Goal: Task Accomplishment & Management: Manage account settings

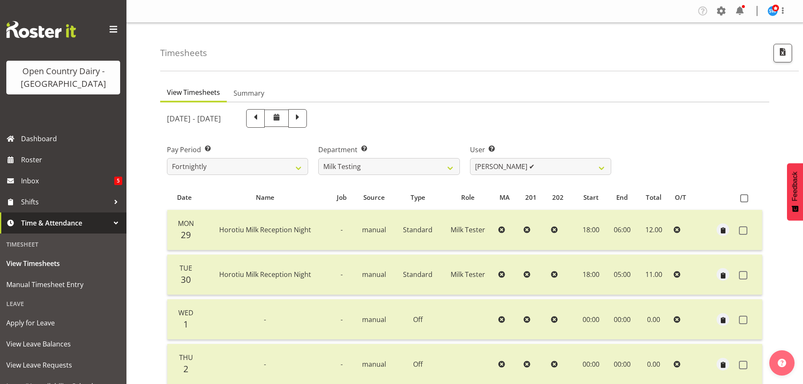
select select "733"
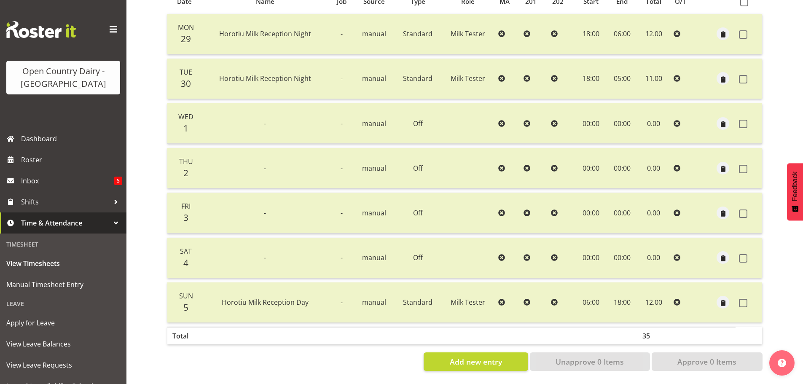
scroll to position [76, 0]
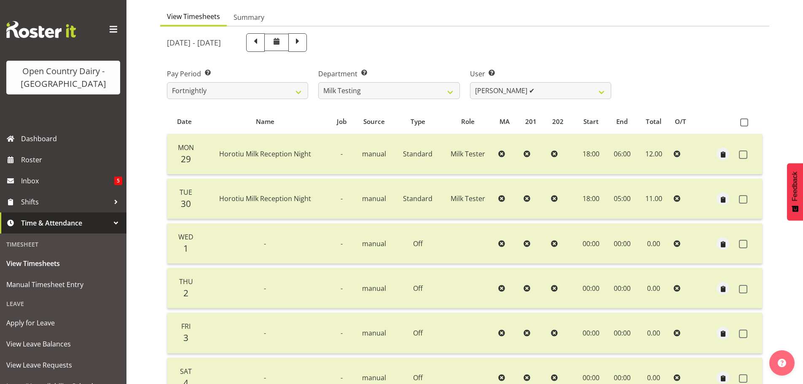
drag, startPoint x: 371, startPoint y: 47, endPoint x: 389, endPoint y: 68, distance: 27.5
click at [303, 47] on span at bounding box center [297, 41] width 11 height 11
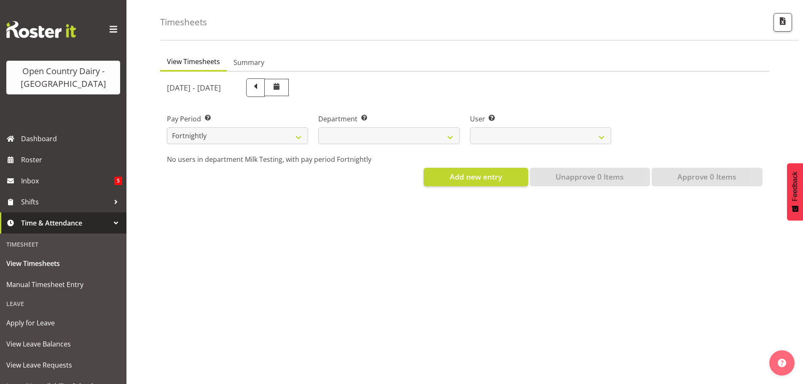
select select
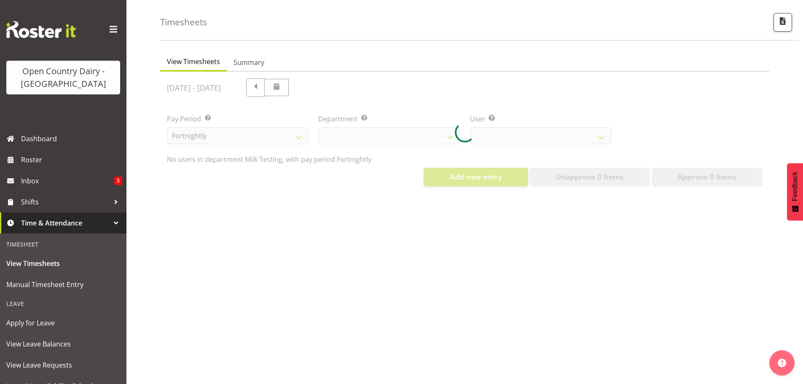
select select "733"
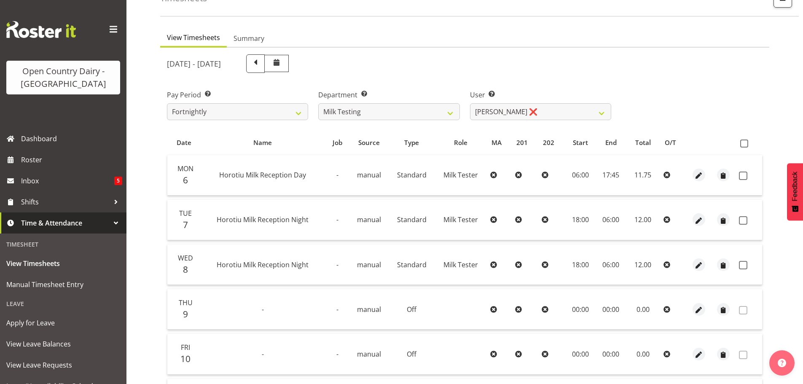
scroll to position [34, 0]
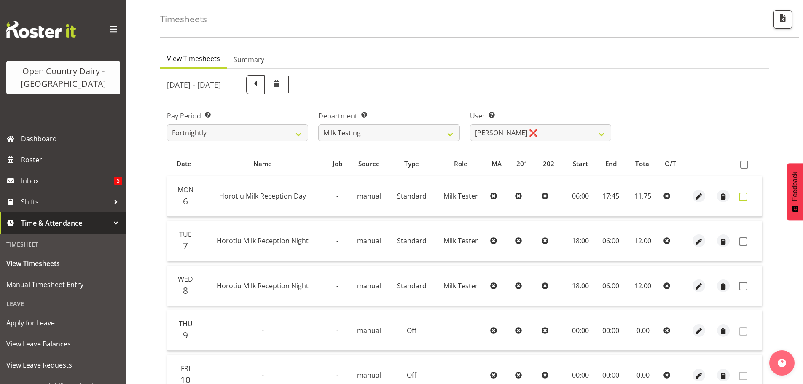
click at [742, 198] on span at bounding box center [743, 197] width 8 height 8
checkbox input "true"
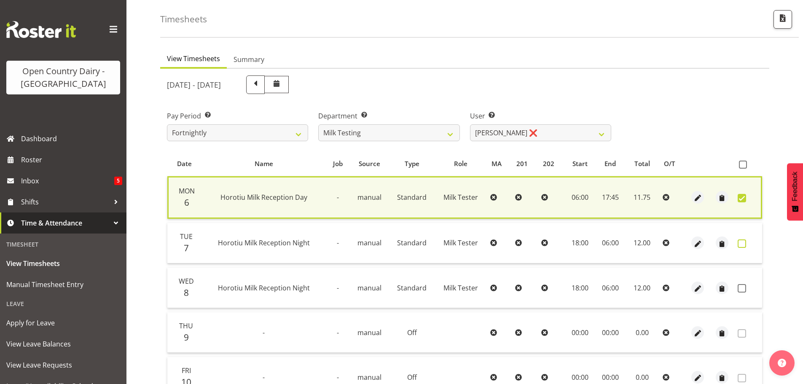
click at [740, 243] on span at bounding box center [741, 243] width 8 height 8
checkbox input "true"
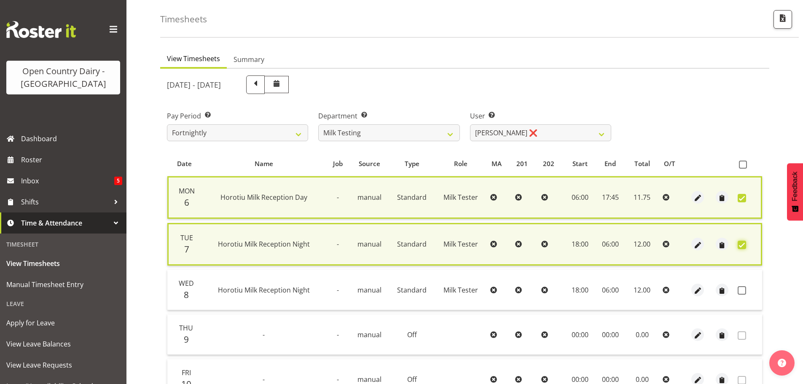
scroll to position [206, 0]
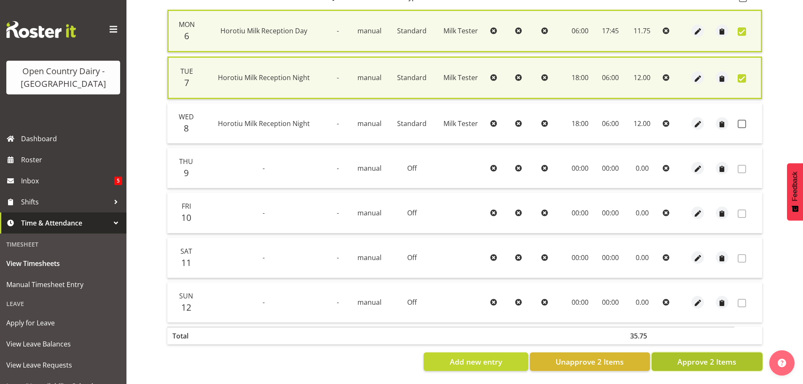
click at [727, 356] on span "Approve 2 Items" at bounding box center [706, 361] width 59 height 11
checkbox input "false"
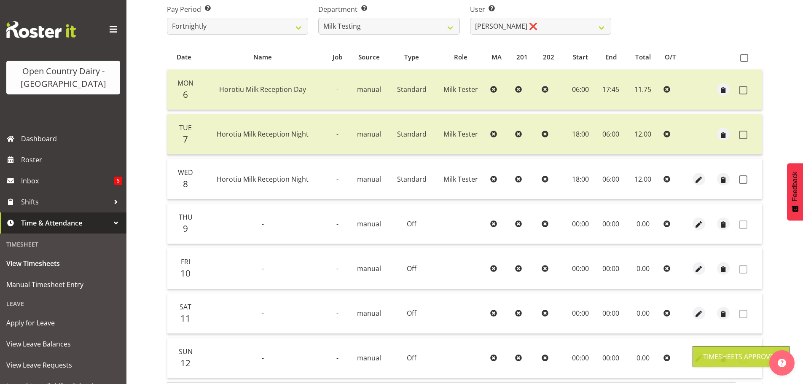
scroll to position [0, 0]
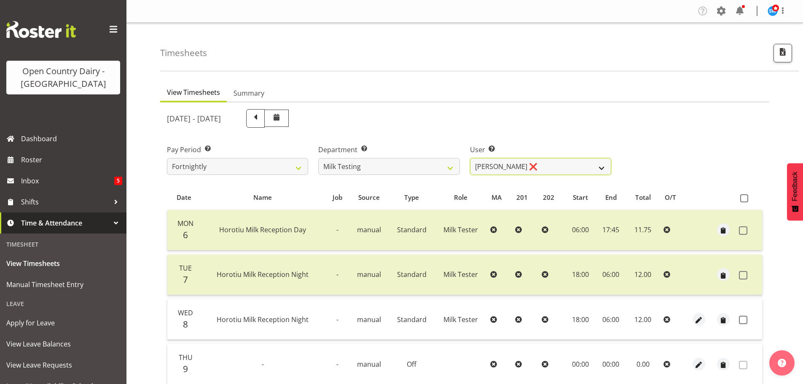
click at [533, 171] on select "Diana Ridings ❌ George Smith ❌ Helaina Walker ❌ Kim Madden ❌ Michael Brechelt ❌…" at bounding box center [540, 166] width 141 height 17
select select "7485"
click at [470, 158] on select "Diana Ridings ❌ George Smith ❌ Helaina Walker ❌ Kim Madden ❌ Michael Brechelt ❌…" at bounding box center [540, 166] width 141 height 17
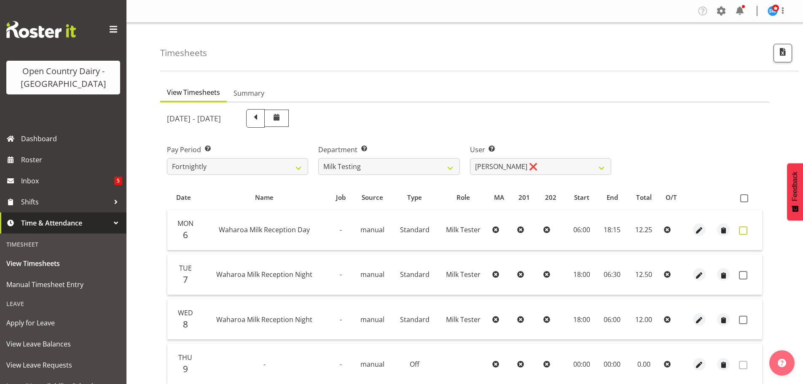
click at [740, 230] on span at bounding box center [743, 230] width 8 height 8
checkbox input "true"
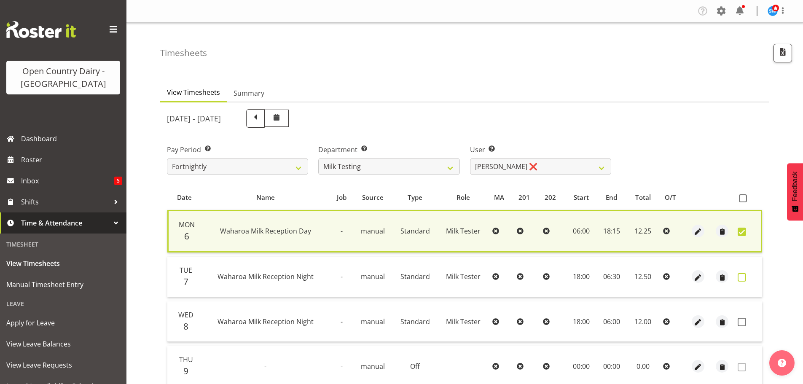
click at [739, 276] on span at bounding box center [741, 277] width 8 height 8
checkbox input "true"
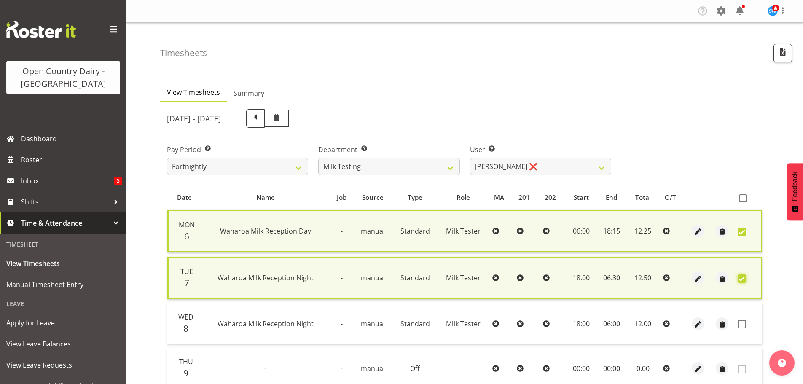
scroll to position [206, 0]
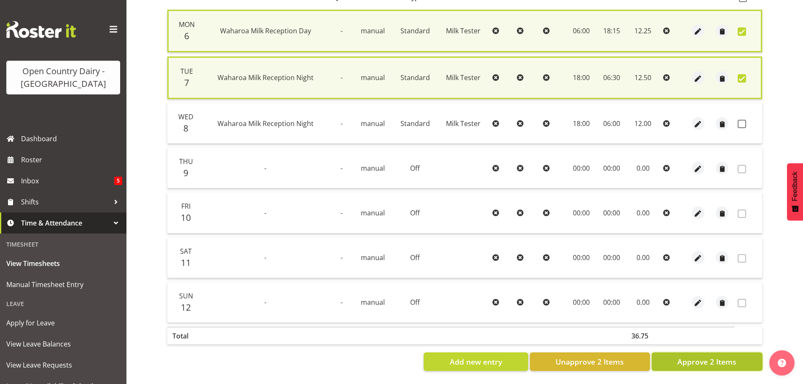
click at [719, 356] on span "Approve 2 Items" at bounding box center [706, 361] width 59 height 11
checkbox input "false"
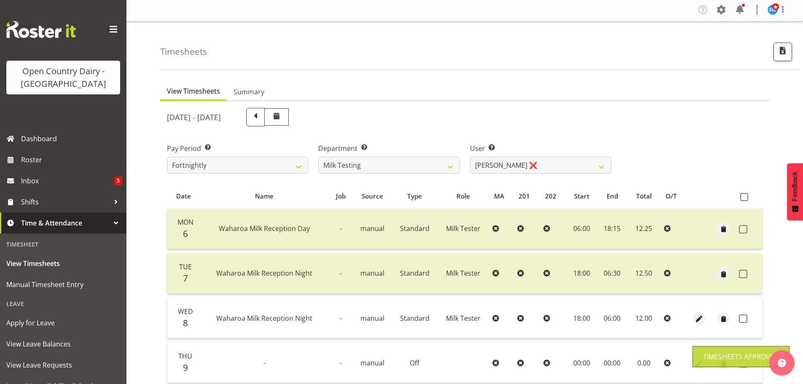
scroll to position [0, 0]
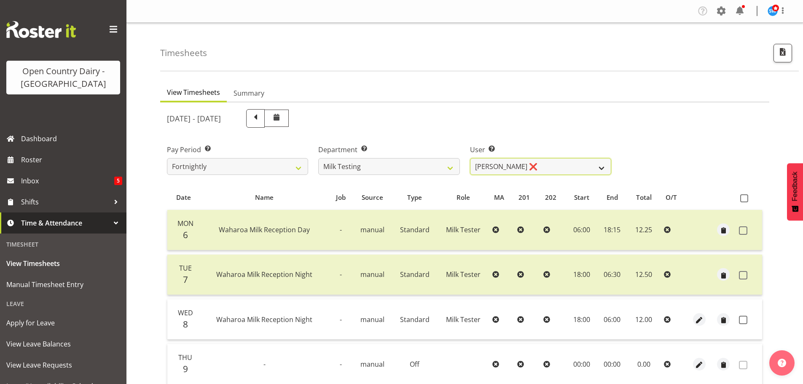
click at [487, 174] on select "Diana Ridings ❌ George Smith ❌ Helaina Walker ❌ Kim Madden ❌ Michael Brechelt ❌…" at bounding box center [540, 166] width 141 height 17
click at [437, 162] on select "701 702 703 704 705 706 707 708 709 710 711 712 713 714 715 716 717 718 719 720" at bounding box center [388, 166] width 141 height 17
select select "874"
click at [318, 158] on select "701 702 703 704 705 706 707 708 709 710 711 712 713 714 715 716 717 718 719 720" at bounding box center [388, 166] width 141 height 17
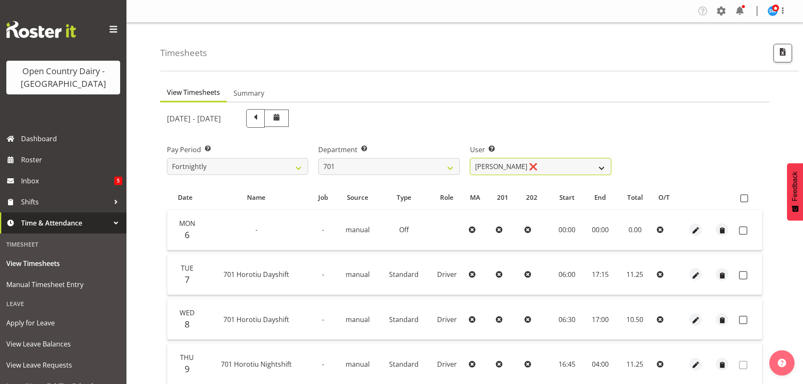
click at [559, 174] on select "Duncan Shirley ❌ Gagandeep Singh ❌ Johann Van Zyl ❌ John Cottingham ❌" at bounding box center [540, 166] width 141 height 17
select select "11207"
click at [470, 158] on select "Duncan Shirley ❌ Gagandeep Singh ❌ Johann Van Zyl ❌ John Cottingham ❌" at bounding box center [540, 166] width 141 height 17
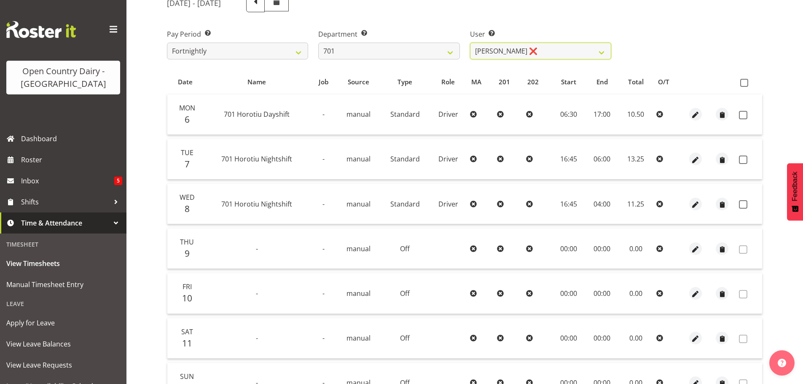
scroll to position [126, 0]
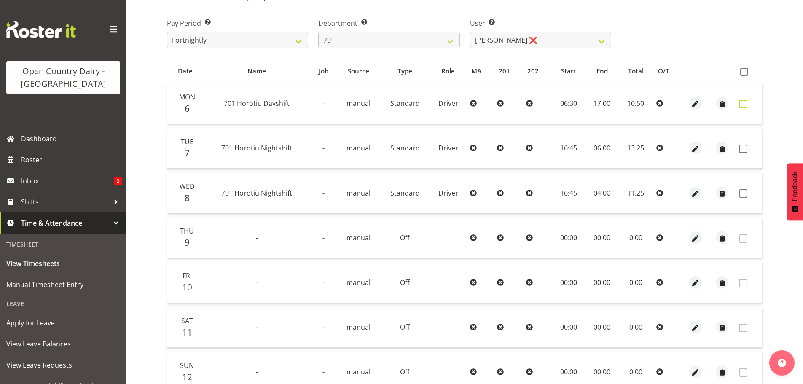
click at [742, 103] on span at bounding box center [743, 104] width 8 height 8
checkbox input "true"
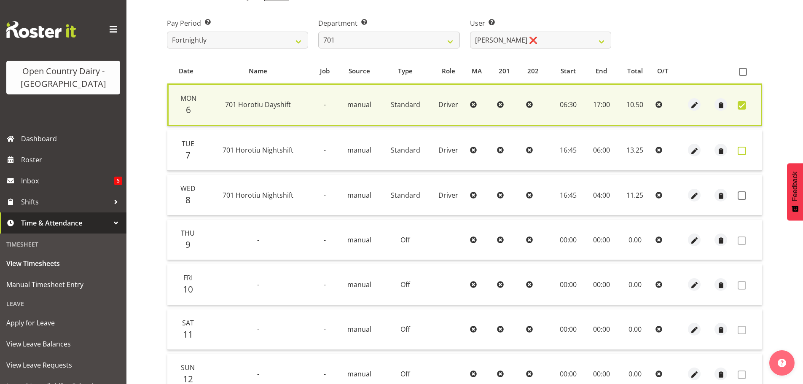
click at [742, 150] on span at bounding box center [741, 151] width 8 height 8
checkbox input "true"
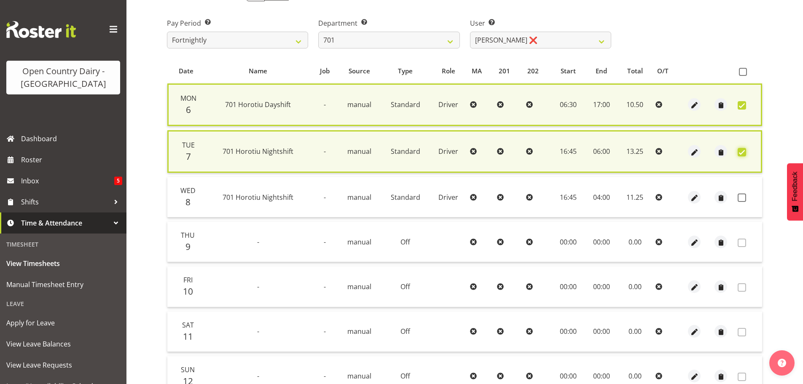
scroll to position [206, 0]
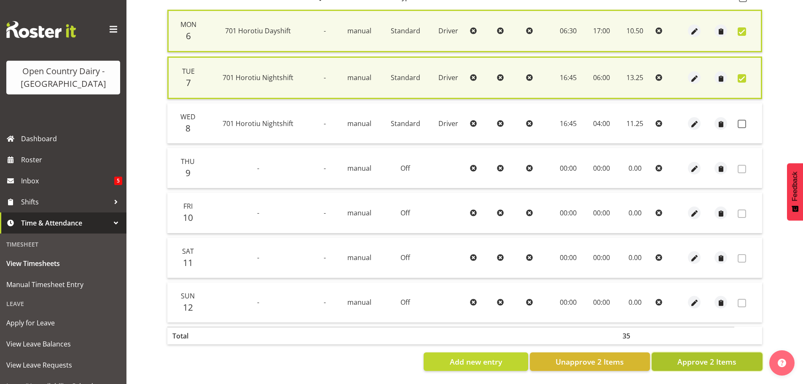
click at [708, 356] on span "Approve 2 Items" at bounding box center [706, 361] width 59 height 11
checkbox input "false"
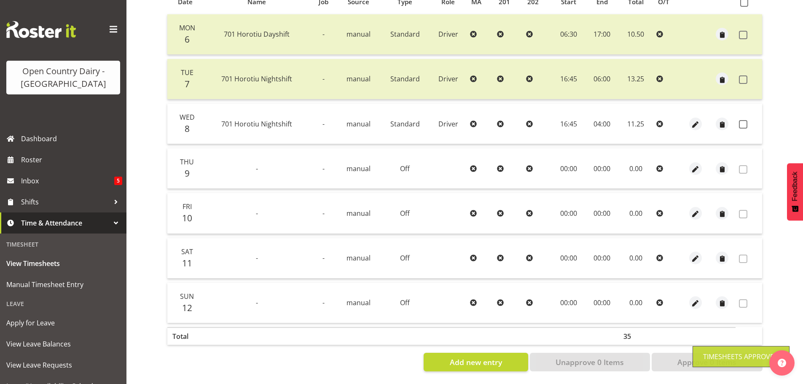
scroll to position [0, 0]
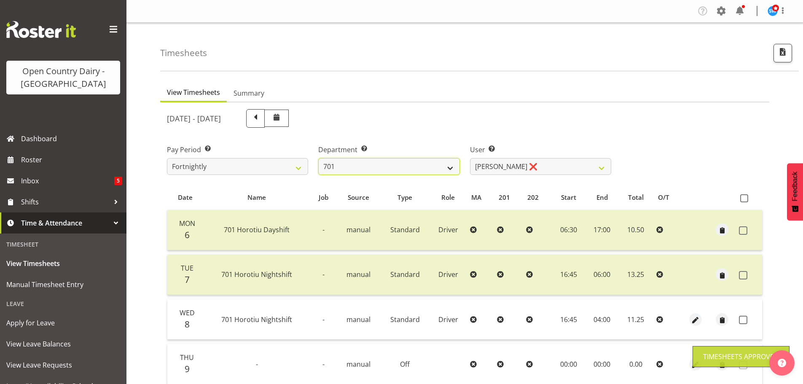
click at [435, 165] on select "701 702 703 704 705 706 707 708 709 710 711 712 713 714 715 716 717 718 719 720" at bounding box center [388, 166] width 141 height 17
select select "720"
click at [318, 158] on select "701 702 703 704 705 706 707 708 709 710 711 712 713 714 715 716 717 718 719 720" at bounding box center [388, 166] width 141 height 17
select select "11603"
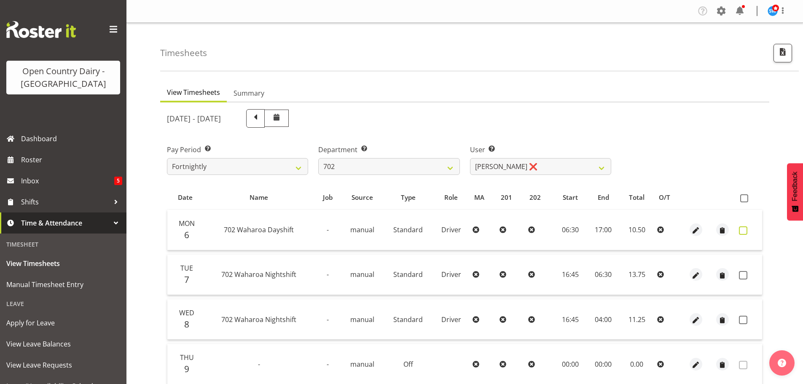
click at [742, 230] on span at bounding box center [743, 230] width 8 height 8
checkbox input "true"
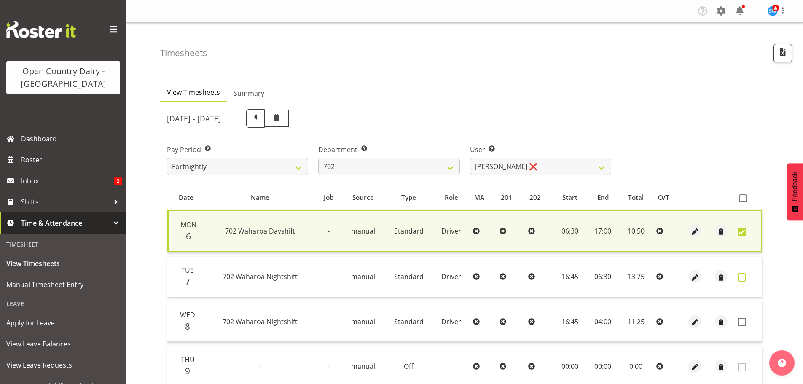
click at [743, 274] on span at bounding box center [741, 277] width 8 height 8
checkbox input "true"
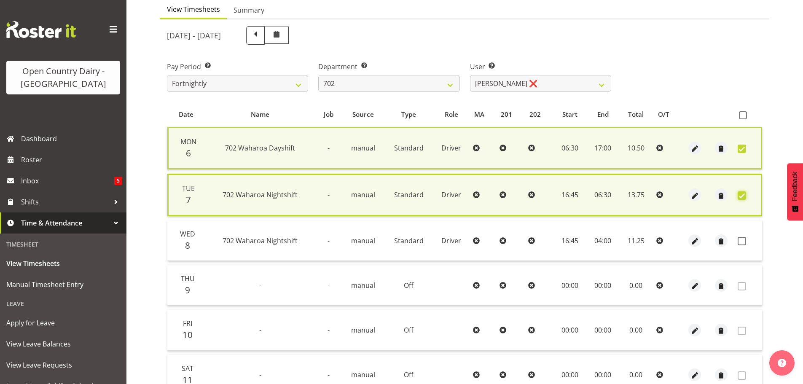
scroll to position [206, 0]
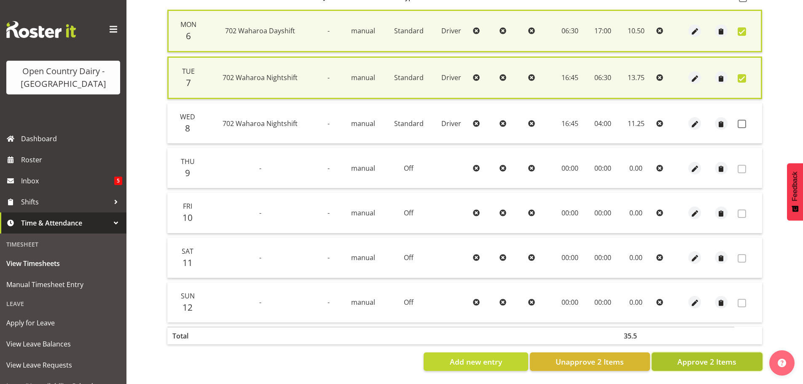
click at [699, 352] on button "Approve 2 Items" at bounding box center [706, 361] width 111 height 19
checkbox input "false"
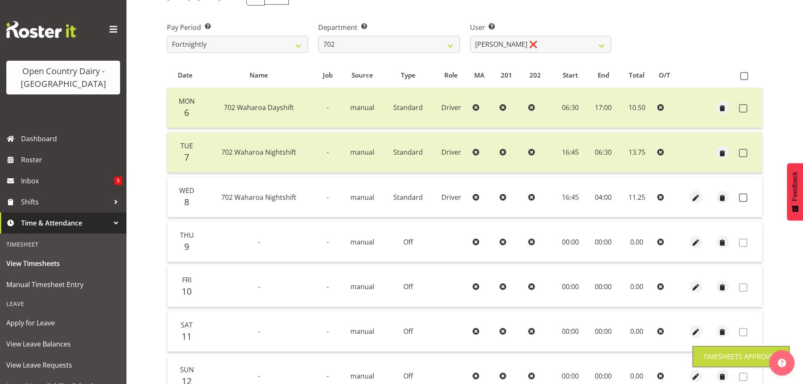
scroll to position [0, 0]
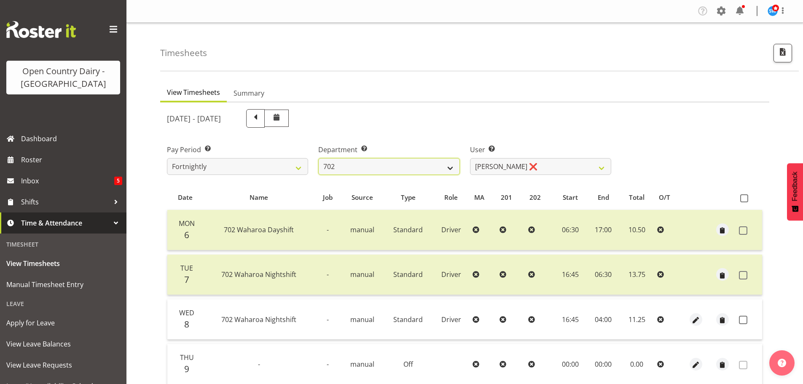
click at [453, 167] on select "701 702 703 704 705 706 707 708 709 710 711 712 713 714 715 716 717 718 719 720" at bounding box center [388, 166] width 141 height 17
select select "710"
click at [318, 158] on select "701 702 703 704 705 706 707 708 709 710 711 712 713 714 715 716 717 718 719 720" at bounding box center [388, 166] width 141 height 17
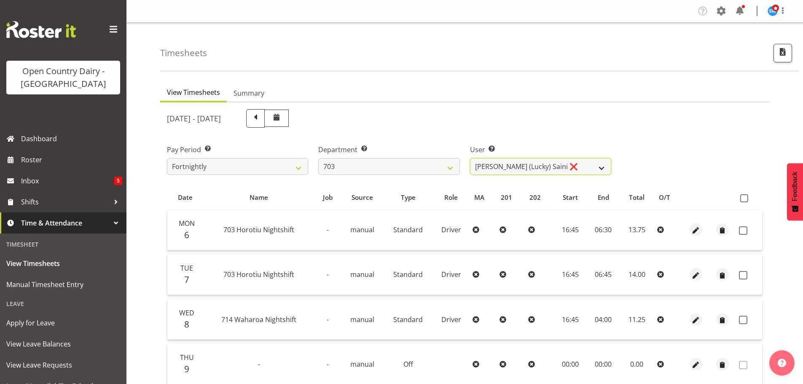
click at [509, 168] on select "Bhupinder (Lucky) Saini ❌ Mark Fowler ❌ Tama Baker ❌" at bounding box center [540, 166] width 141 height 17
select select "8198"
click at [470, 158] on select "Bhupinder (Lucky) Saini ❌ Mark Fowler ❌ Tama Baker ❌" at bounding box center [540, 166] width 141 height 17
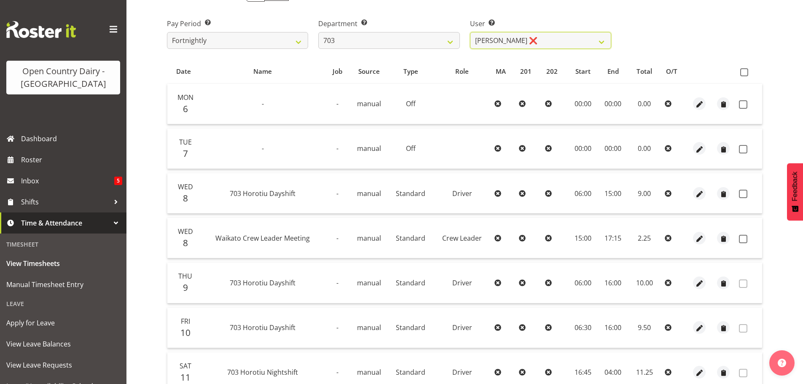
scroll to position [126, 0]
click at [742, 106] on span at bounding box center [743, 104] width 8 height 8
checkbox input "true"
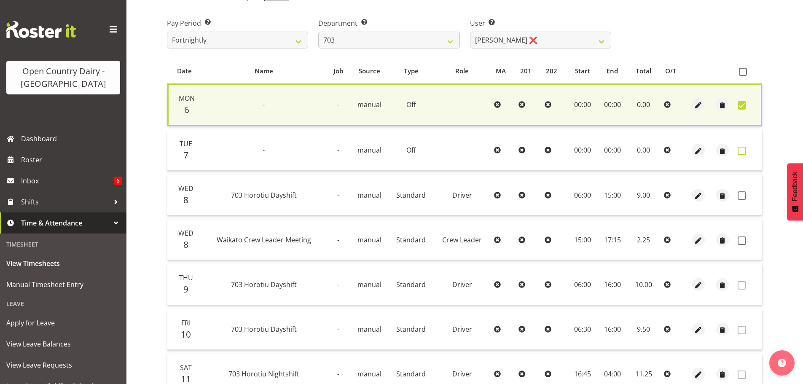
click at [742, 150] on span at bounding box center [741, 151] width 8 height 8
checkbox input "true"
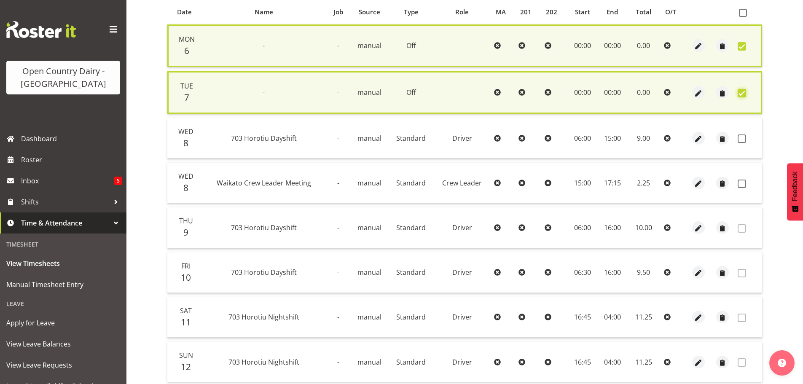
scroll to position [251, 0]
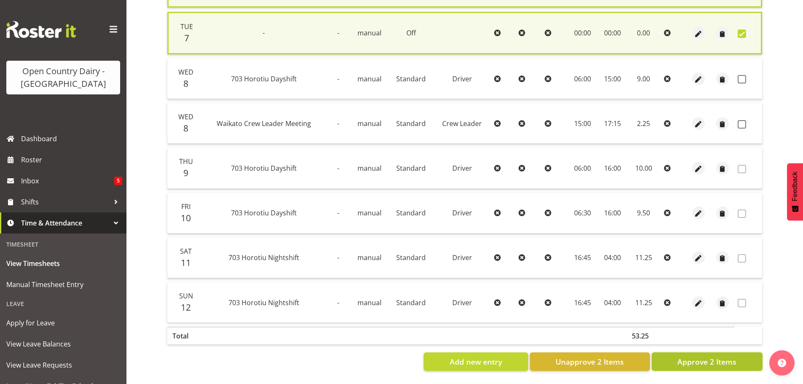
click at [695, 359] on span "Approve 2 Items" at bounding box center [706, 361] width 59 height 11
checkbox input "false"
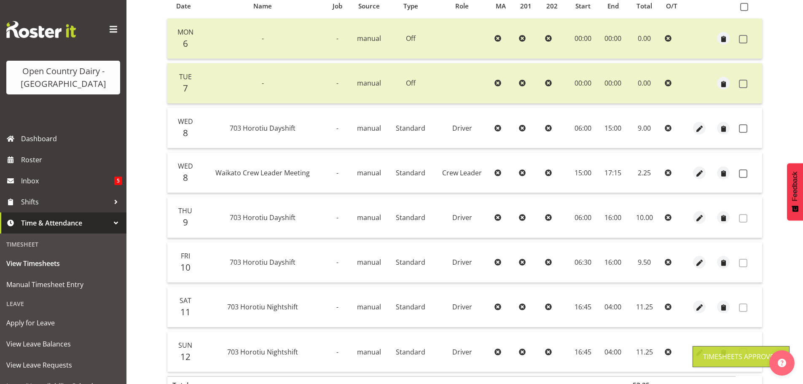
scroll to position [78, 0]
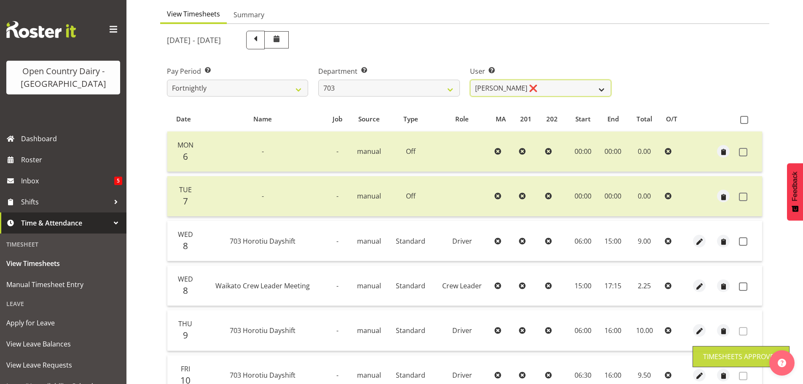
click at [528, 93] on select "Bhupinder (Lucky) Saini ❌ Mark Fowler ❌ Tama Baker ❌" at bounding box center [540, 88] width 141 height 17
select select "8168"
click at [470, 80] on select "Bhupinder (Lucky) Saini ❌ Mark Fowler ❌ Tama Baker ❌" at bounding box center [540, 88] width 141 height 17
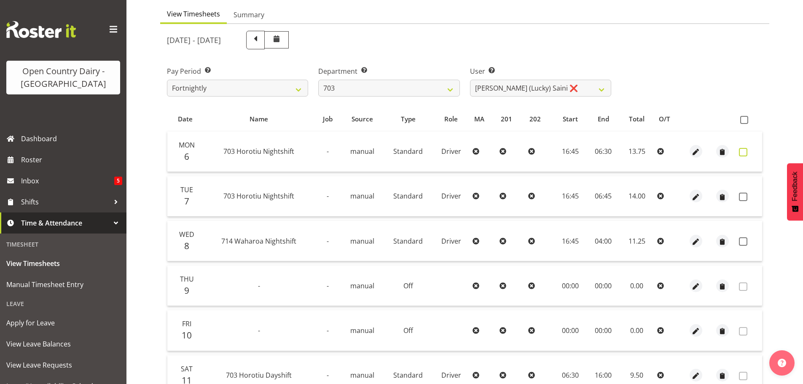
click at [744, 153] on span at bounding box center [743, 152] width 8 height 8
checkbox input "true"
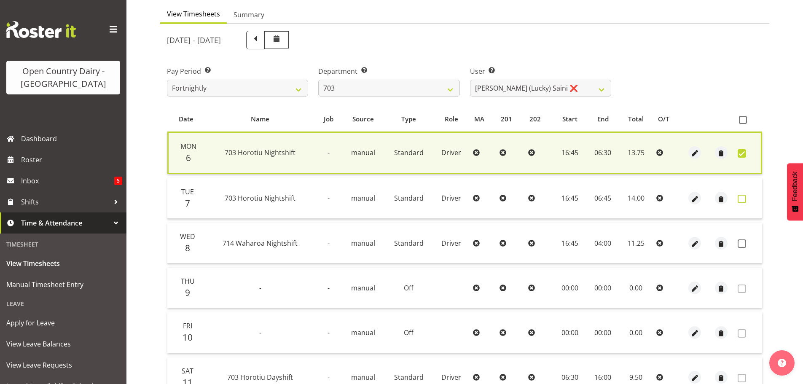
click at [740, 199] on span at bounding box center [741, 199] width 8 height 8
checkbox input "true"
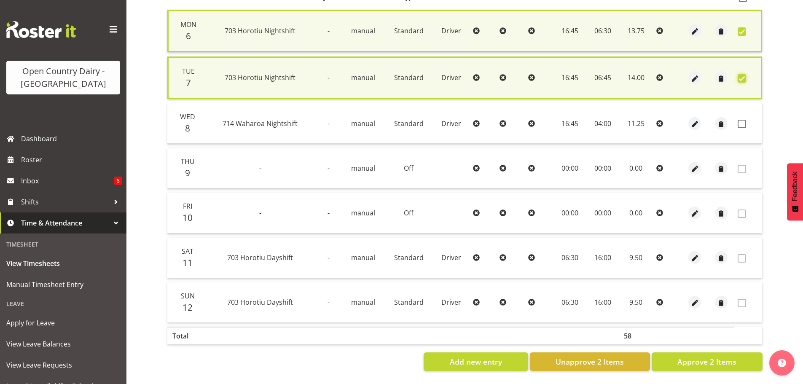
scroll to position [206, 0]
click at [723, 358] on span "Approve 2 Items" at bounding box center [706, 361] width 59 height 11
checkbox input "false"
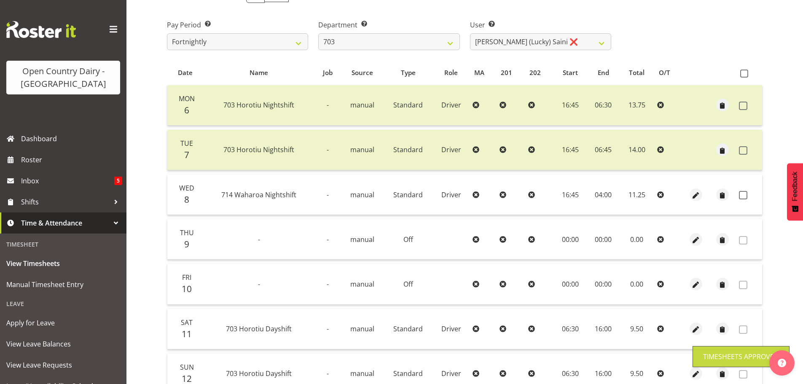
scroll to position [0, 0]
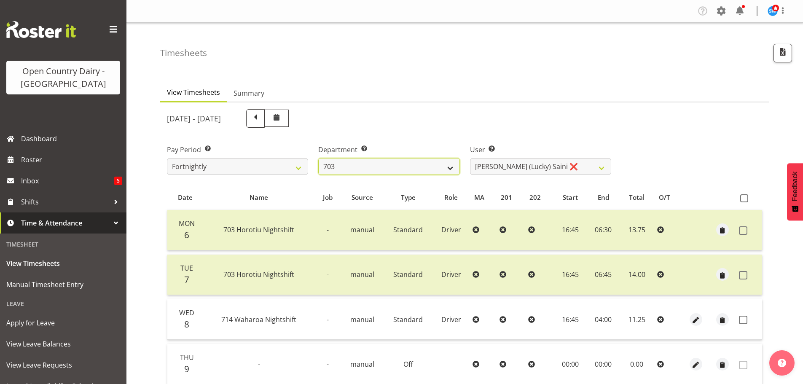
click at [450, 166] on select "701 702 703 704 705 706 707 708 709 710 711 712 713 714 715 716 717 718 719 720" at bounding box center [388, 166] width 141 height 17
select select "717"
click at [318, 158] on select "701 702 703 704 705 706 707 708 709 710 711 712 713 714 715 716 717 718 719 720" at bounding box center [388, 166] width 141 height 17
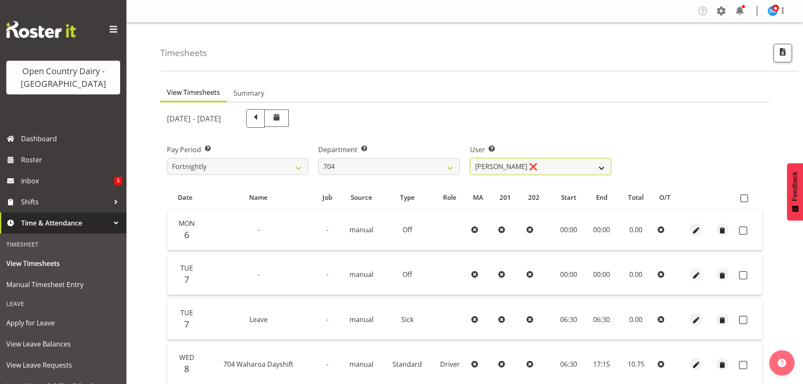
click at [483, 164] on select "Graham Houghton ❌ Jon Williams ❌ Stephen Rae ❌" at bounding box center [540, 166] width 141 height 17
select select "11180"
click at [470, 158] on select "Graham Houghton ❌ Jon Williams ❌ Stephen Rae ❌" at bounding box center [540, 166] width 141 height 17
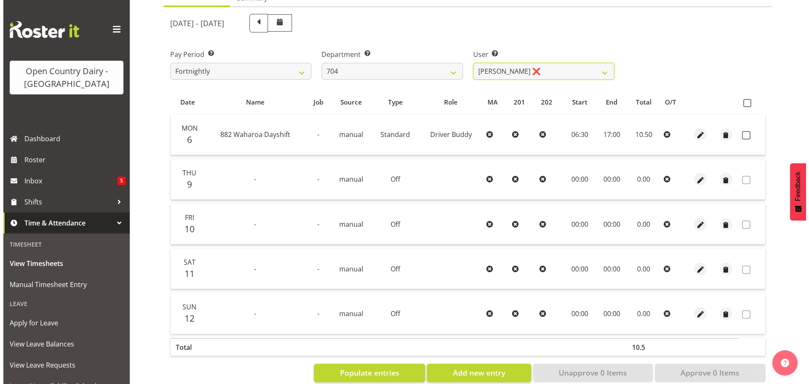
scroll to position [113, 0]
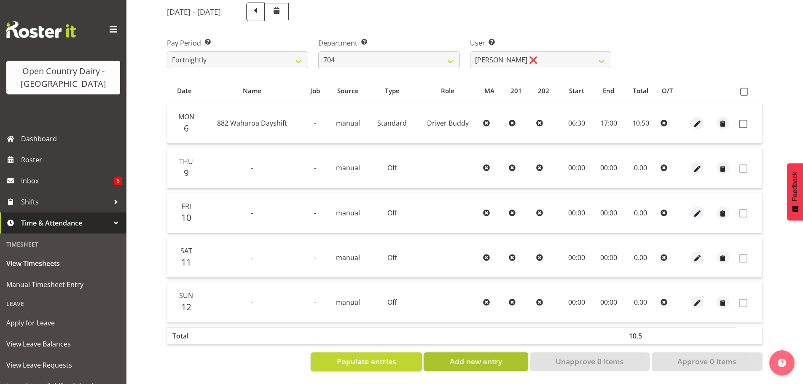
click at [470, 356] on span "Add new entry" at bounding box center [476, 361] width 52 height 11
select select
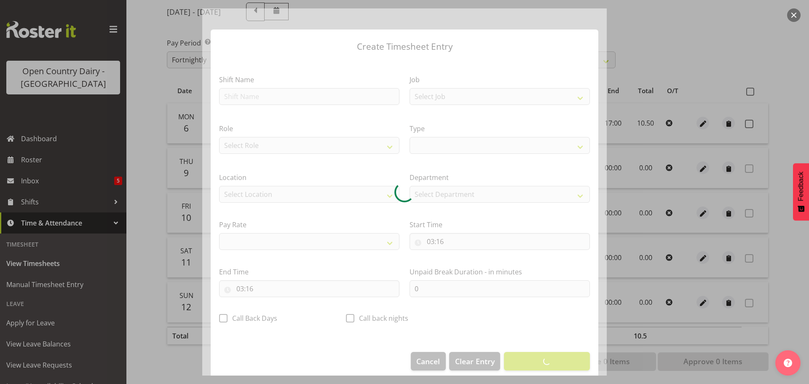
select select
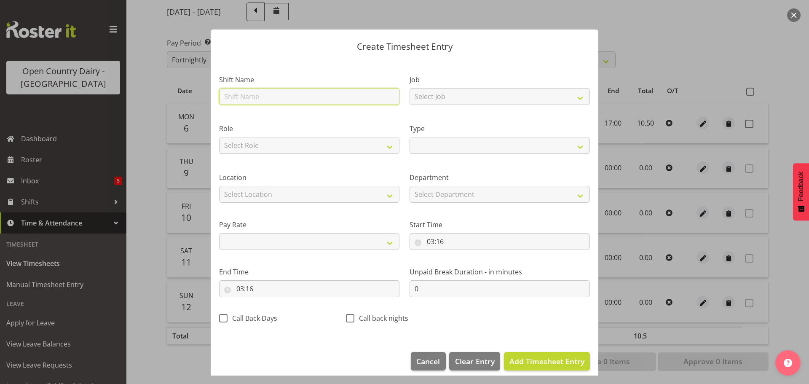
click at [266, 99] on input "text" at bounding box center [309, 96] width 180 height 17
type input "Leave"
select select
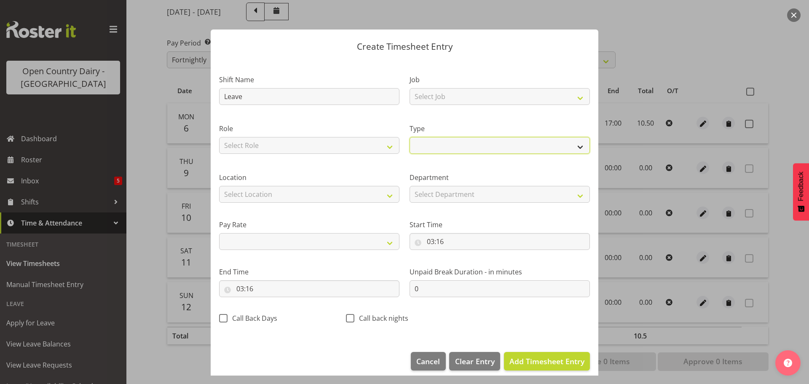
click at [492, 147] on select "Off Standard Public Holiday Public Holiday (Worked) Day In Lieu Annual Leave Si…" at bounding box center [500, 145] width 180 height 17
select select "Sick"
click at [410, 137] on select "Off Standard Public Holiday Public Holiday (Worked) Day In Lieu Annual Leave Si…" at bounding box center [500, 145] width 180 height 17
select select
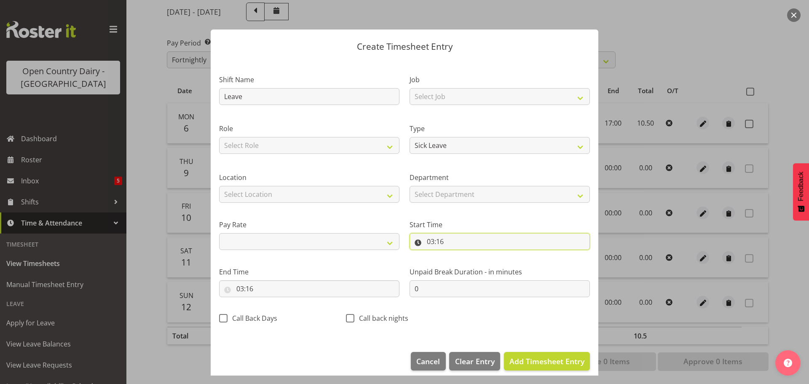
click at [448, 242] on input "03:16" at bounding box center [500, 241] width 180 height 17
click at [462, 263] on select "00 01 02 03 04 05 06 07 08 09 10 11 12 13 14 15 16 17 18 19 20 21 22 23" at bounding box center [467, 263] width 19 height 17
select select "0"
click at [458, 255] on select "00 01 02 03 04 05 06 07 08 09 10 11 12 13 14 15 16 17 18 19 20 21 22 23" at bounding box center [467, 263] width 19 height 17
select select
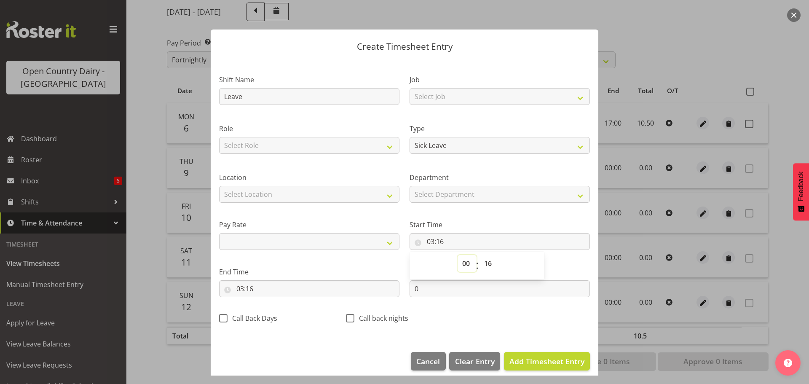
type input "00:16"
drag, startPoint x: 480, startPoint y: 262, endPoint x: 480, endPoint y: 255, distance: 6.3
click at [480, 262] on select "00 01 02 03 04 05 06 07 08 09 10 11 12 13 14 15 16 17 18 19 20 21 22 23 24 25 2…" at bounding box center [488, 263] width 19 height 17
select select "0"
click at [479, 255] on select "00 01 02 03 04 05 06 07 08 09 10 11 12 13 14 15 16 17 18 19 20 21 22 23 24 25 2…" at bounding box center [488, 263] width 19 height 17
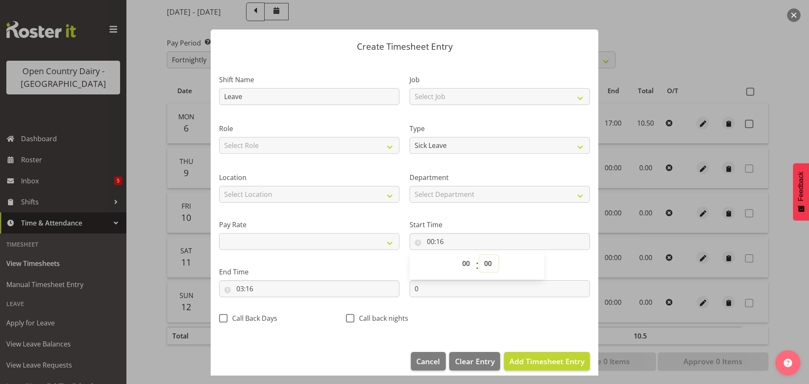
select select
type input "00:00"
click at [242, 288] on input "03:16" at bounding box center [309, 288] width 180 height 17
click at [281, 277] on div "End Time 03:16 00 01 02 03 04 05 06 07 08 09 10 11 12 13 14 15 16 17 18 19 20 2…" at bounding box center [309, 282] width 180 height 30
click at [234, 291] on input "03:16" at bounding box center [309, 288] width 180 height 17
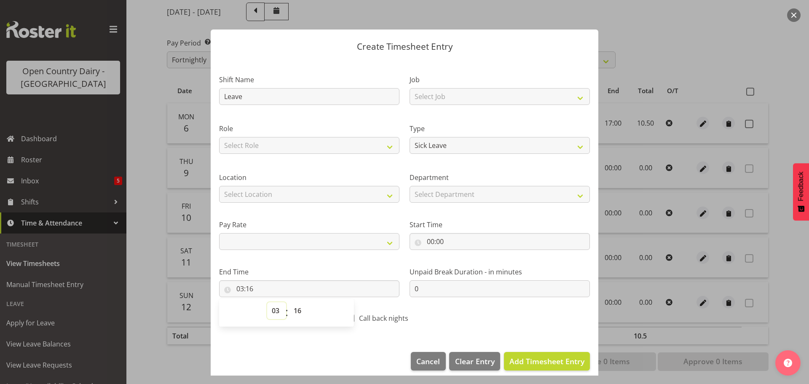
click at [270, 313] on select "00 01 02 03 04 05 06 07 08 09 10 11 12 13 14 15 16 17 18 19 20 21 22 23" at bounding box center [276, 310] width 19 height 17
select select "9"
click at [267, 302] on select "00 01 02 03 04 05 06 07 08 09 10 11 12 13 14 15 16 17 18 19 20 21 22 23" at bounding box center [276, 310] width 19 height 17
select select
type input "09:16"
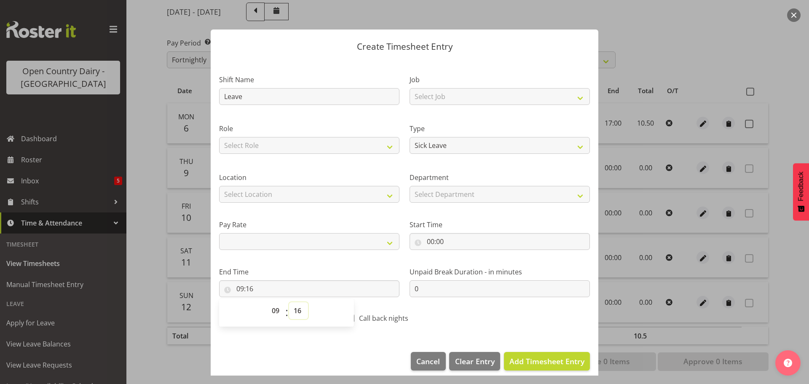
drag, startPoint x: 298, startPoint y: 308, endPoint x: 299, endPoint y: 304, distance: 4.3
click at [298, 306] on select "00 01 02 03 04 05 06 07 08 09 10 11 12 13 14 15 16 17 18 19 20 21 22 23 24 25 2…" at bounding box center [298, 310] width 19 height 17
select select "43"
click at [289, 302] on select "00 01 02 03 04 05 06 07 08 09 10 11 12 13 14 15 16 17 18 19 20 21 22 23 24 25 2…" at bounding box center [298, 310] width 19 height 17
select select
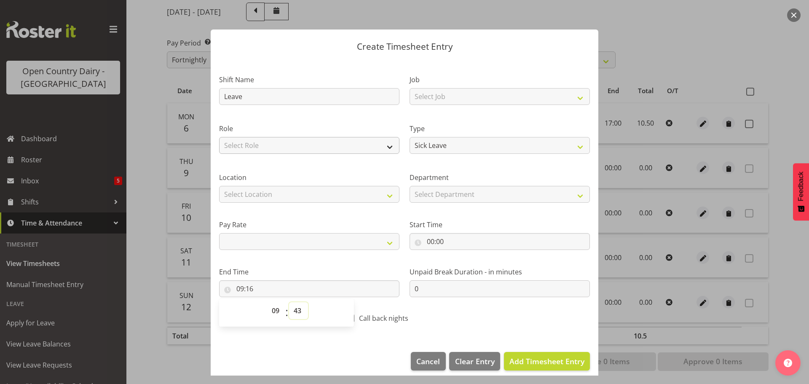
type input "09:43"
click at [553, 359] on span "Add Timesheet Entry" at bounding box center [546, 361] width 75 height 10
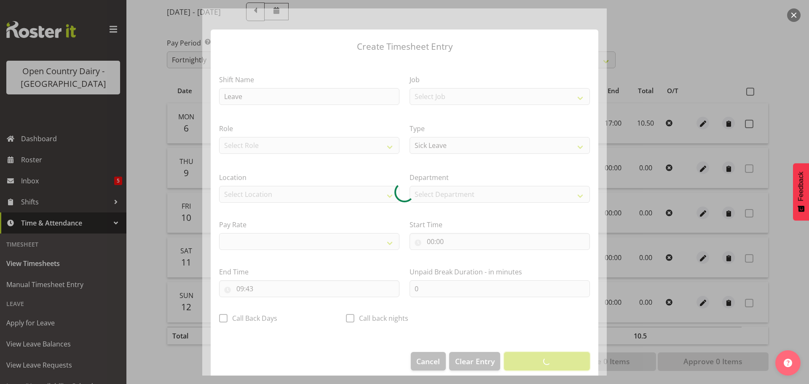
select select
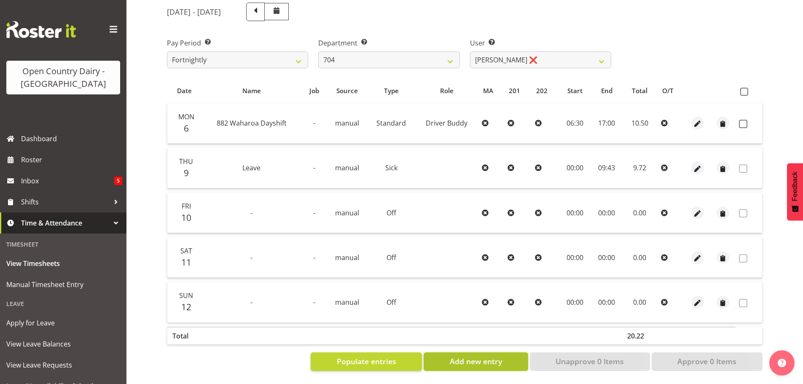
click at [465, 356] on span "Add new entry" at bounding box center [476, 361] width 52 height 11
select select
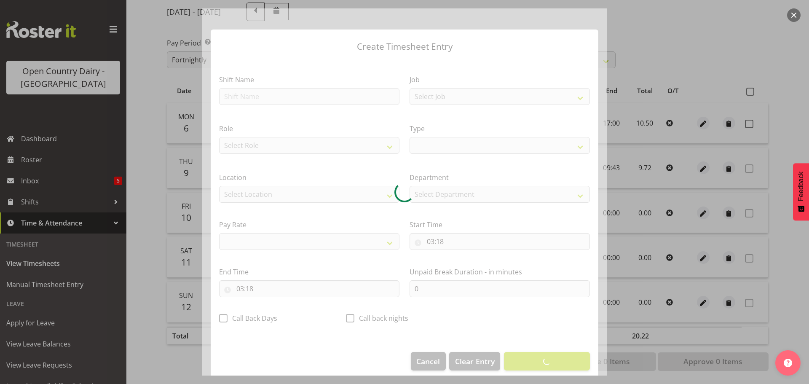
select select
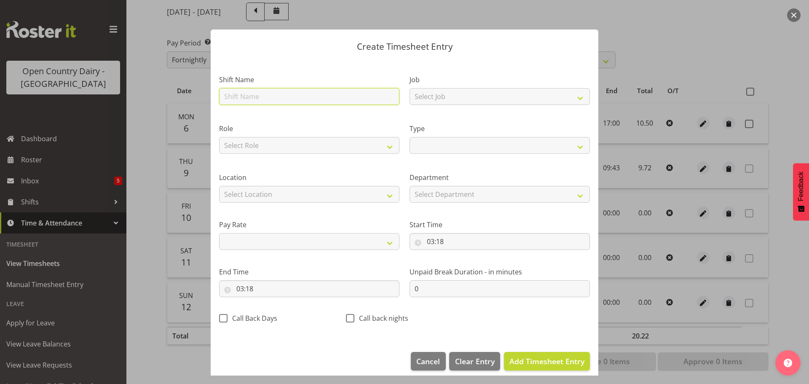
click at [240, 90] on input "text" at bounding box center [309, 96] width 180 height 17
type input "Leave"
select select
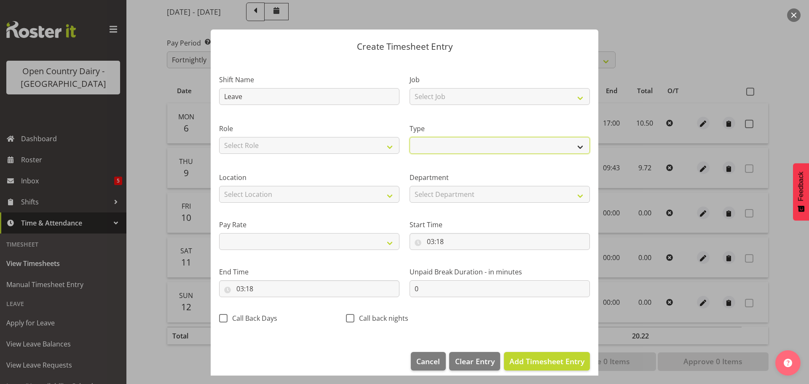
click at [423, 153] on select "Off Standard Public Holiday Public Holiday (Worked) Day In Lieu Annual Leave Si…" at bounding box center [500, 145] width 180 height 17
select select "Sick"
click at [410, 137] on select "Off Standard Public Holiday Public Holiday (Worked) Day In Lieu Annual Leave Si…" at bounding box center [500, 145] width 180 height 17
select select
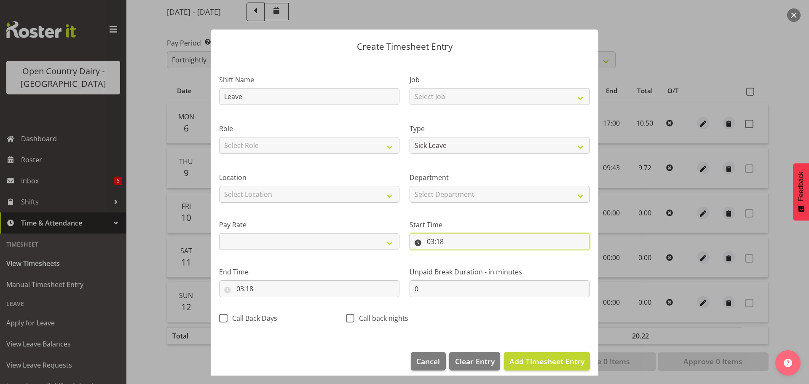
click at [430, 240] on input "03:18" at bounding box center [500, 241] width 180 height 17
drag, startPoint x: 459, startPoint y: 261, endPoint x: 458, endPoint y: 255, distance: 6.0
click at [459, 261] on select "00 01 02 03 04 05 06 07 08 09 10 11 12 13 14 15 16 17 18 19 20 21 22 23" at bounding box center [467, 263] width 19 height 17
select select "0"
click at [458, 255] on select "00 01 02 03 04 05 06 07 08 09 10 11 12 13 14 15 16 17 18 19 20 21 22 23" at bounding box center [467, 263] width 19 height 17
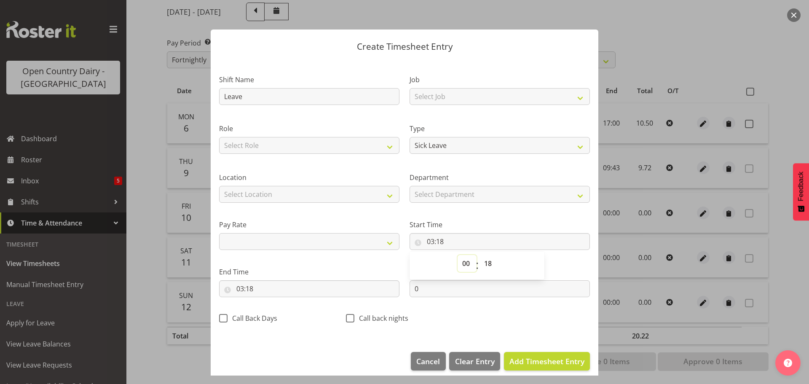
select select
type input "00:18"
drag, startPoint x: 487, startPoint y: 262, endPoint x: 487, endPoint y: 256, distance: 6.8
click at [487, 262] on select "00 01 02 03 04 05 06 07 08 09 10 11 12 13 14 15 16 17 18 19 20 21 22 23 24 25 2…" at bounding box center [488, 263] width 19 height 17
select select "0"
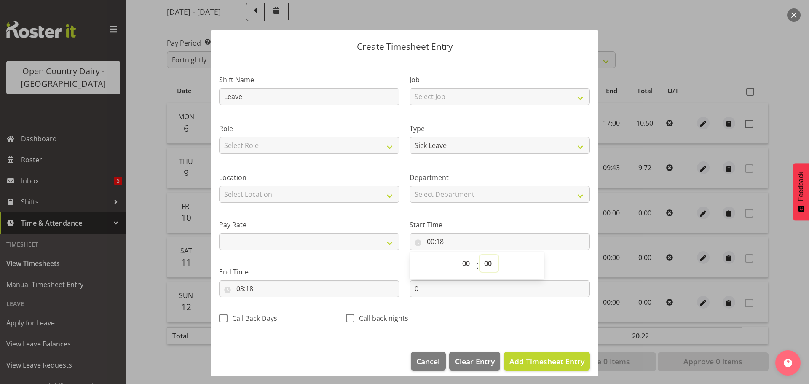
click at [479, 255] on select "00 01 02 03 04 05 06 07 08 09 10 11 12 13 14 15 16 17 18 19 20 21 22 23 24 25 2…" at bounding box center [488, 263] width 19 height 17
select select
type input "00:00"
click at [241, 289] on input "03:18" at bounding box center [309, 288] width 180 height 17
click at [268, 309] on select "00 01 02 03 04 05 06 07 08 09 10 11 12 13 14 15 16 17 18 19 20 21 22 23" at bounding box center [276, 310] width 19 height 17
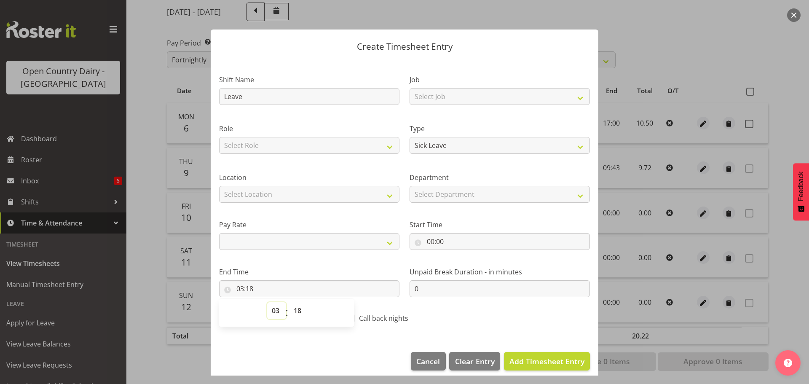
select select "9"
click at [267, 302] on select "00 01 02 03 04 05 06 07 08 09 10 11 12 13 14 15 16 17 18 19 20 21 22 23" at bounding box center [276, 310] width 19 height 17
select select
type input "09:18"
click at [290, 314] on select "00 01 02 03 04 05 06 07 08 09 10 11 12 13 14 15 16 17 18 19 20 21 22 23 24 25 2…" at bounding box center [298, 310] width 19 height 17
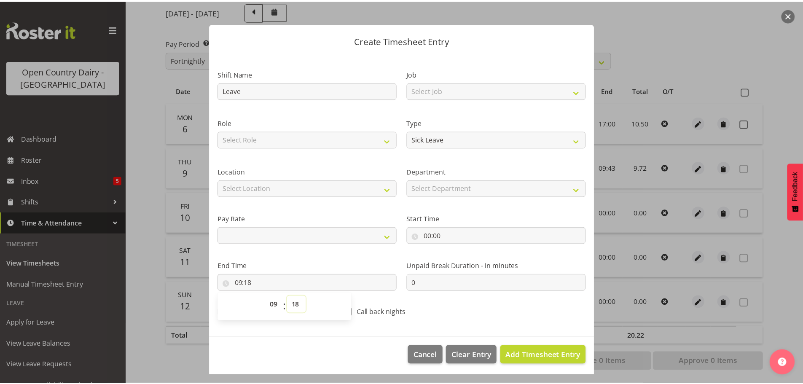
scroll to position [8, 0]
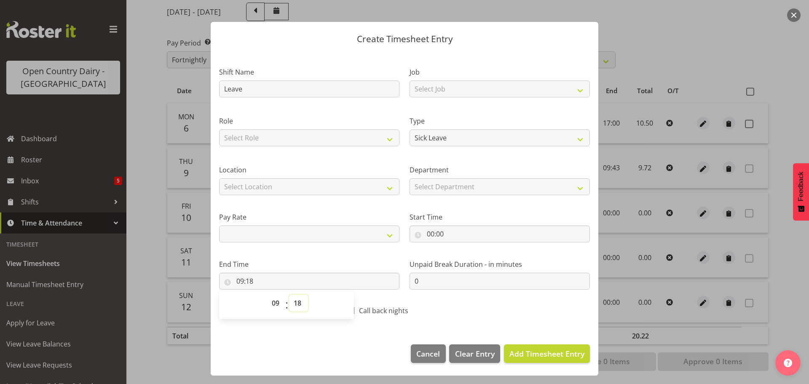
click at [294, 300] on select "00 01 02 03 04 05 06 07 08 09 10 11 12 13 14 15 16 17 18 19 20 21 22 23 24 25 2…" at bounding box center [298, 302] width 19 height 17
select select "43"
click at [289, 294] on select "00 01 02 03 04 05 06 07 08 09 10 11 12 13 14 15 16 17 18 19 20 21 22 23 24 25 2…" at bounding box center [298, 302] width 19 height 17
select select
type input "09:43"
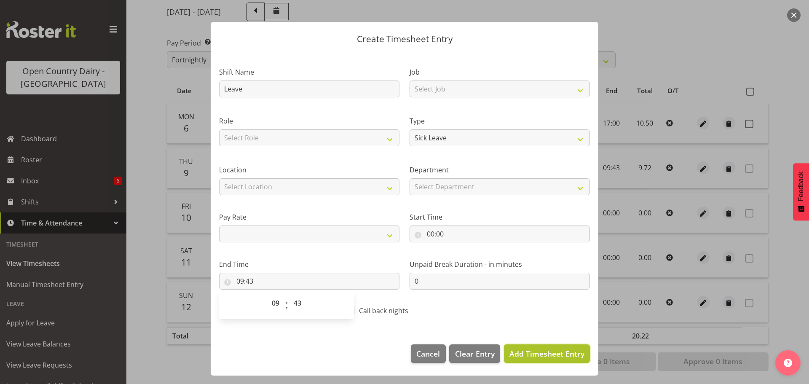
click at [558, 351] on span "Add Timesheet Entry" at bounding box center [546, 353] width 75 height 10
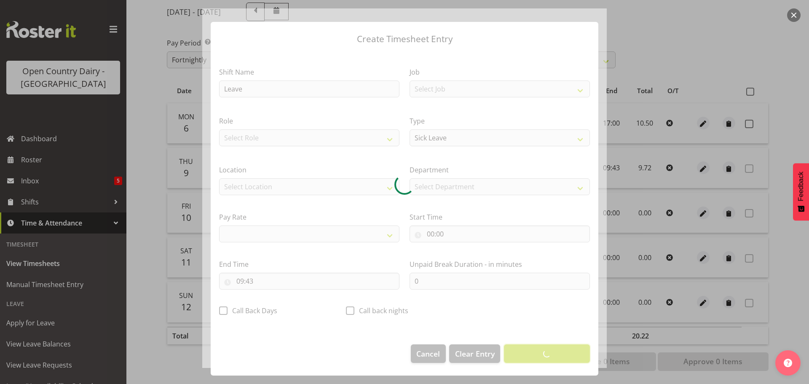
select select
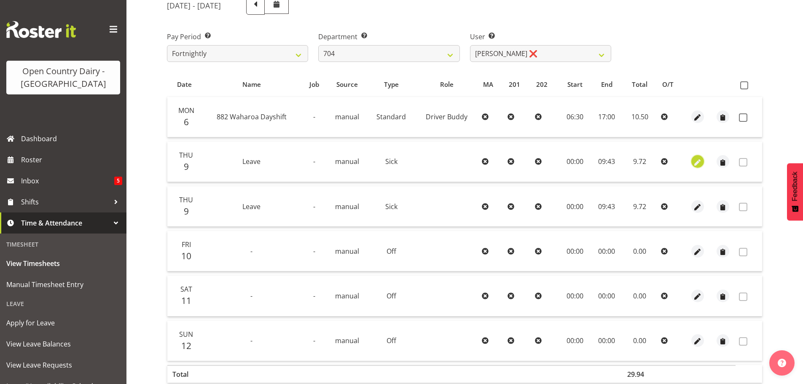
click at [695, 162] on span "button" at bounding box center [697, 163] width 10 height 10
select select "Sick"
select select "9"
select select "2025"
select select "9"
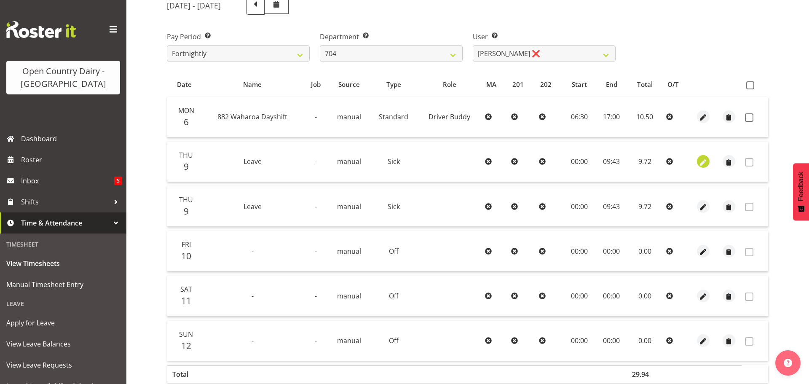
select select "43"
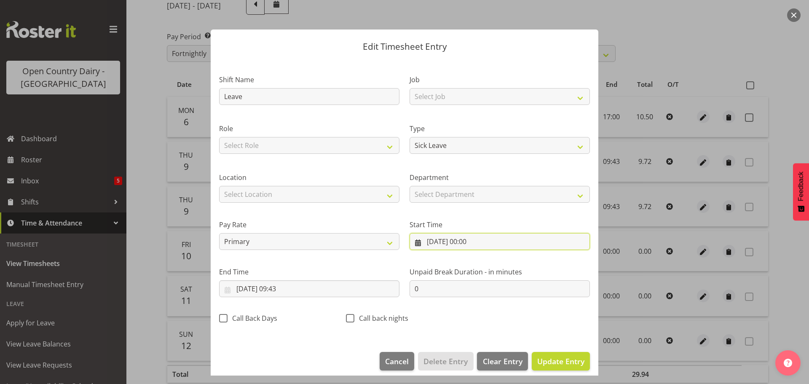
click at [428, 241] on input "09/10/2025, 00:00" at bounding box center [500, 241] width 180 height 17
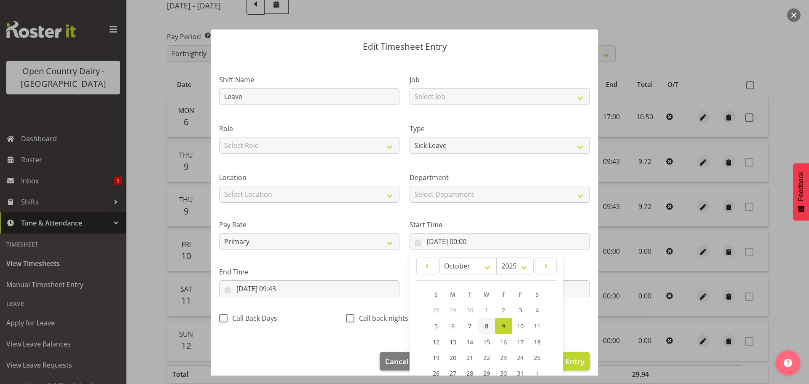
click at [478, 320] on link "8" at bounding box center [486, 326] width 17 height 16
type input "08/10/2025, 00:00"
click at [237, 286] on input "09/10/2025, 09:43" at bounding box center [309, 288] width 180 height 17
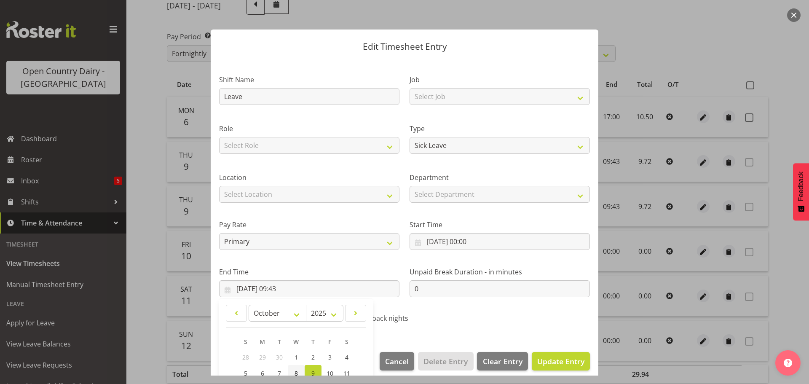
click at [299, 370] on link "8" at bounding box center [296, 373] width 17 height 16
type input "08/10/2025, 09:43"
click at [537, 357] on span "Update Entry" at bounding box center [560, 361] width 47 height 10
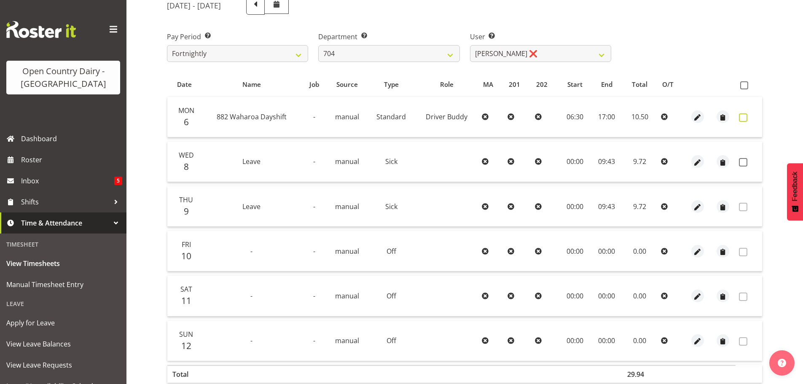
click at [740, 115] on span at bounding box center [743, 117] width 8 height 8
checkbox input "true"
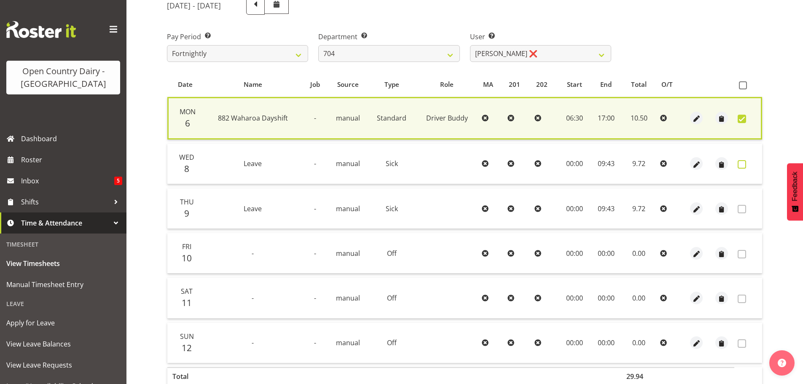
click at [740, 163] on span at bounding box center [741, 164] width 8 height 8
checkbox input "true"
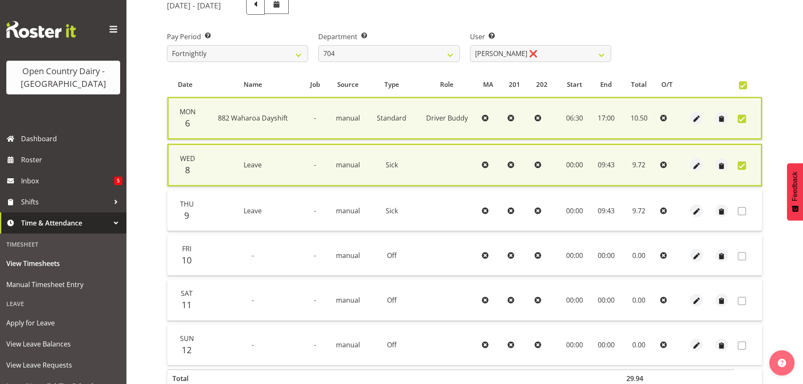
click at [743, 210] on span at bounding box center [741, 211] width 8 height 8
click at [694, 208] on span "button" at bounding box center [696, 211] width 10 height 10
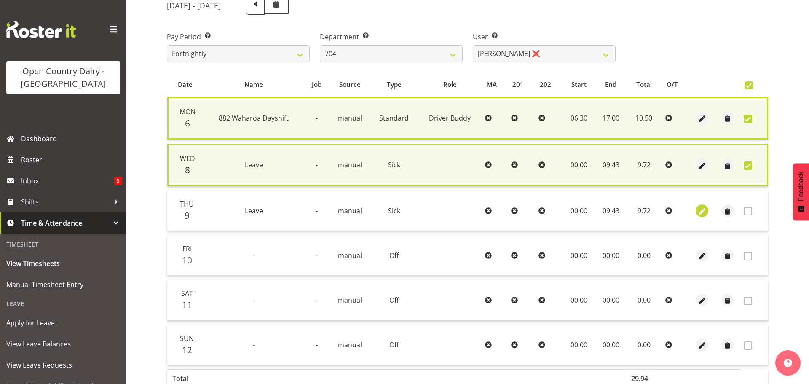
select select "Sick"
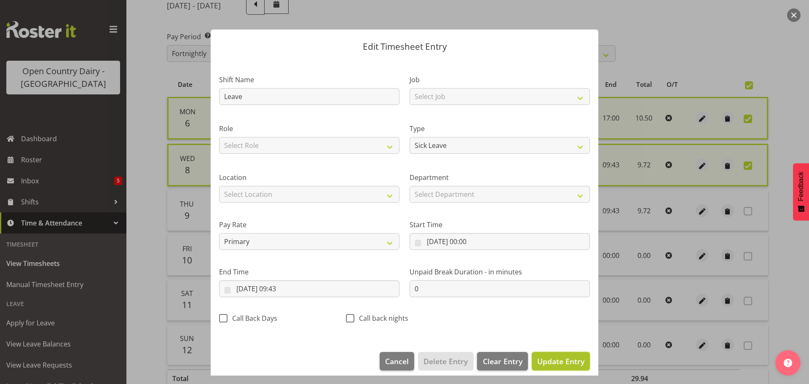
click at [537, 357] on span "Update Entry" at bounding box center [560, 361] width 47 height 10
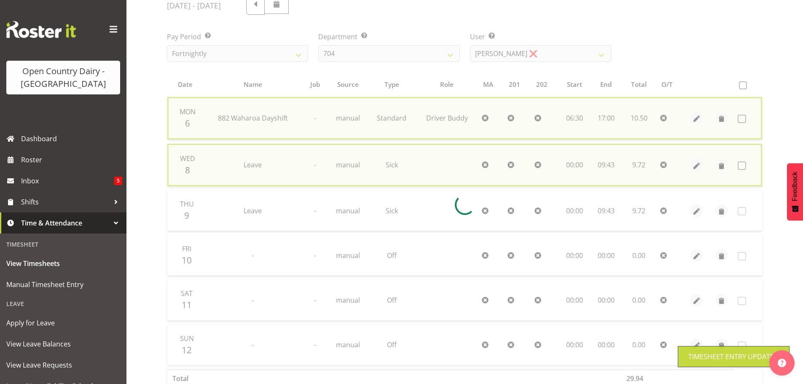
checkbox input "false"
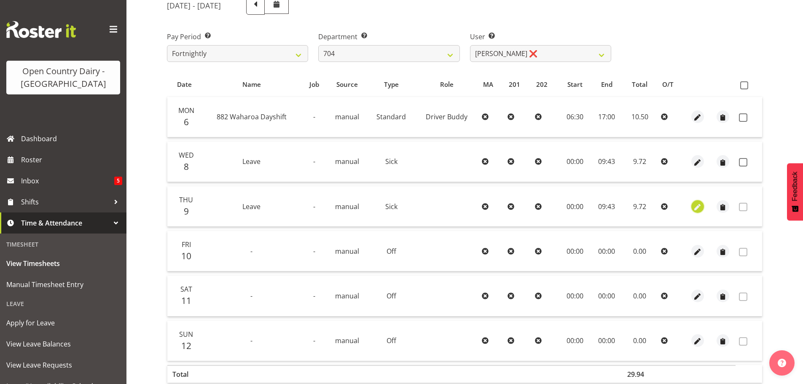
click at [694, 207] on span "button" at bounding box center [697, 207] width 10 height 10
select select "Sick"
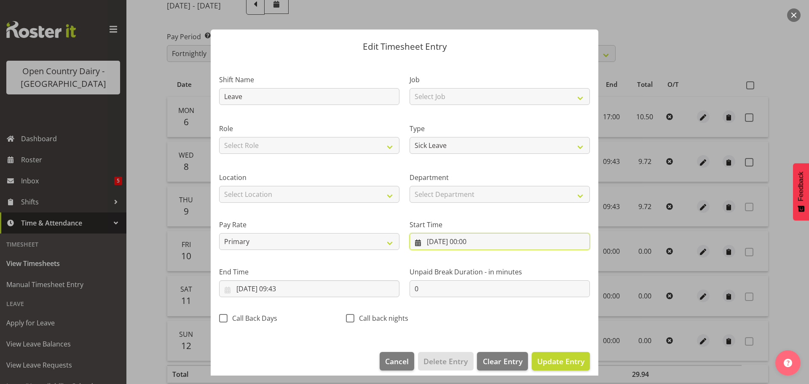
click at [444, 239] on input "09/10/2025, 00:00" at bounding box center [500, 241] width 180 height 17
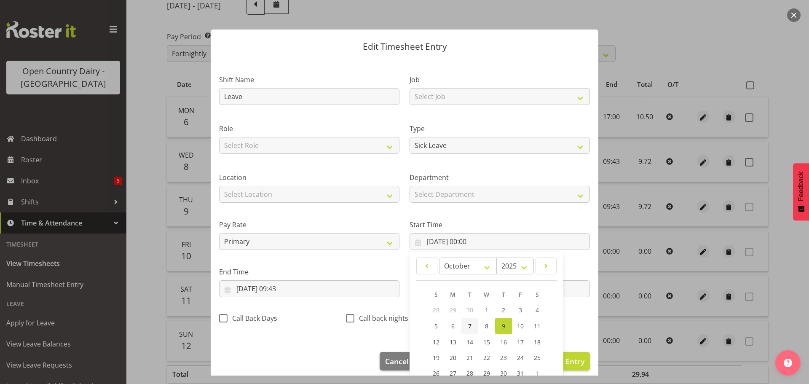
click at [463, 322] on link "7" at bounding box center [469, 326] width 17 height 16
type input "07/10/2025, 00:00"
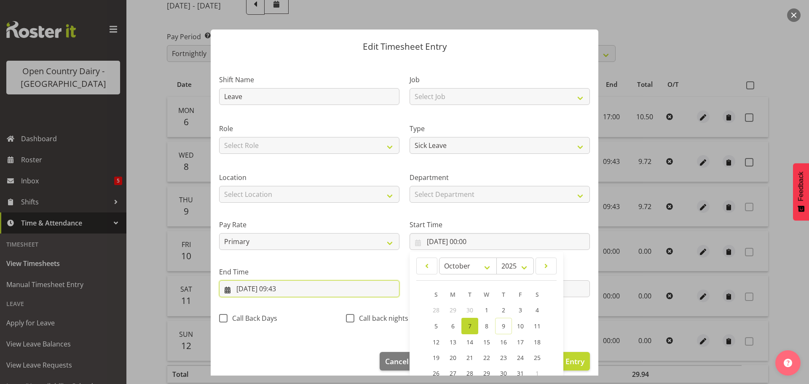
click at [315, 284] on input "09/10/2025, 09:43" at bounding box center [309, 288] width 180 height 17
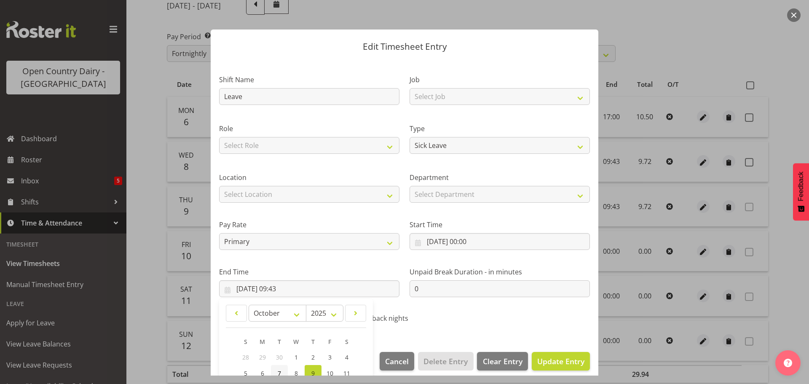
click at [276, 372] on link "7" at bounding box center [279, 373] width 17 height 16
type input "07/10/2025, 09:43"
click at [544, 364] on span "Update Entry" at bounding box center [560, 361] width 47 height 10
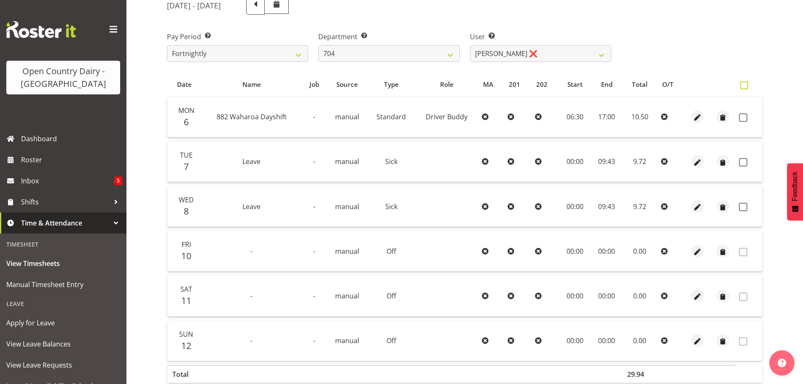
click at [743, 86] on span at bounding box center [744, 85] width 8 height 8
click at [743, 86] on input "checkbox" at bounding box center [742, 85] width 5 height 5
checkbox input "true"
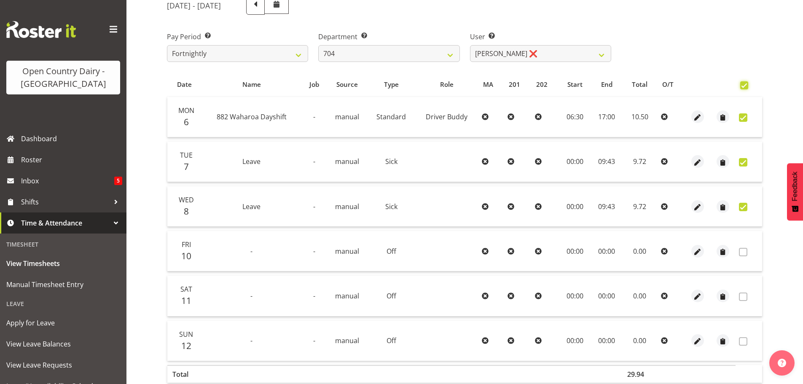
checkbox input "true"
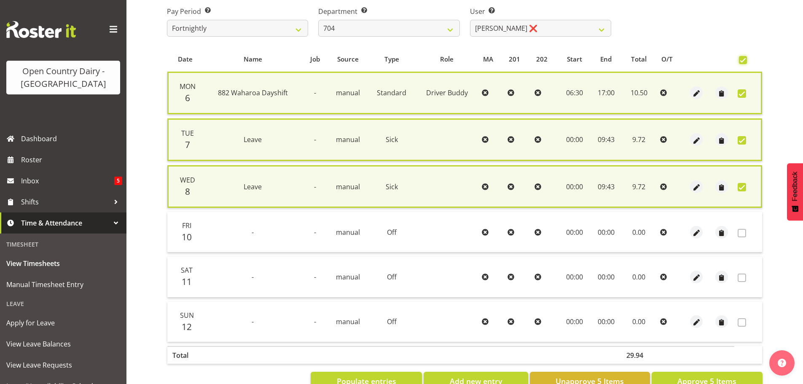
scroll to position [164, 0]
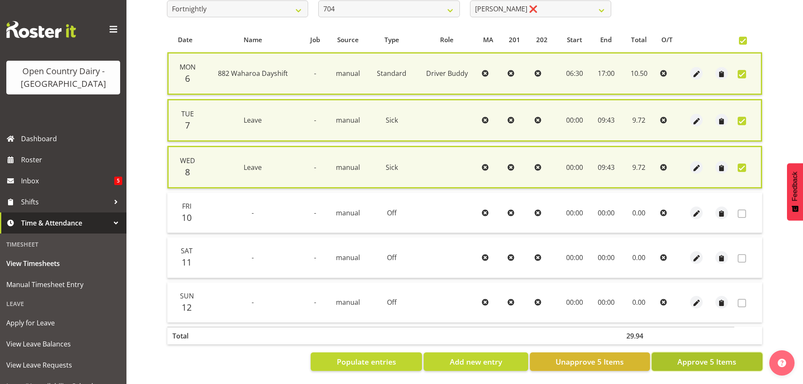
click at [696, 356] on span "Approve 5 Items" at bounding box center [706, 361] width 59 height 11
checkbox input "false"
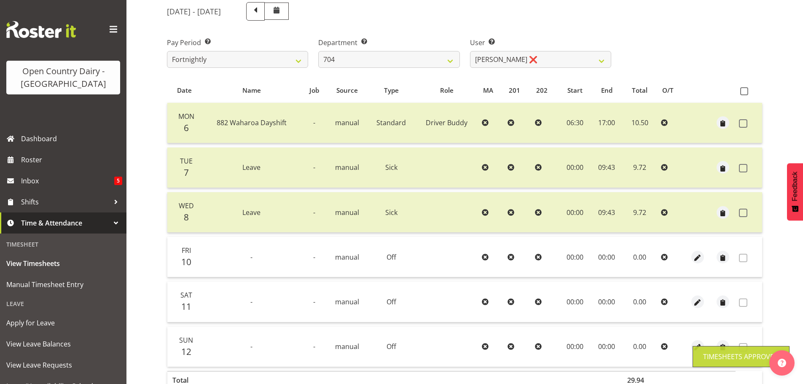
scroll to position [0, 0]
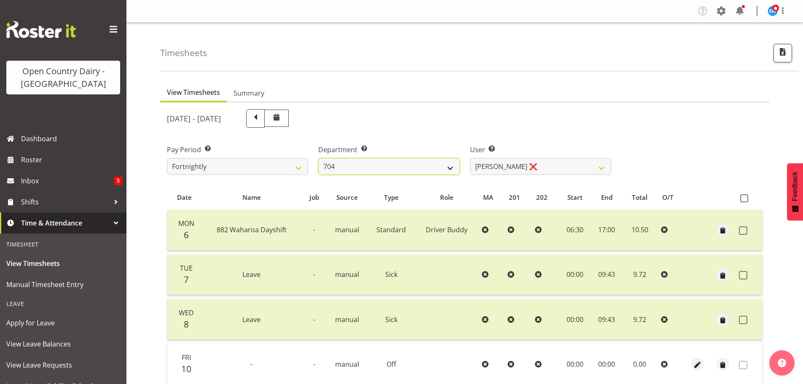
click at [366, 165] on select "701 702 703 704 705 706 707 708 709 710 711 712 713 714 715 716 717 718 719 720" at bounding box center [388, 166] width 141 height 17
select select "714"
click at [318, 158] on select "701 702 703 704 705 706 707 708 709 710 711 712 713 714 715 716 717 718 719 720" at bounding box center [388, 166] width 141 height 17
select select "11786"
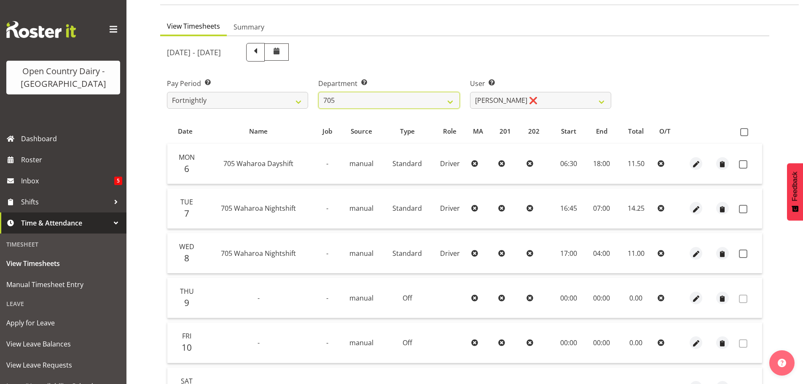
scroll to position [84, 0]
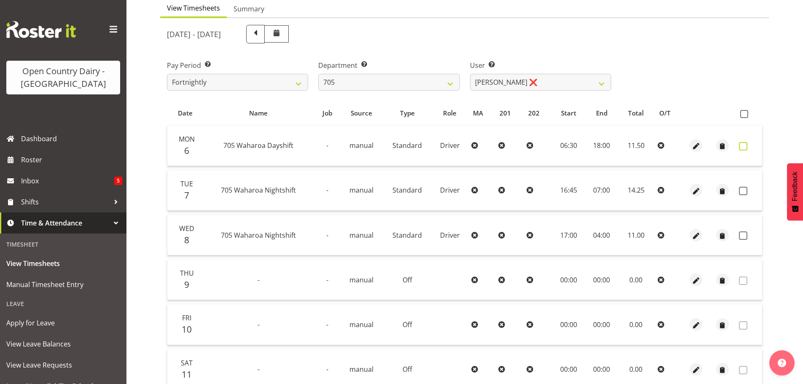
click at [740, 147] on span at bounding box center [743, 146] width 8 height 8
checkbox input "true"
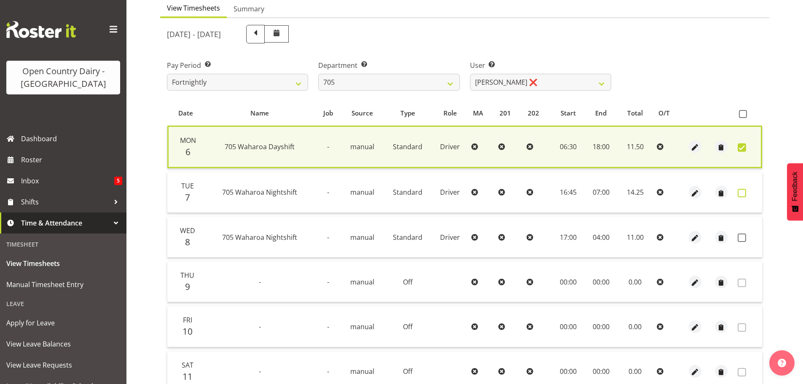
click at [741, 195] on span at bounding box center [741, 193] width 8 height 8
checkbox input "true"
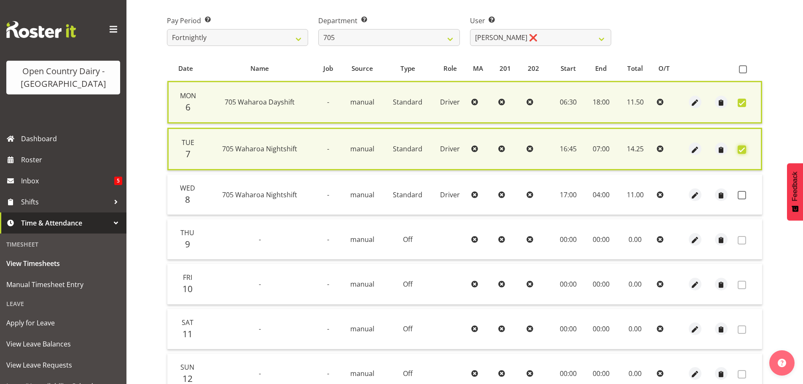
scroll to position [206, 0]
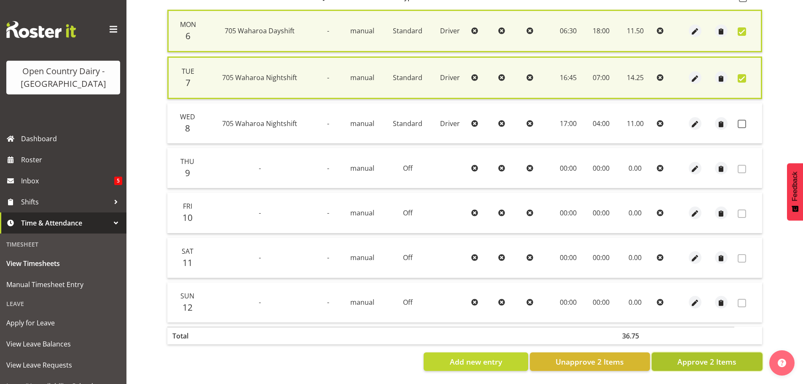
click at [717, 356] on span "Approve 2 Items" at bounding box center [706, 361] width 59 height 11
checkbox input "false"
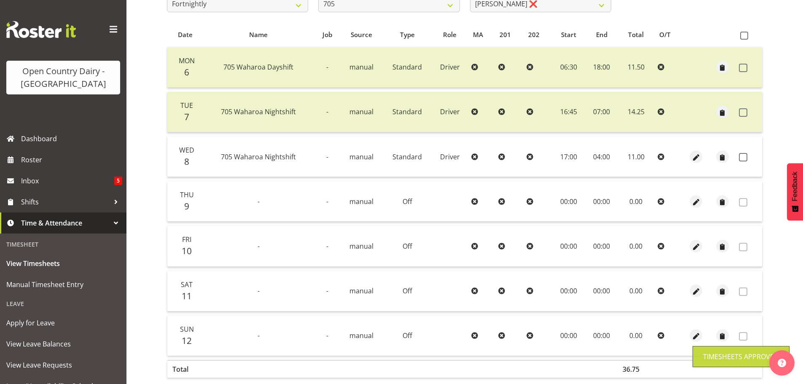
scroll to position [76, 0]
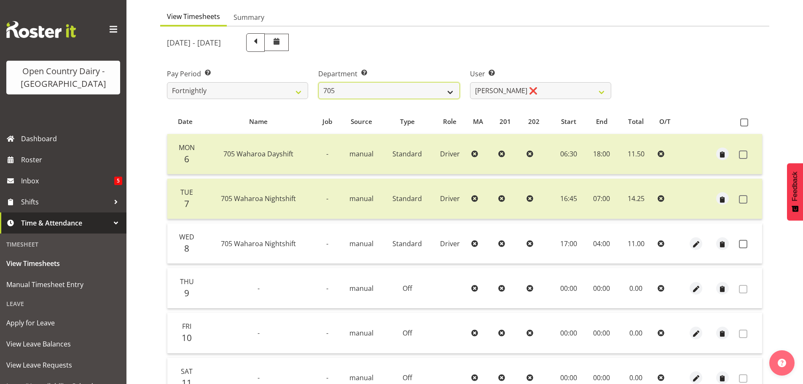
click at [414, 91] on select "701 702 703 704 705 706 707 708 709 710 711 712 713 714 715 716 717 718 719 720" at bounding box center [388, 90] width 141 height 17
select select "721"
click at [318, 82] on select "701 702 703 704 705 706 707 708 709 710 711 712 713 714 715 716 717 718 719 720" at bounding box center [388, 90] width 141 height 17
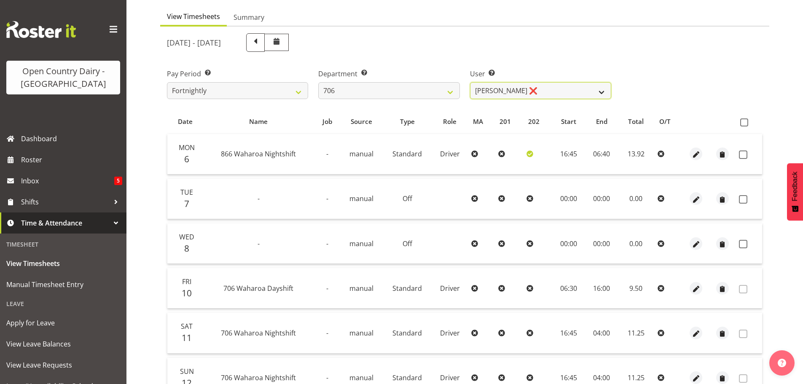
click at [500, 93] on select "Andrew Kearns ❌ Len Symons ❌ Mark Ansley ❌ Paul Griffin ❌" at bounding box center [540, 90] width 141 height 17
select select "8472"
click at [470, 82] on select "Andrew Kearns ❌ Len Symons ❌ Mark Ansley ❌ Paul Griffin ❌" at bounding box center [540, 90] width 141 height 17
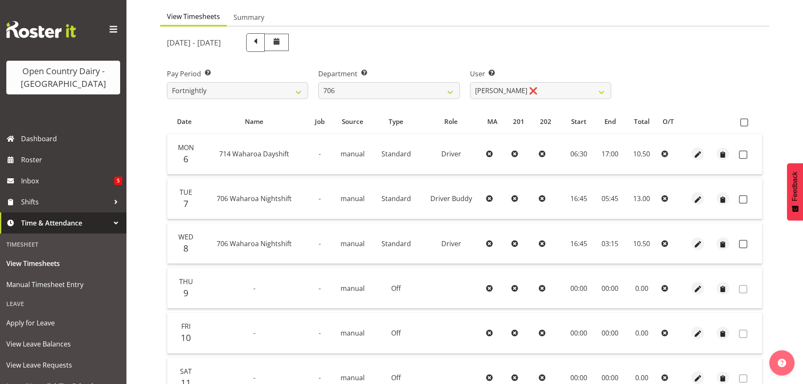
click at [744, 122] on span at bounding box center [744, 122] width 8 height 8
click at [744, 122] on input "checkbox" at bounding box center [742, 122] width 5 height 5
checkbox input "true"
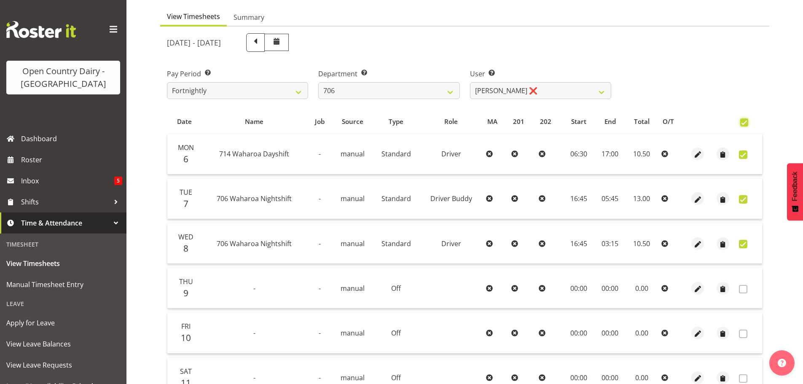
checkbox input "true"
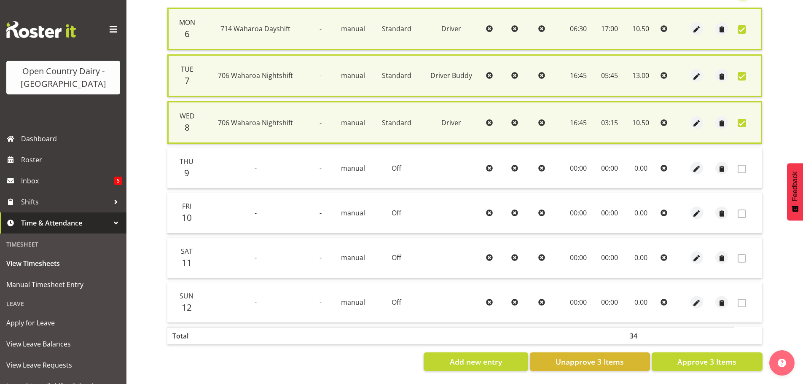
scroll to position [209, 0]
click at [710, 356] on span "Approve 3 Items" at bounding box center [706, 361] width 59 height 11
checkbox input "false"
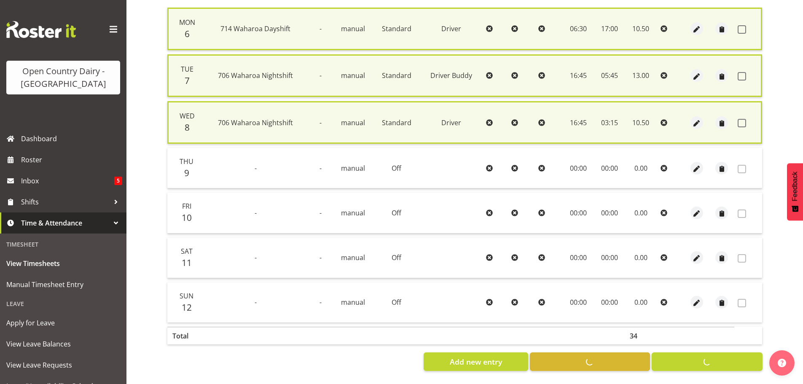
checkbox input "false"
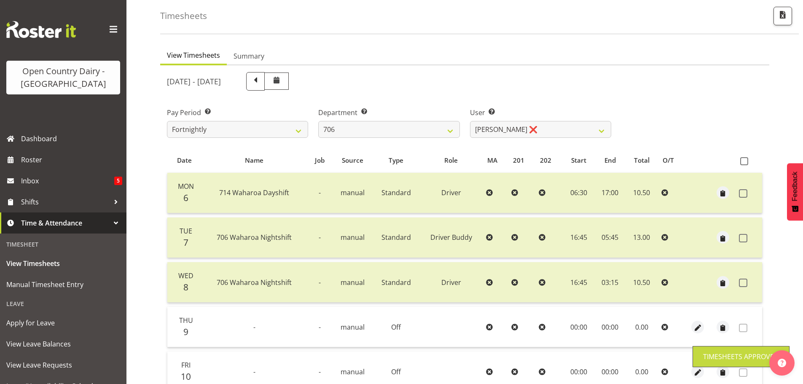
scroll to position [34, 0]
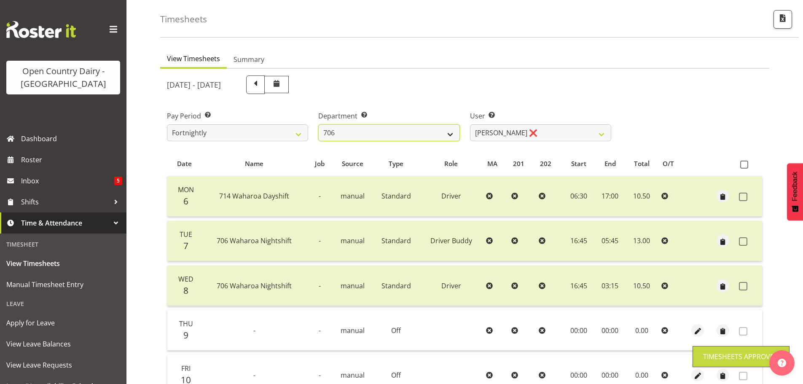
click at [404, 126] on select "701 702 703 704 705 706 707 708 709 710 711 712 713 714 715 716 717 718 719 720" at bounding box center [388, 132] width 141 height 17
select select "811"
click at [318, 124] on select "701 702 703 704 705 706 707 708 709 710 711 712 713 714 715 716 717 718 719 720" at bounding box center [388, 132] width 141 height 17
select select "8161"
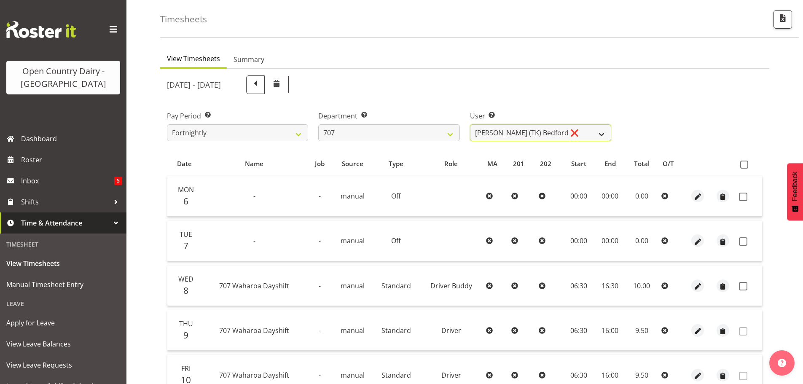
click at [499, 133] on select "Alan (TK) Bedford ❌ David Foote (Junior) ❌ Mike Madden ❌" at bounding box center [540, 132] width 141 height 17
click at [744, 196] on span at bounding box center [743, 197] width 8 height 8
checkbox input "true"
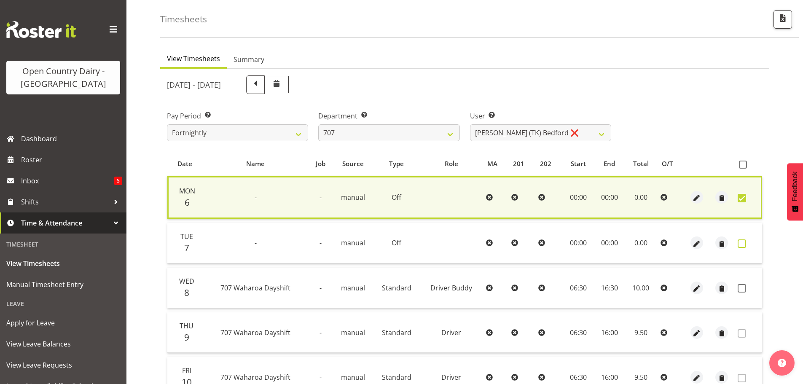
click at [745, 245] on span at bounding box center [741, 243] width 8 height 8
checkbox input "true"
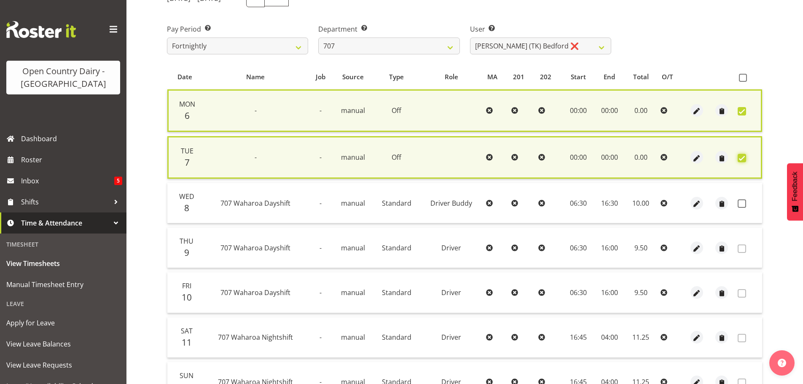
scroll to position [206, 0]
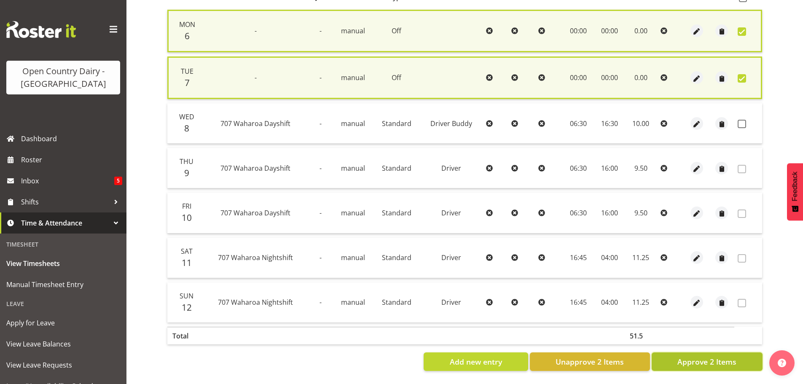
click at [717, 352] on button "Approve 2 Items" at bounding box center [706, 361] width 111 height 19
checkbox input "false"
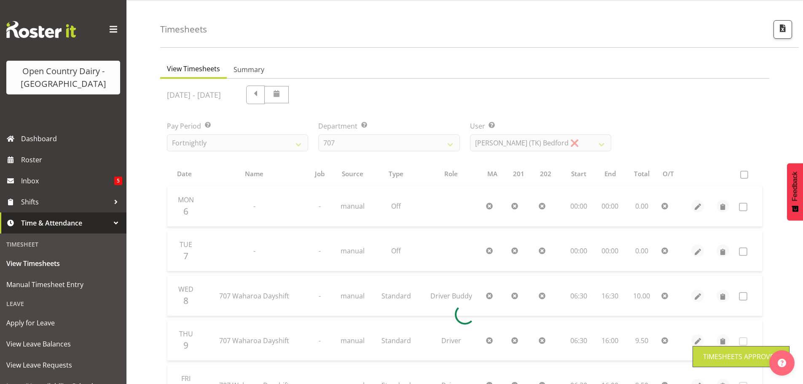
scroll to position [0, 0]
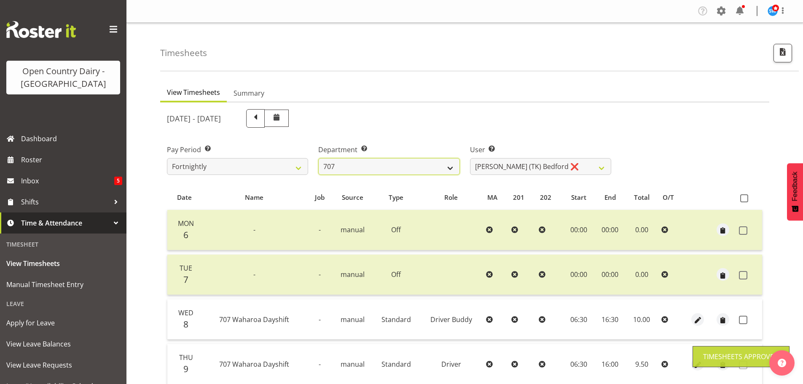
click at [346, 158] on select "701 702 703 704 705 706 707 708 709 710 711 712 713 714 715 716 717 718 719 720" at bounding box center [388, 166] width 141 height 17
select select "762"
click at [318, 158] on select "701 702 703 704 705 706 707 708 709 710 711 712 713 714 715 716 717 718 719 720" at bounding box center [388, 166] width 141 height 17
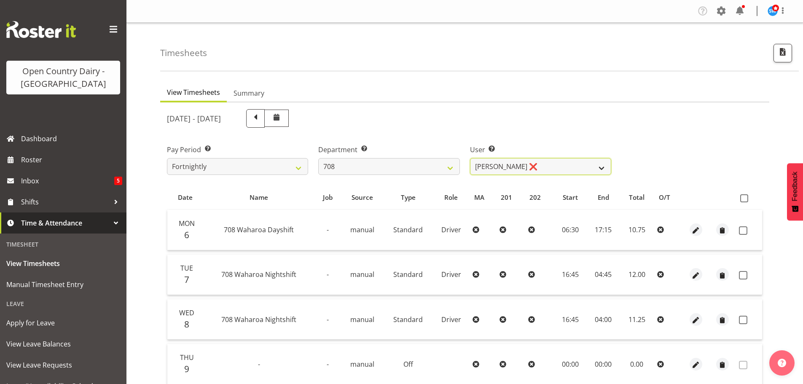
click at [526, 167] on select "Andrew Murphy ❌ David Foote ❌ Mark Himiona ❌" at bounding box center [540, 166] width 141 height 17
click at [470, 158] on select "Andrew Murphy ❌ David Foote ❌ Mark Himiona ❌" at bounding box center [540, 166] width 141 height 17
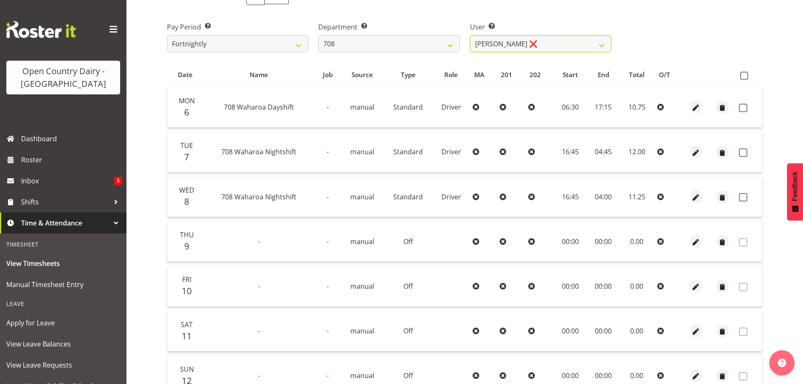
scroll to position [126, 0]
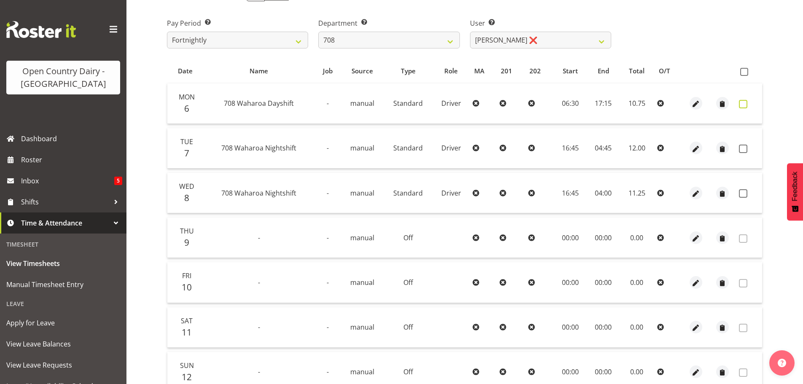
click at [743, 101] on span at bounding box center [743, 104] width 8 height 8
checkbox input "true"
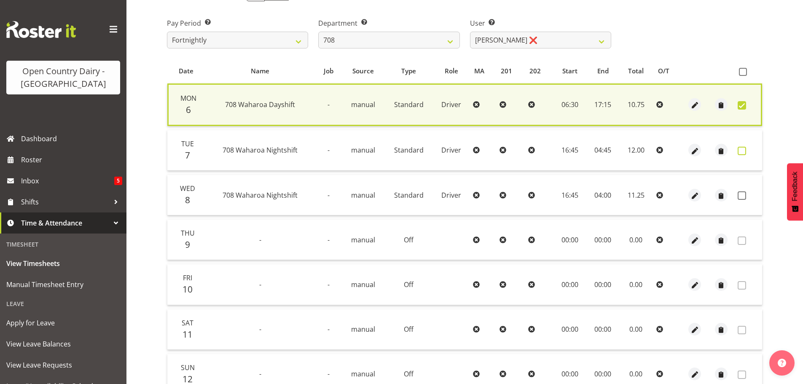
click at [741, 149] on span at bounding box center [741, 151] width 8 height 8
checkbox input "true"
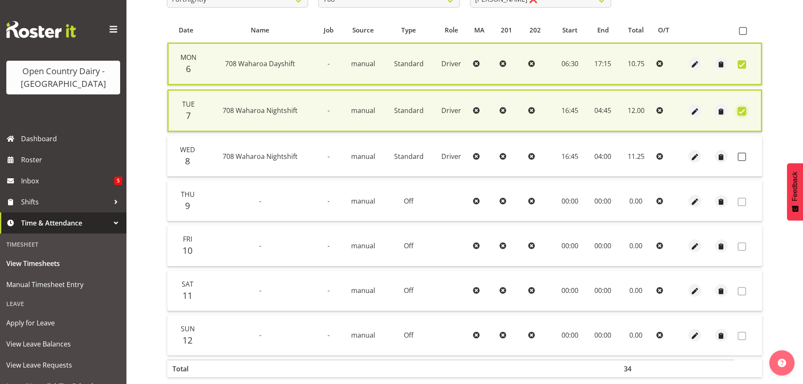
scroll to position [206, 0]
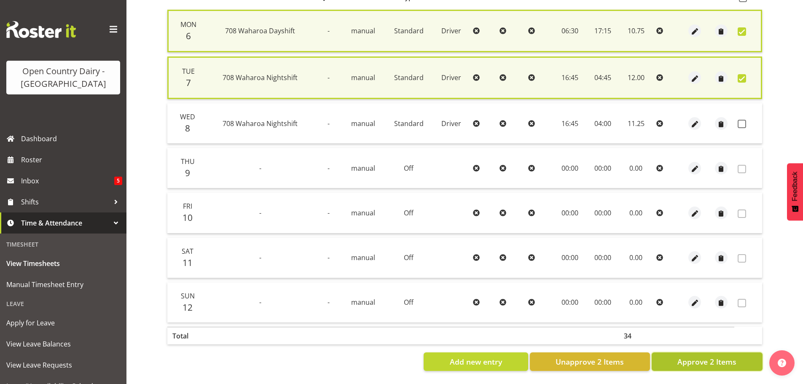
click at [724, 356] on span "Approve 2 Items" at bounding box center [706, 361] width 59 height 11
checkbox input "false"
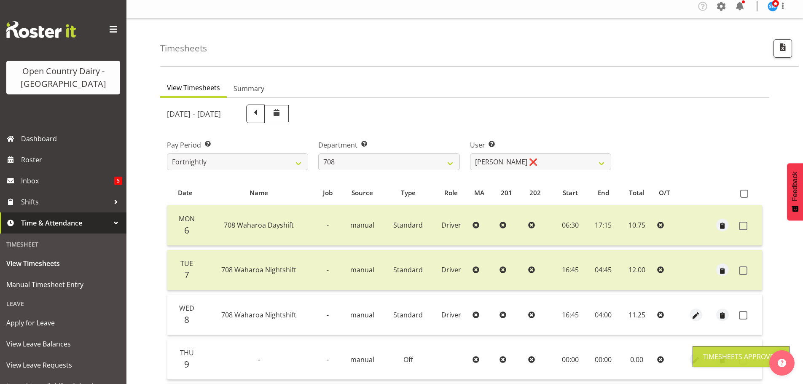
scroll to position [0, 0]
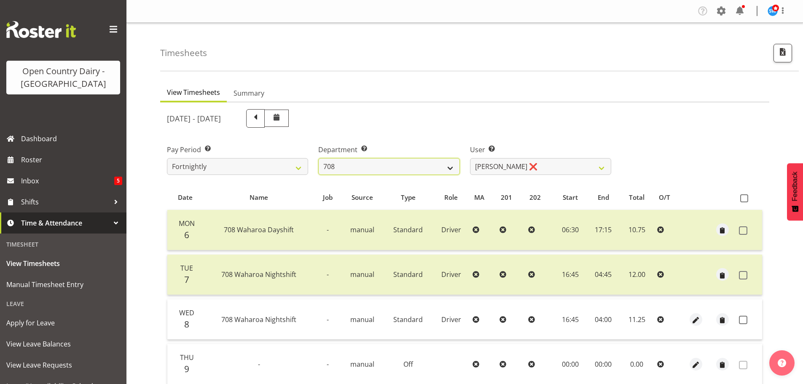
click at [442, 164] on select "701 702 703 704 705 706 707 708 709 710 711 712 713 714 715 716 717 718 719 720" at bounding box center [388, 166] width 141 height 17
select select "735"
click at [318, 158] on select "701 702 703 704 705 706 707 708 709 710 711 712 713 714 715 716 717 718 719 720" at bounding box center [388, 166] width 141 height 17
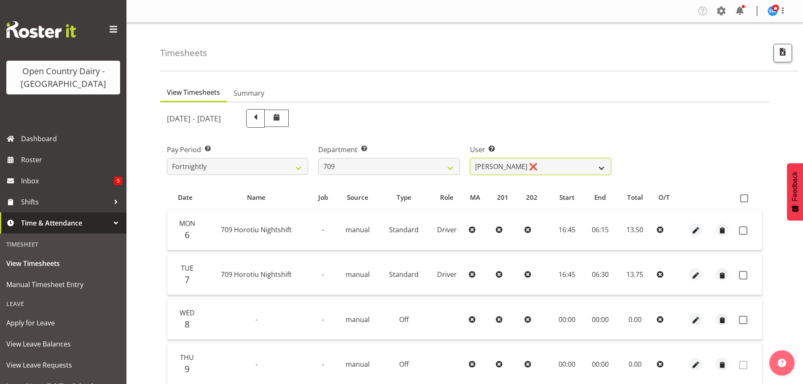
click at [515, 164] on select "Alex Barclay ❌ Craig Knudsen ❌ Jaswant Singh ❌ Ross Cook ❌" at bounding box center [540, 166] width 141 height 17
select select "9989"
click at [470, 158] on select "Alex Barclay ❌ Craig Knudsen ❌ Jaswant Singh ❌ Ross Cook ❌" at bounding box center [540, 166] width 141 height 17
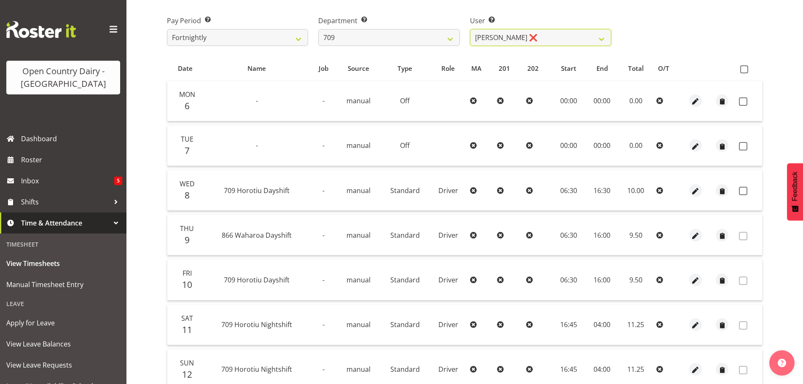
scroll to position [169, 0]
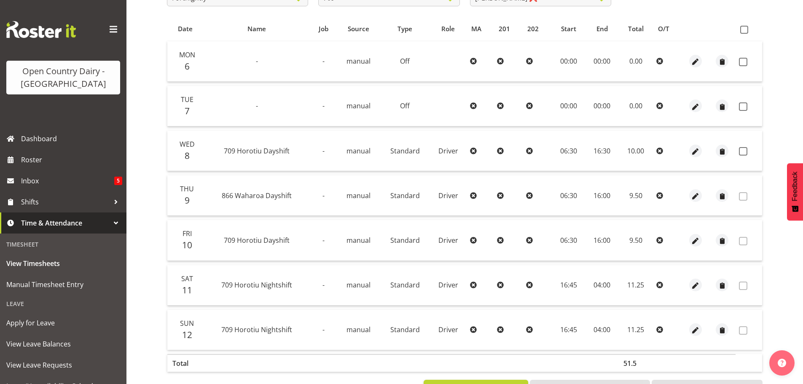
click at [741, 69] on td at bounding box center [748, 61] width 27 height 40
click at [742, 62] on span at bounding box center [743, 62] width 8 height 8
checkbox input "true"
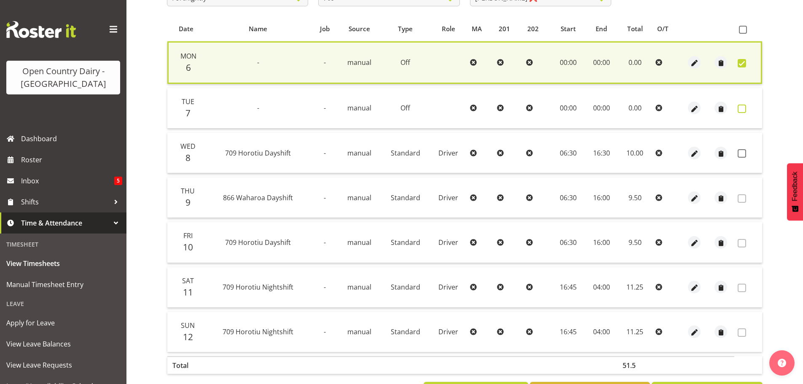
click at [741, 106] on span at bounding box center [741, 108] width 8 height 8
checkbox input "true"
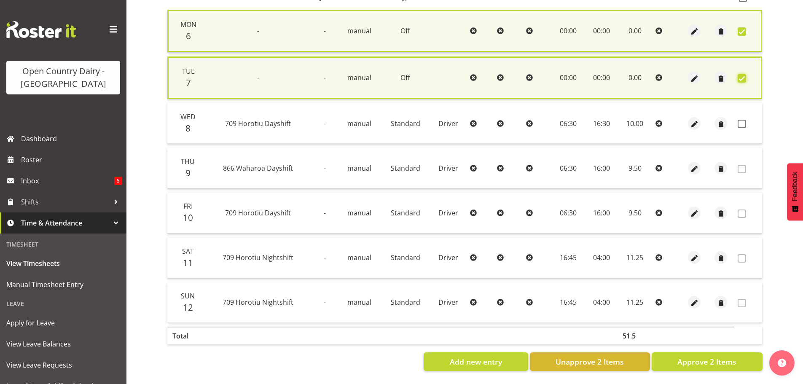
scroll to position [206, 0]
click at [701, 356] on span "Approve 2 Items" at bounding box center [706, 361] width 59 height 11
checkbox input "false"
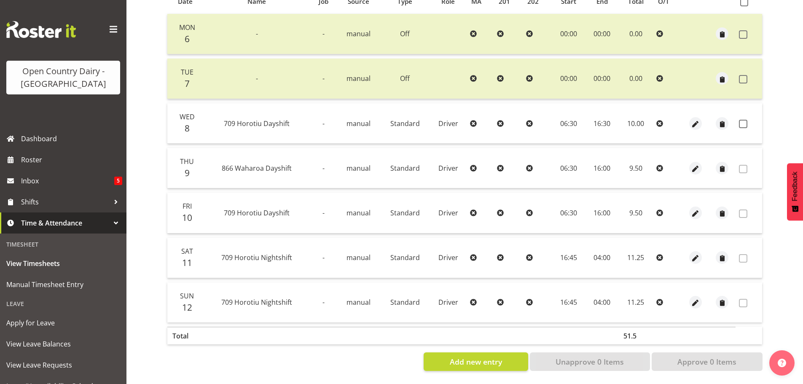
scroll to position [0, 0]
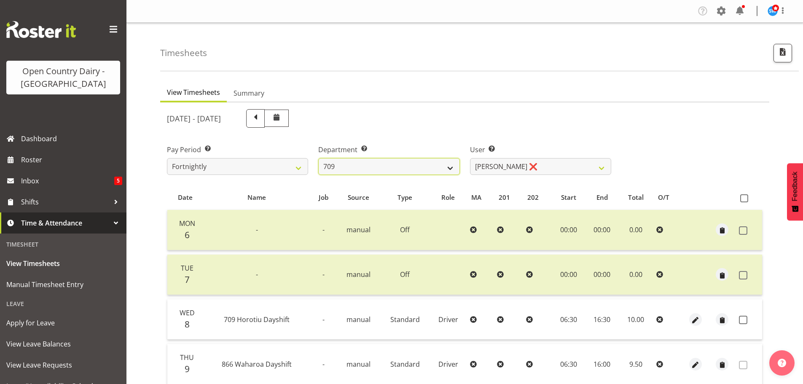
click at [382, 170] on select "701 702 703 704 705 706 707 708 709 710 711 712 713 714 715 716 717 718 719 720" at bounding box center [388, 166] width 141 height 17
select select "875"
click at [318, 158] on select "701 702 703 704 705 706 707 708 709 710 711 712 713 714 715 716 717 718 719 720" at bounding box center [388, 166] width 141 height 17
select select "10971"
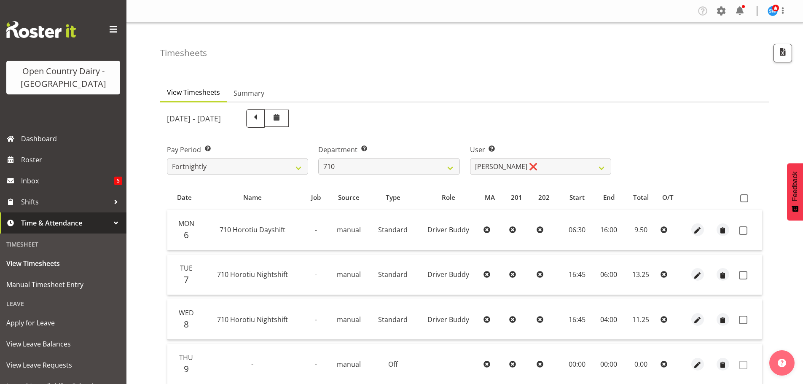
click at [738, 230] on td at bounding box center [748, 230] width 27 height 40
click at [740, 273] on span at bounding box center [743, 275] width 8 height 8
checkbox input "true"
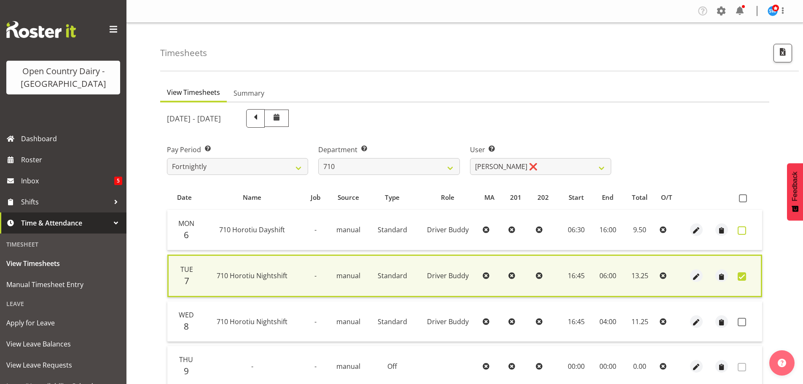
click at [744, 231] on span at bounding box center [741, 230] width 8 height 8
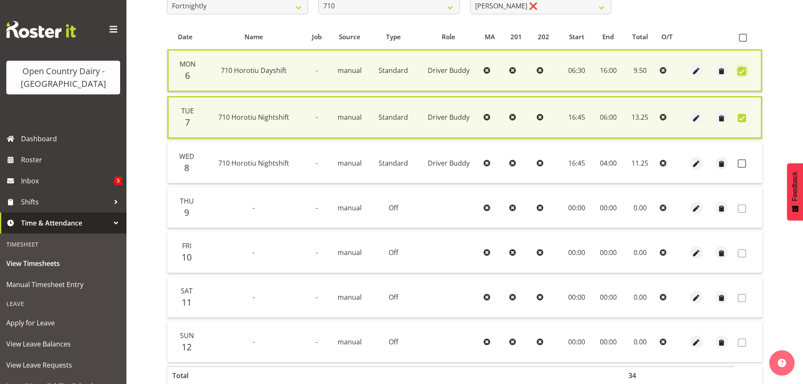
scroll to position [206, 0]
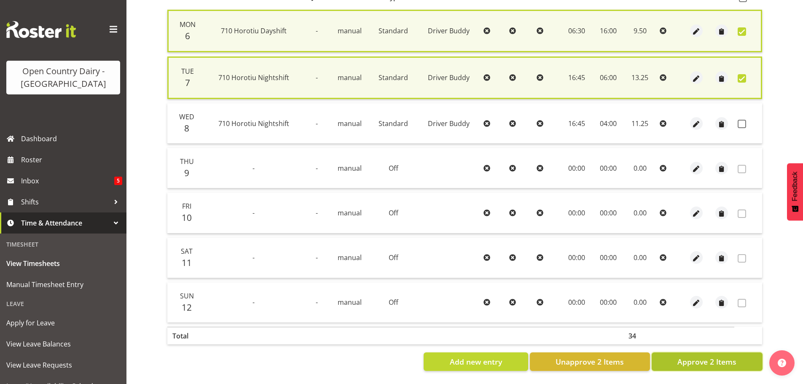
click at [697, 363] on button "Approve 2 Items" at bounding box center [706, 361] width 111 height 19
checkbox input "false"
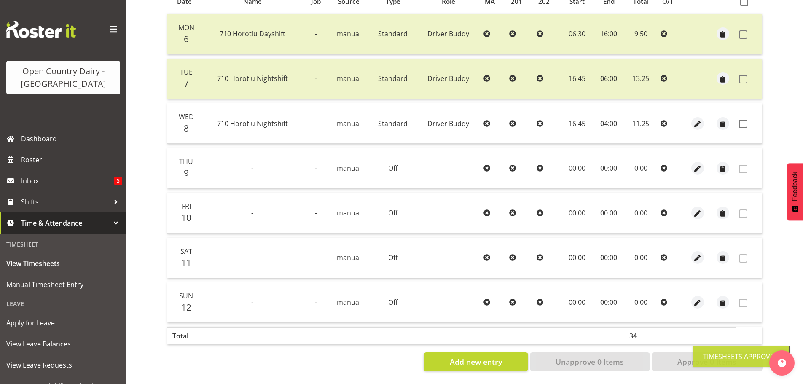
scroll to position [0, 0]
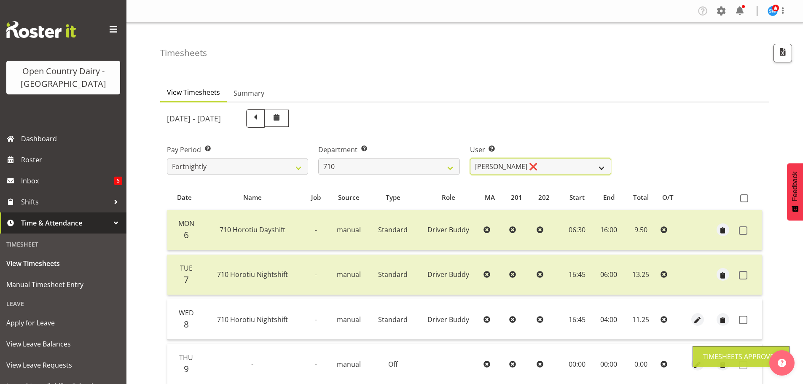
click at [514, 169] on select "Dean Chapman ❌ George Megchelse ❌ Kris Gambhir ❌ Richie Epere ❌" at bounding box center [540, 166] width 141 height 17
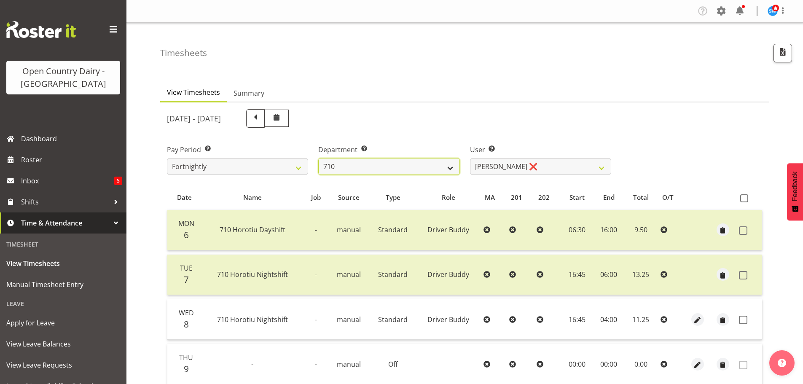
click at [432, 164] on select "701 702 703 704 705 706 707 708 709 710 711 712 713 714 715 716 717 718 719 720" at bounding box center [388, 166] width 141 height 17
select select "832"
click at [318, 158] on select "701 702 703 704 705 706 707 708 709 710 711 712 713 714 715 716 717 718 719 720" at bounding box center [388, 166] width 141 height 17
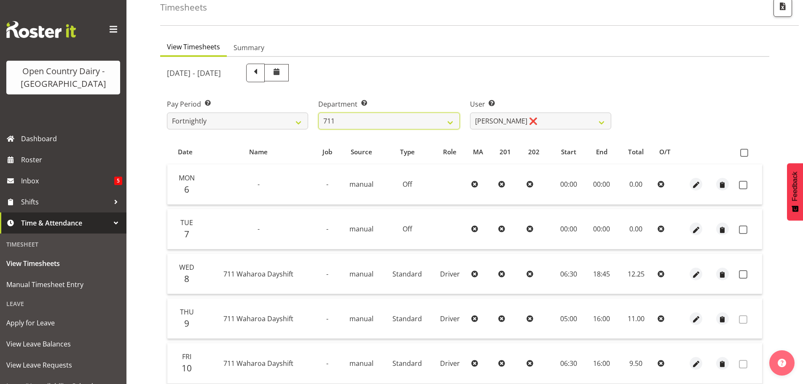
scroll to position [126, 0]
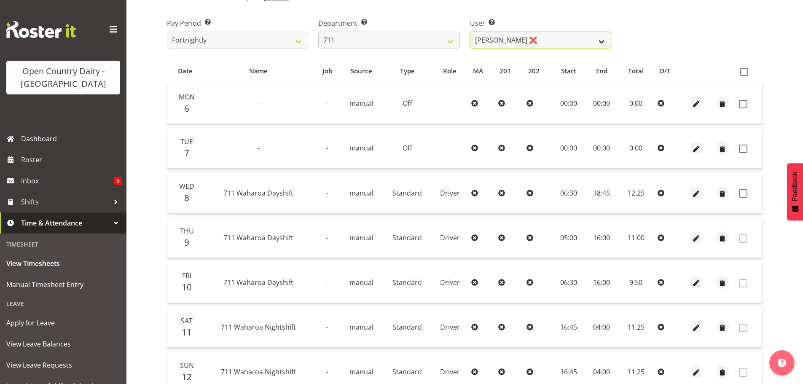
click at [530, 38] on select "Baz Morgan ❌ Gerard Cavanagh ❌ Tyrone Lawry ❌" at bounding box center [540, 40] width 141 height 17
click at [470, 32] on select "Baz Morgan ❌ Gerard Cavanagh ❌ Tyrone Lawry ❌" at bounding box center [540, 40] width 141 height 17
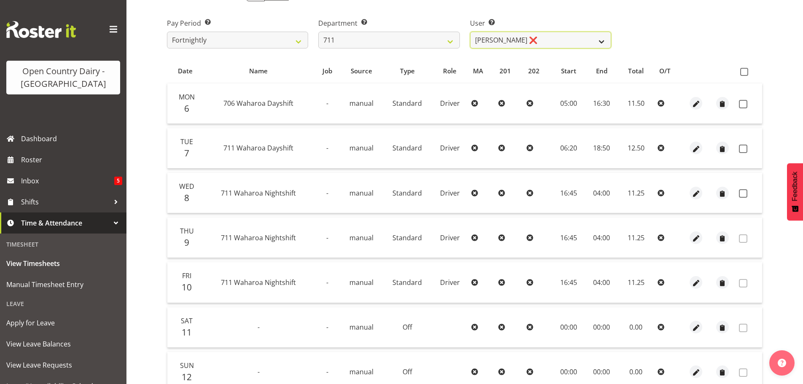
click at [509, 43] on select "Baz Morgan ❌ Gerard Cavanagh ❌ Tyrone Lawry ❌" at bounding box center [540, 40] width 141 height 17
select select "10409"
click at [470, 32] on select "Baz Morgan ❌ Gerard Cavanagh ❌ Tyrone Lawry ❌" at bounding box center [540, 40] width 141 height 17
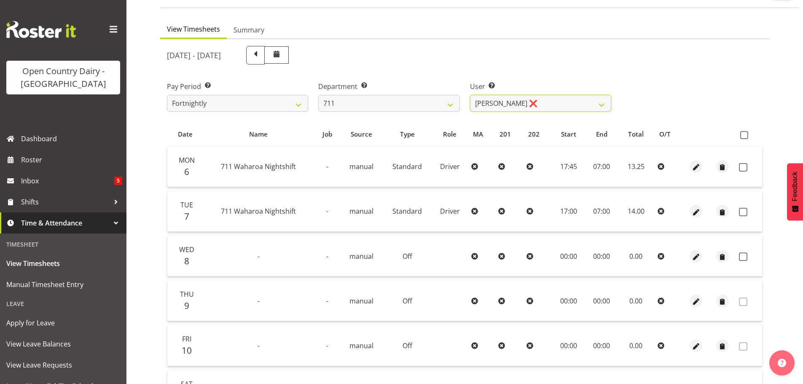
scroll to position [42, 0]
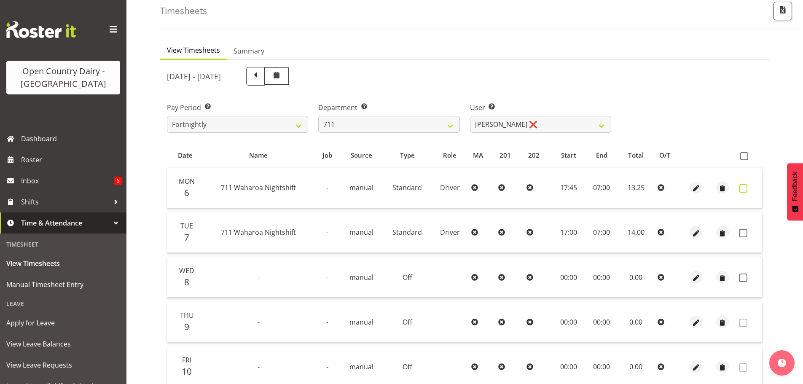
click at [746, 191] on span at bounding box center [743, 188] width 8 height 8
checkbox input "true"
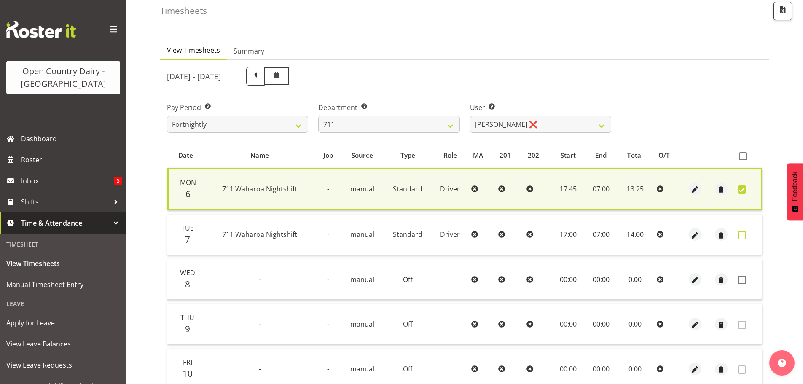
click at [741, 238] on span at bounding box center [741, 235] width 8 height 8
checkbox input "true"
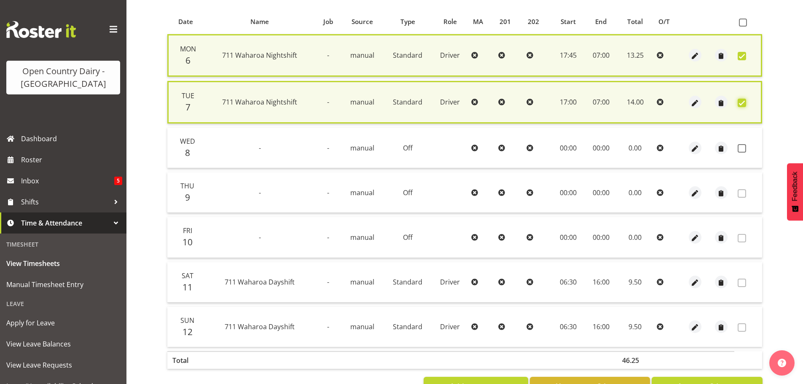
scroll to position [206, 0]
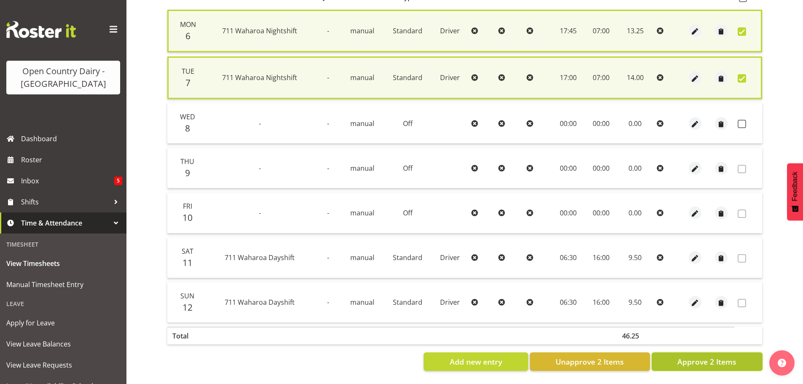
click at [695, 356] on span "Approve 2 Items" at bounding box center [706, 361] width 59 height 11
checkbox input "false"
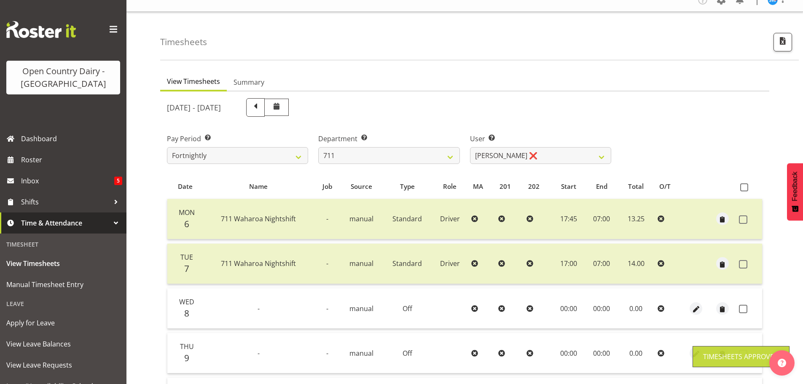
scroll to position [0, 0]
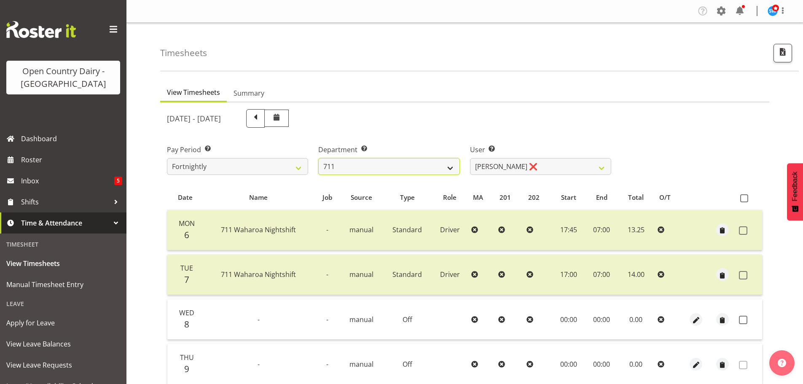
click at [452, 162] on select "701 702 703 704 705 706 707 708 709 710 711 712 713 714 715 716 717 718 719 720" at bounding box center [388, 166] width 141 height 17
select select "822"
click at [318, 158] on select "701 702 703 704 705 706 707 708 709 710 711 712 713 714 715 716 717 718 719 720" at bounding box center [388, 166] width 141 height 17
select select "8162"
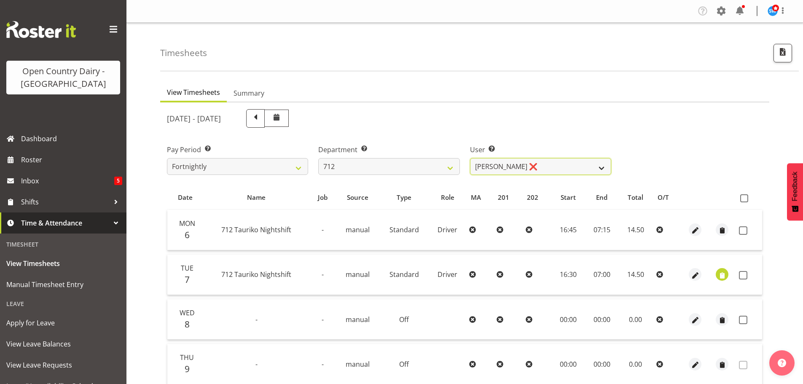
click at [492, 160] on select "Amrik Singh ❌ Jasdeep Singh ❌ Lucky Kau Kau ❌" at bounding box center [540, 166] width 141 height 17
click at [426, 162] on select "701 702 703 704 705 706 707 708 709 710 711 712 713 714 715 716 717 718 719 720" at bounding box center [388, 166] width 141 height 17
select select "716"
click at [318, 158] on select "701 702 703 704 705 706 707 708 709 710 711 712 713 714 715 716 717 718 719 720" at bounding box center [388, 166] width 141 height 17
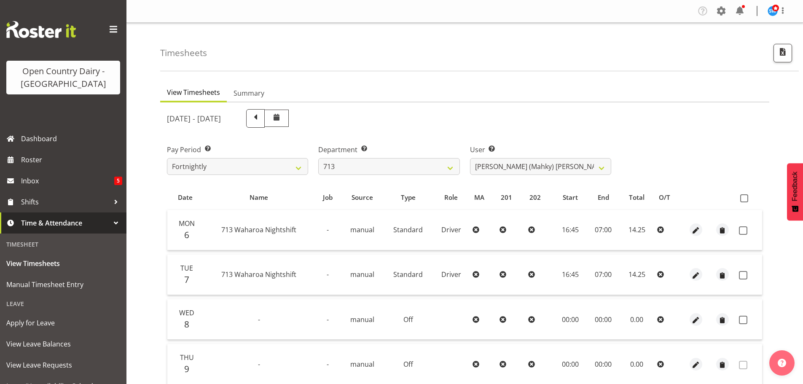
click at [501, 163] on div "October 6th - October 12th 2025 Pay Period Select which pay period you would li…" at bounding box center [464, 335] width 595 height 463
click at [501, 163] on select "Harmanpreet (Mahky) Dhillon ❌ Marcus Waretini ❌ Norman Sellen ❌" at bounding box center [540, 166] width 141 height 17
select select "10300"
click at [470, 158] on select "Harmanpreet (Mahky) Dhillon ❌ Marcus Waretini ❌ Norman Sellen ❌" at bounding box center [540, 166] width 141 height 17
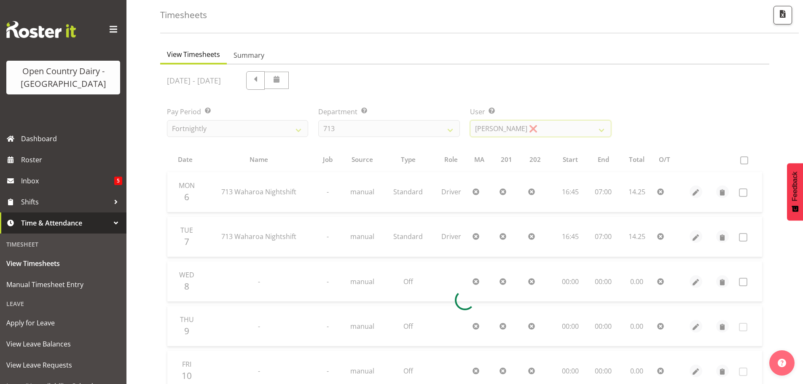
scroll to position [84, 0]
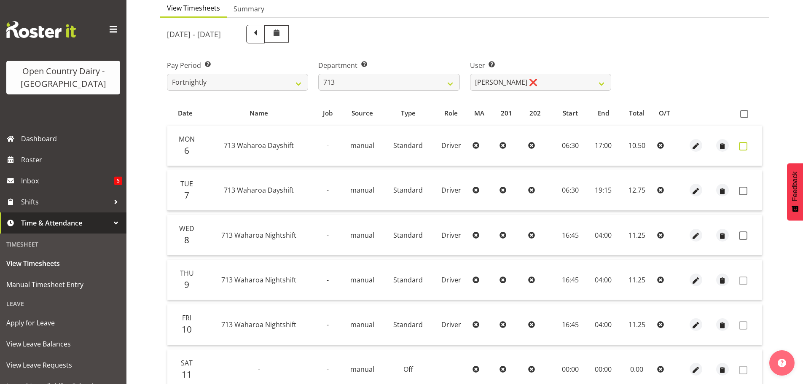
click at [744, 145] on span at bounding box center [743, 146] width 8 height 8
checkbox input "true"
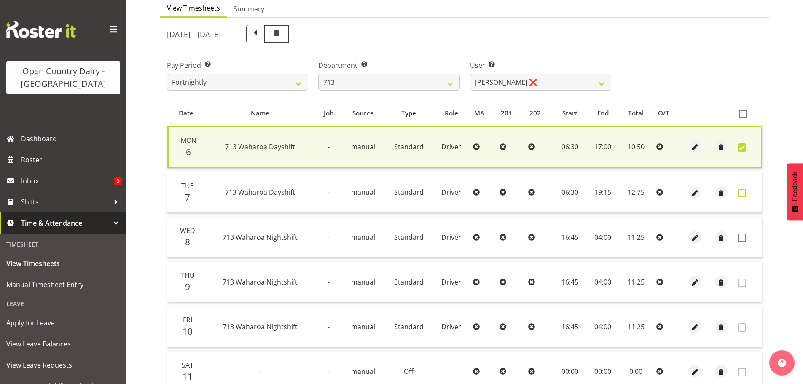
click at [739, 193] on span at bounding box center [741, 193] width 8 height 8
checkbox input "true"
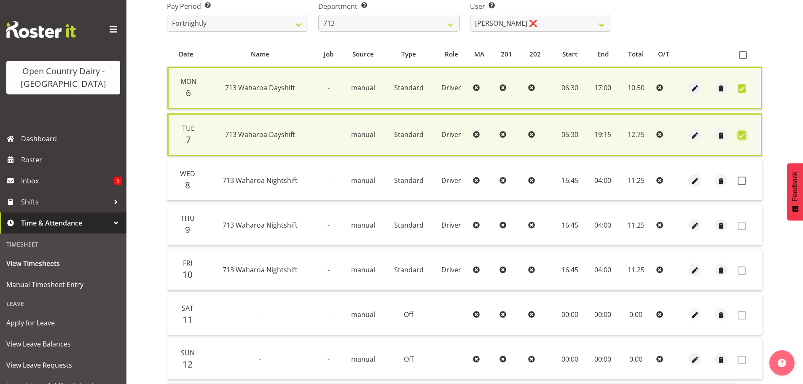
scroll to position [206, 0]
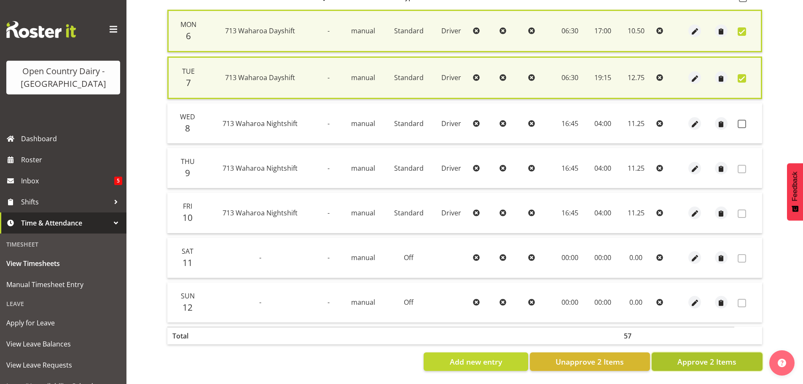
click at [712, 358] on span "Approve 2 Items" at bounding box center [706, 361] width 59 height 11
checkbox input "false"
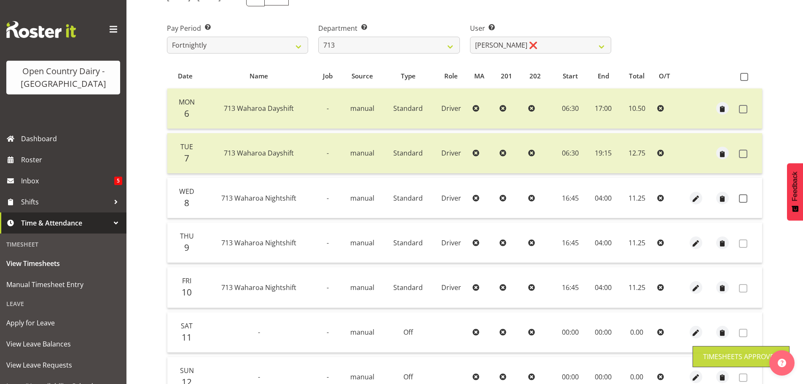
scroll to position [0, 0]
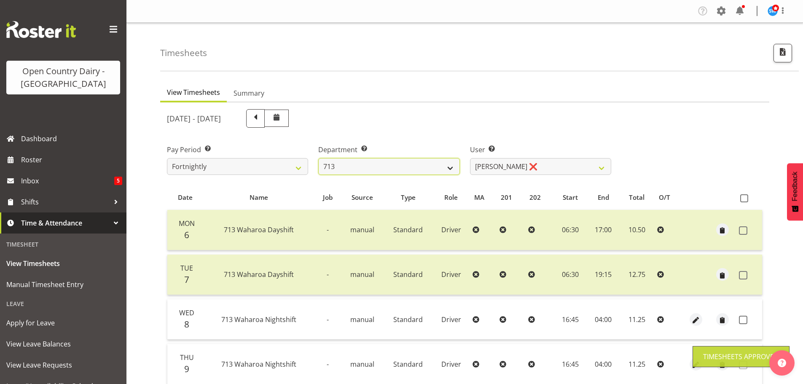
click at [377, 170] on select "701 702 703 704 705 706 707 708 709 710 711 712 713 714 715 716 717 718 719 720" at bounding box center [388, 166] width 141 height 17
select select "805"
click at [318, 158] on select "701 702 703 704 705 706 707 708 709 710 711 712 713 714 715 716 717 718 719 720" at bounding box center [388, 166] width 141 height 17
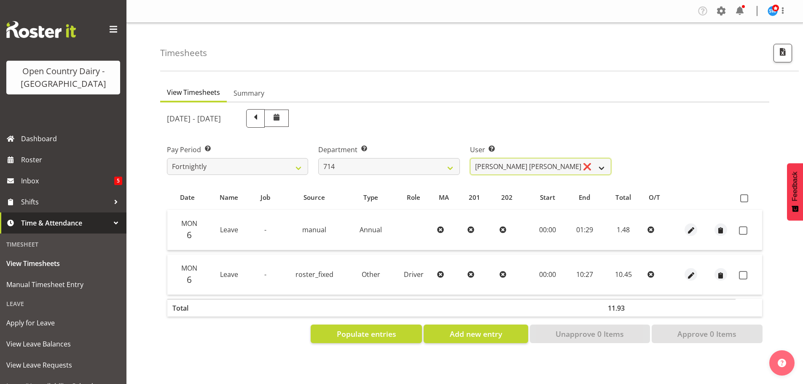
click at [532, 164] on select "Fraser Stephens ❌ Nev Brewster ❌ Stephen Parsons ❌ Tom Gaelic ❌" at bounding box center [540, 166] width 141 height 17
select select "10323"
click at [470, 158] on select "Fraser Stephens ❌ Nev Brewster ❌ Stephen Parsons ❌ Tom Gaelic ❌" at bounding box center [540, 166] width 141 height 17
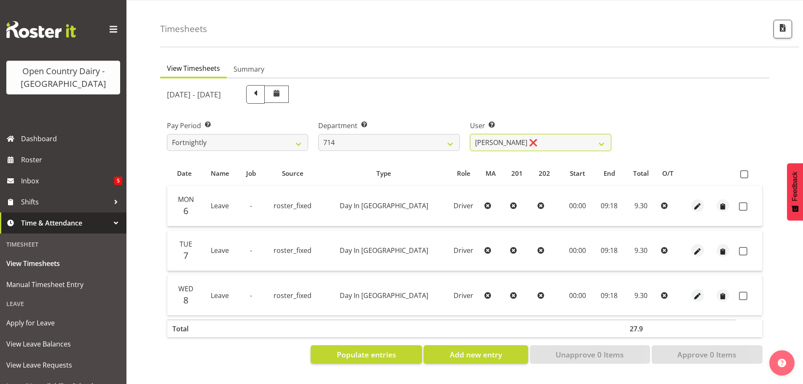
scroll to position [37, 0]
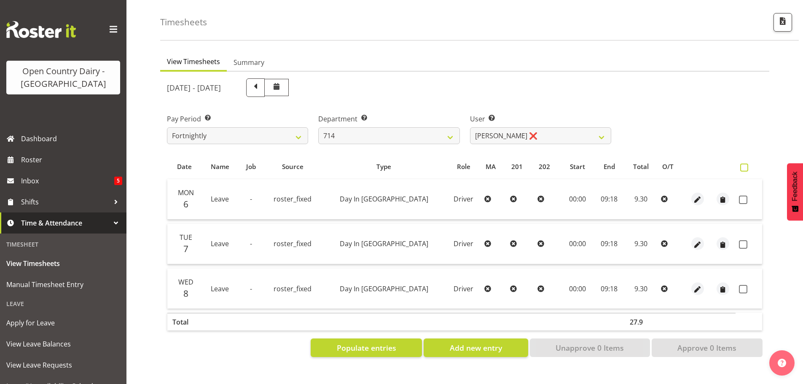
click at [742, 163] on span at bounding box center [744, 167] width 8 height 8
click at [742, 165] on input "checkbox" at bounding box center [742, 167] width 5 height 5
checkbox input "true"
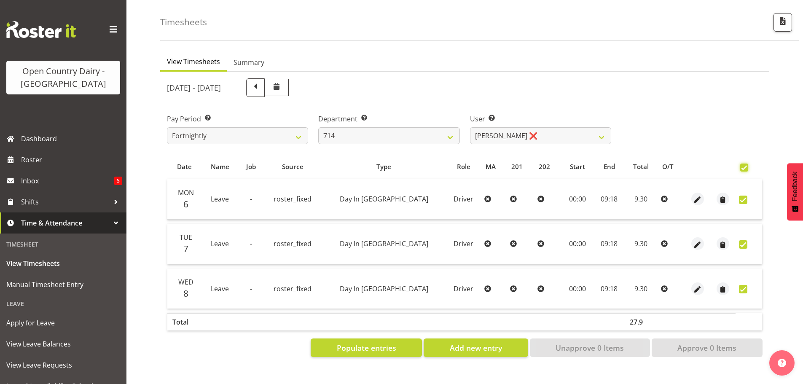
checkbox input "true"
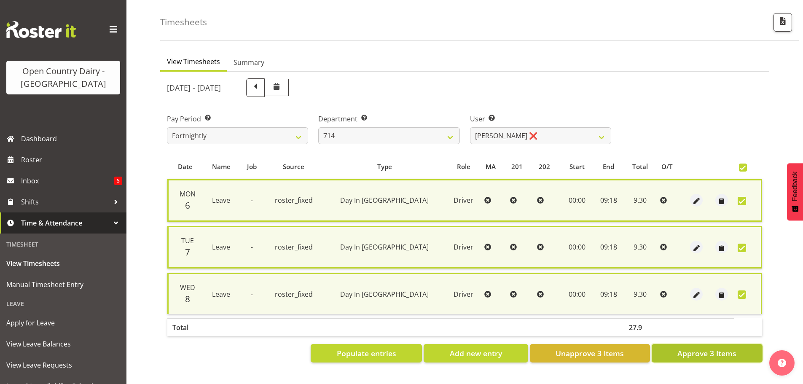
click at [681, 348] on span "Approve 3 Items" at bounding box center [706, 353] width 59 height 11
checkbox input "false"
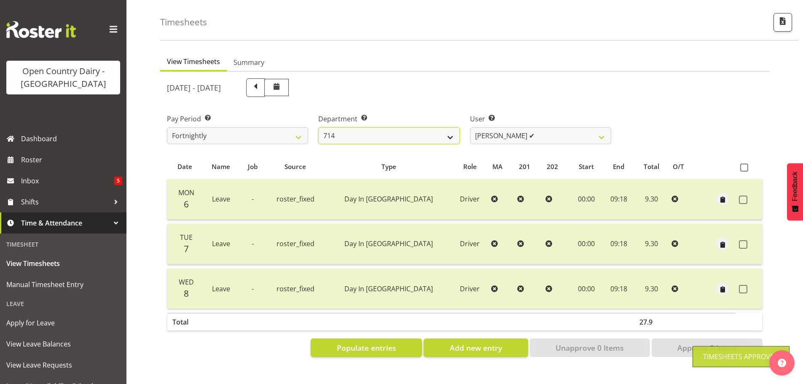
click at [373, 127] on select "701 702 703 704 705 706 707 708 709 710 711 712 713 714 715 716 717 718 719 720" at bounding box center [388, 135] width 141 height 17
select select "820"
click at [318, 127] on select "701 702 703 704 705 706 707 708 709 710 711 712 713 714 715 716 717 718 719 720" at bounding box center [388, 135] width 141 height 17
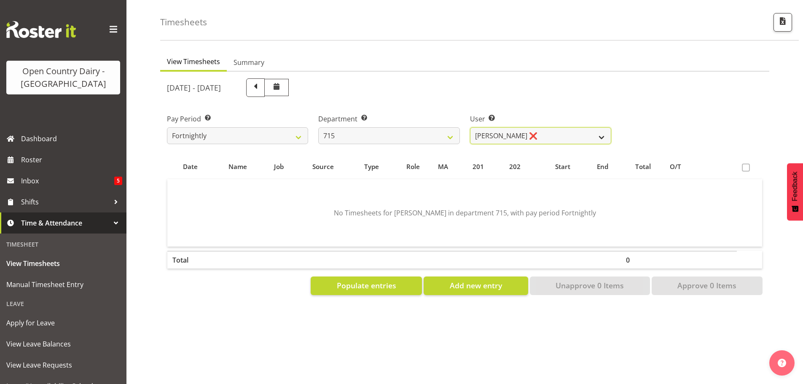
click at [509, 134] on select "Glenn McPherson ❌ Greg Healey ❌ Max Coulter ❌ Neal Chalklen ❌" at bounding box center [540, 135] width 141 height 17
select select "9914"
click at [470, 127] on select "Glenn McPherson ❌ Greg Healey ❌ Max Coulter ❌ Neal Chalklen ❌" at bounding box center [540, 135] width 141 height 17
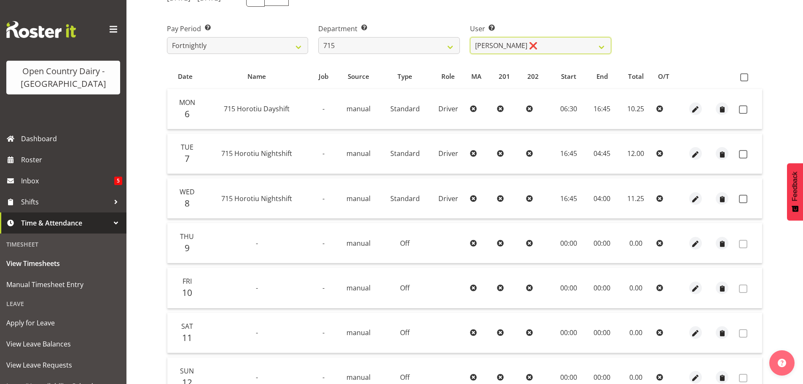
scroll to position [121, 0]
click at [741, 112] on span at bounding box center [743, 109] width 8 height 8
checkbox input "true"
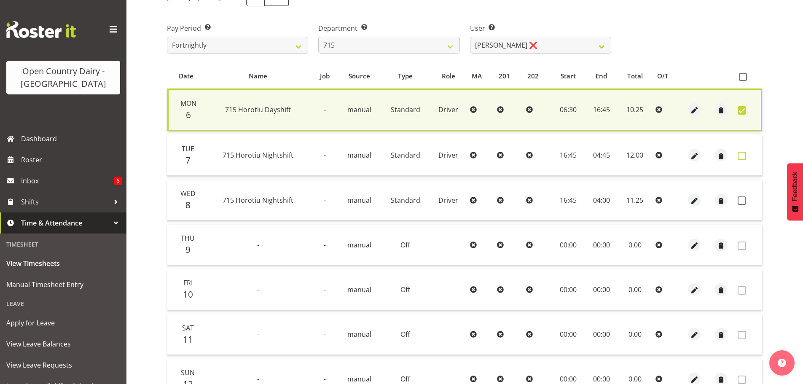
click at [743, 157] on span at bounding box center [741, 156] width 8 height 8
checkbox input "true"
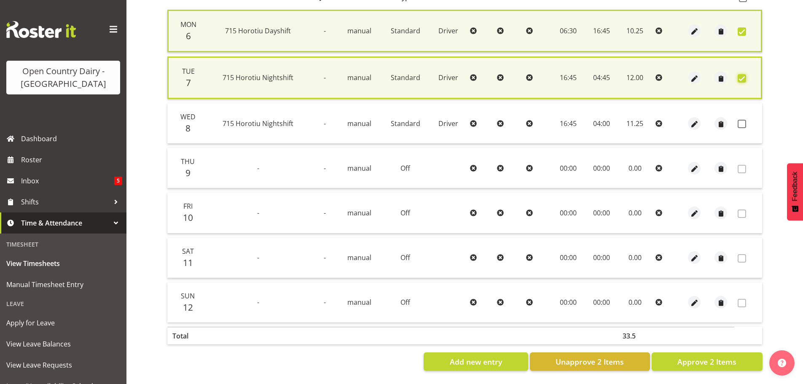
scroll to position [206, 0]
click at [691, 352] on button "Approve 2 Items" at bounding box center [706, 361] width 111 height 19
checkbox input "false"
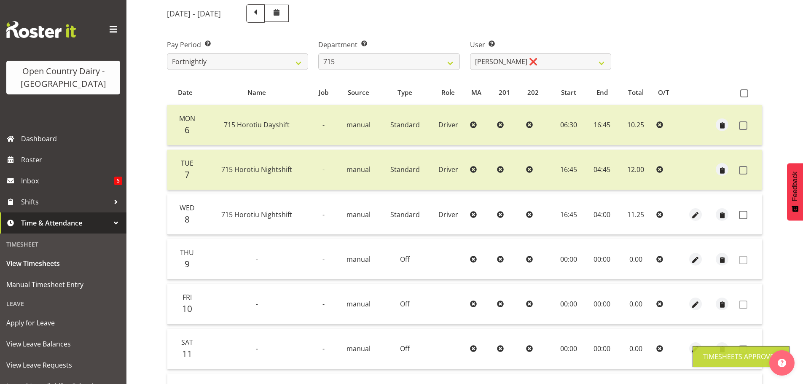
scroll to position [76, 0]
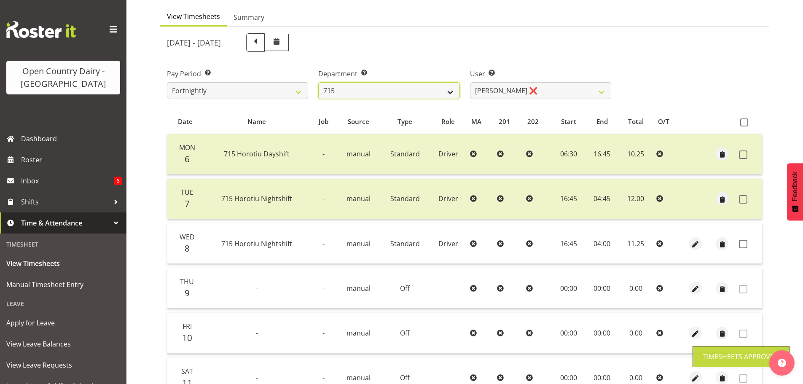
click at [448, 87] on select "701 702 703 704 705 706 707 708 709 710 711 712 713 714 715 716 717 718 719 720" at bounding box center [388, 90] width 141 height 17
select select "754"
click at [318, 82] on select "701 702 703 704 705 706 707 708 709 710 711 712 713 714 715 716 717 718 719 720" at bounding box center [388, 90] width 141 height 17
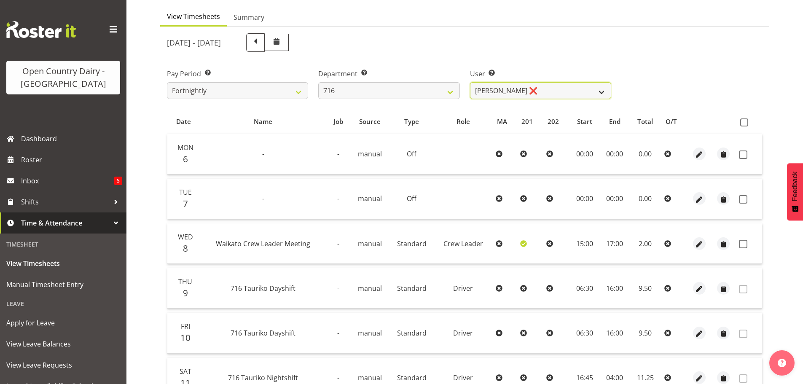
click at [538, 88] on select "Casey Leonard ❌ Darren Norris ❌ Glen Fraser ❌ Michael O'Connor ❌" at bounding box center [540, 90] width 141 height 17
select select "10325"
click at [470, 82] on select "Casey Leonard ❌ Darren Norris ❌ Glen Fraser ❌ Michael O'Connor ❌" at bounding box center [540, 90] width 141 height 17
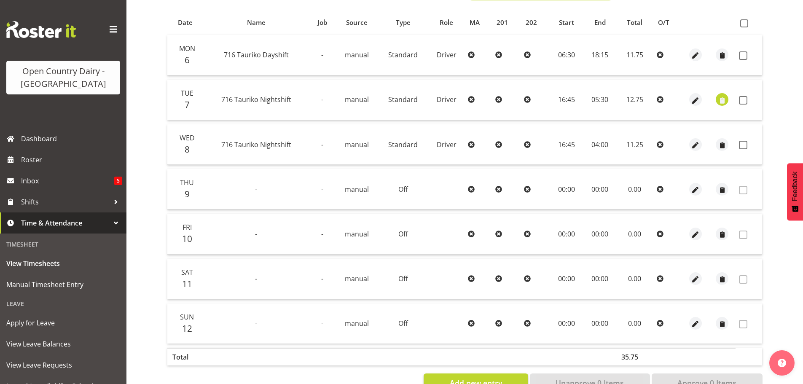
scroll to position [160, 0]
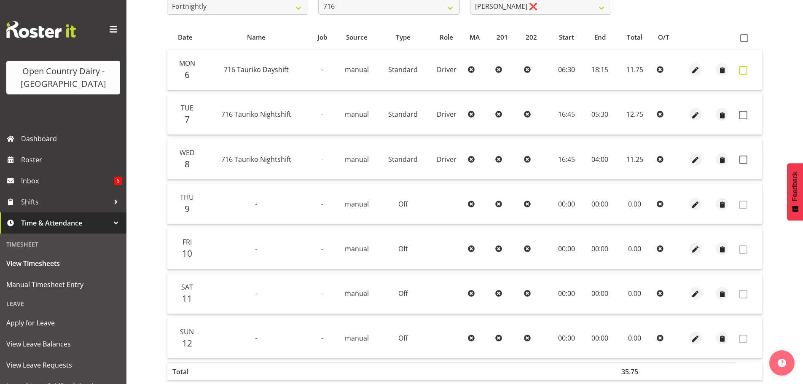
click at [743, 72] on span at bounding box center [743, 70] width 8 height 8
checkbox input "true"
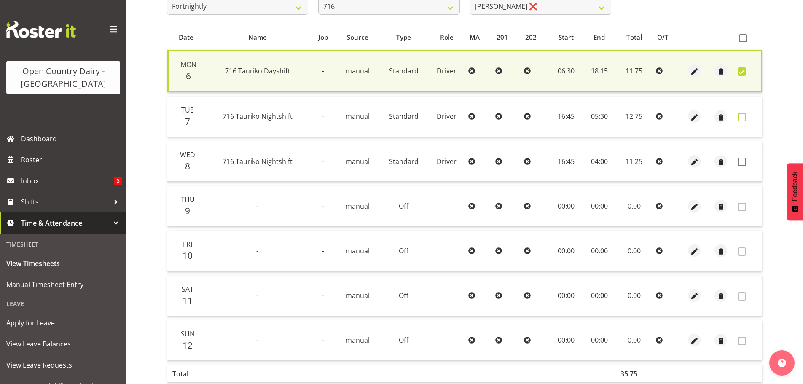
click at [740, 116] on span at bounding box center [741, 117] width 8 height 8
checkbox input "true"
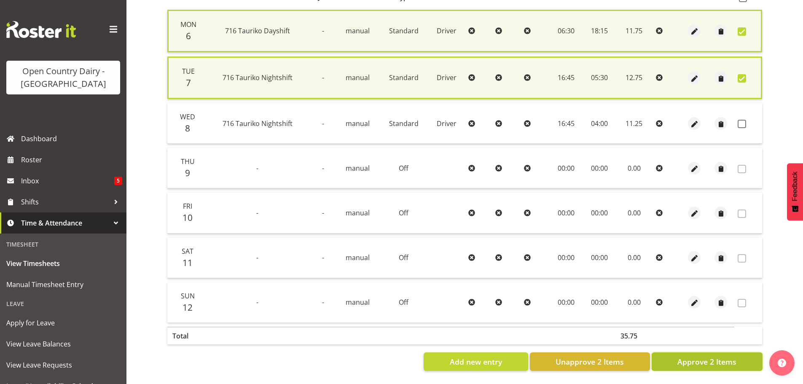
click at [710, 356] on span "Approve 2 Items" at bounding box center [706, 361] width 59 height 11
checkbox input "false"
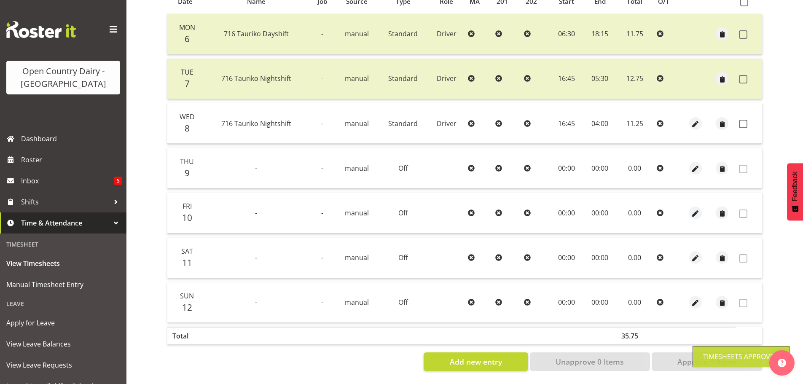
scroll to position [76, 0]
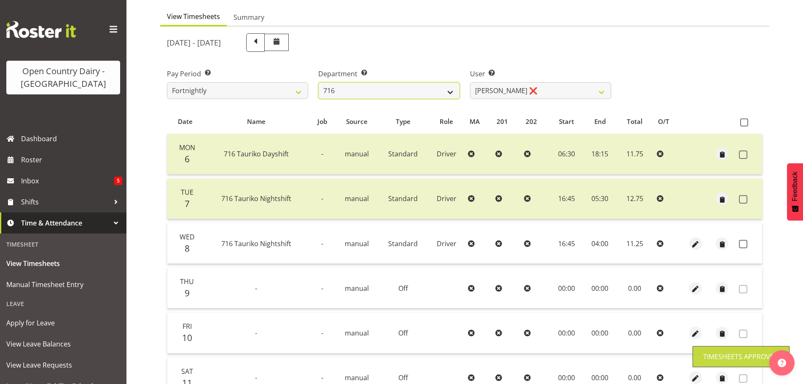
click at [431, 94] on select "701 702 703 704 705 706 707 708 709 710 711 712 713 714 715 716 717 718 719 720" at bounding box center [388, 90] width 141 height 17
select select "758"
click at [318, 82] on select "701 702 703 704 705 706 707 708 709 710 711 712 713 714 715 716 717 718 719 720" at bounding box center [388, 90] width 141 height 17
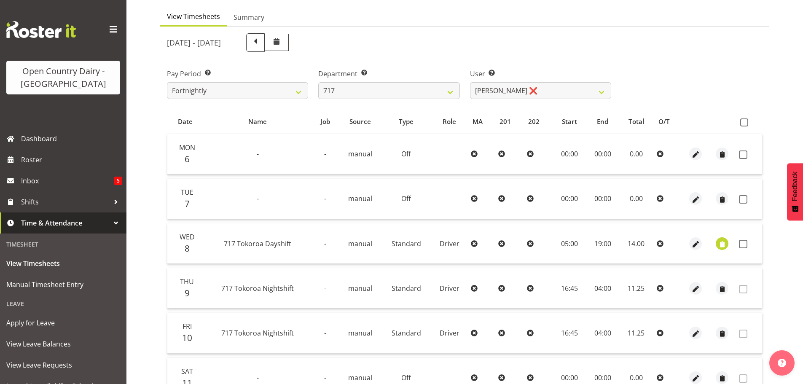
click at [500, 92] on div "October 6th - October 12th 2025 Pay Period Select which pay period you would li…" at bounding box center [464, 259] width 595 height 463
click at [493, 93] on select "Daryl Wrigley ❌ Dodge Lindsay Laing ❌ Eric Stothers ❌ Jeff Anderson ❌" at bounding box center [540, 90] width 141 height 17
select select "10284"
click at [470, 82] on select "Daryl Wrigley ❌ Dodge Lindsay Laing ❌ Eric Stothers ❌ Jeff Anderson ❌" at bounding box center [540, 90] width 141 height 17
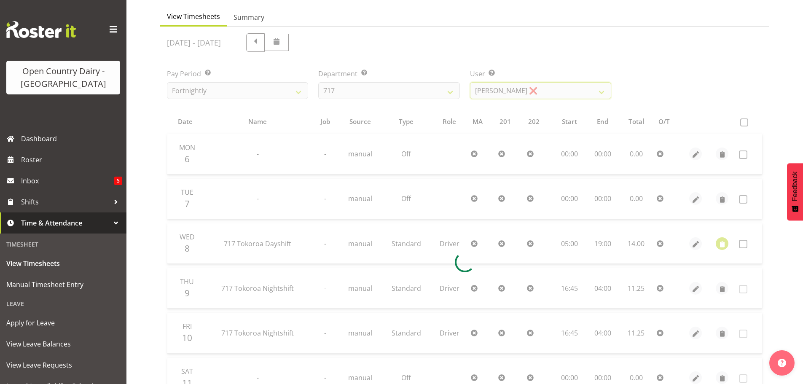
scroll to position [37, 0]
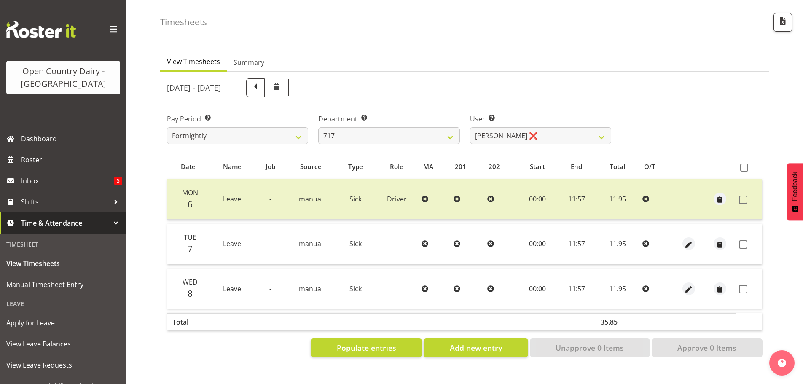
click at [738, 238] on td at bounding box center [748, 244] width 27 height 40
click at [741, 285] on span at bounding box center [743, 289] width 8 height 8
checkbox input "true"
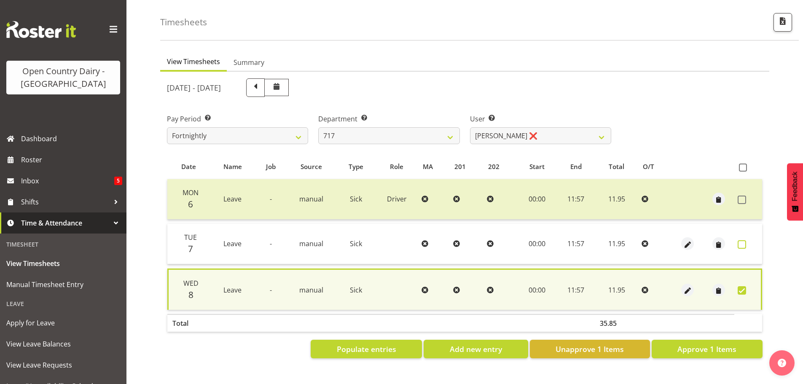
click at [740, 240] on span at bounding box center [741, 244] width 8 height 8
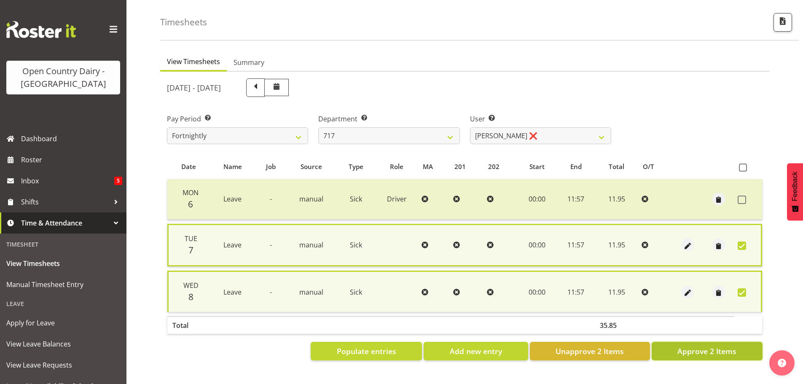
click at [713, 349] on span "Approve 2 Items" at bounding box center [706, 350] width 59 height 11
checkbox input "false"
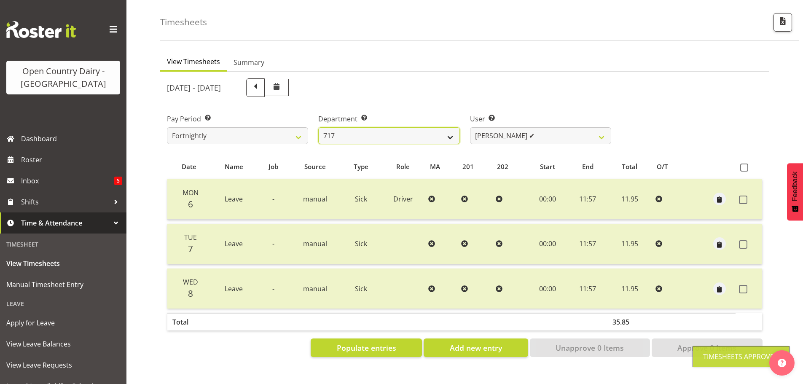
click at [337, 128] on select "701 702 703 704 705 706 707 708 709 710 711 712 713 714 715 716 717 718 719 720" at bounding box center [388, 135] width 141 height 17
select select "823"
click at [318, 127] on select "701 702 703 704 705 706 707 708 709 710 711 712 713 714 715 716 717 718 719 720" at bounding box center [388, 135] width 141 height 17
select select "10099"
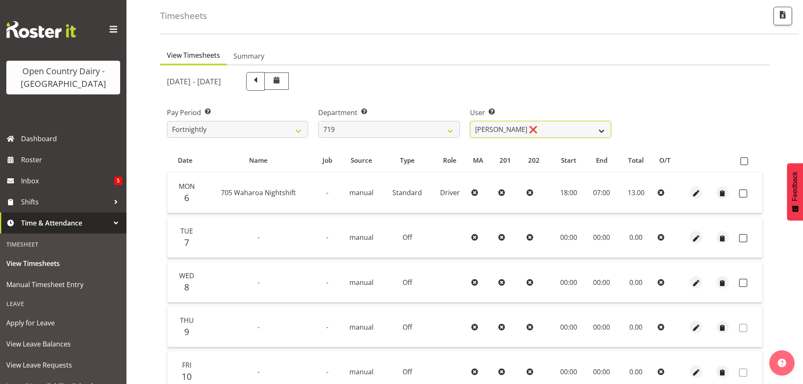
click at [484, 130] on select "Andrew de Lautour ❌ James Wellington ❌ Sami Ovesen ❌" at bounding box center [540, 129] width 141 height 17
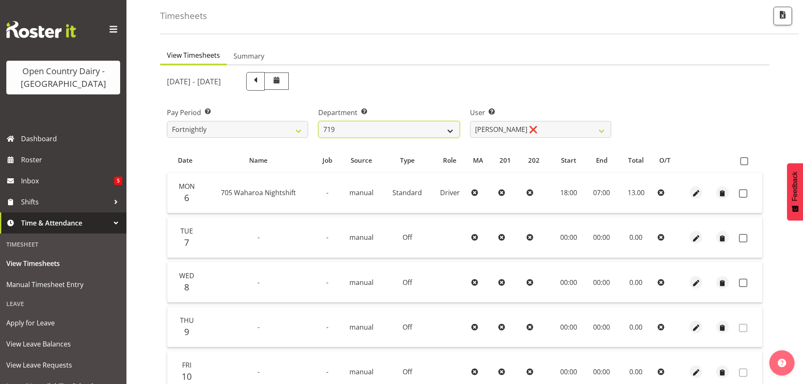
click at [433, 131] on select "701 702 703 704 705 706 707 708 709 710 711 712 713 714 715 716 717 718 719 720" at bounding box center [388, 129] width 141 height 17
click at [318, 121] on select "701 702 703 704 705 706 707 708 709 710 711 712 713 714 715 716 717 718 719 720" at bounding box center [388, 129] width 141 height 17
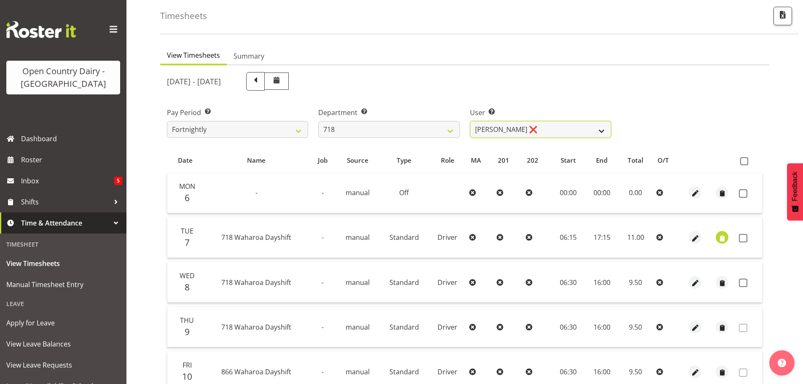
click at [560, 131] on select "Graeme Raupi ❌ Jimmy Boult ❌ Linsay Bourne ❌ Tony Fielding ❌" at bounding box center [540, 129] width 141 height 17
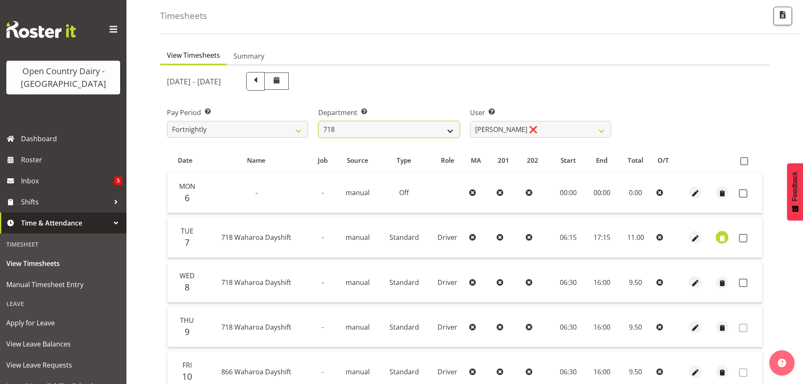
click at [391, 122] on select "701 702 703 704 705 706 707 708 709 710 711 712 713 714 715 716 717 718 719 720" at bounding box center [388, 129] width 141 height 17
select select "814"
click at [318, 121] on select "701 702 703 704 705 706 707 708 709 710 711 712 713 714 715 716 717 718 719 720" at bounding box center [388, 129] width 141 height 17
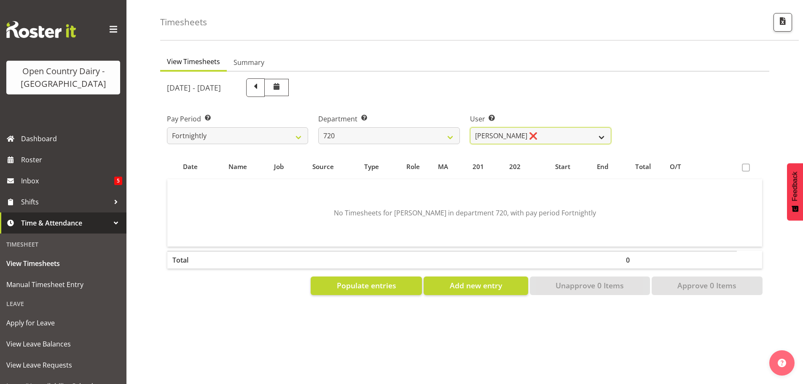
click at [517, 131] on select "Garry Hooper ❌ Kerry Slater ❌ Nathan Frankhouser ❌ Steve Daly ❌" at bounding box center [540, 135] width 141 height 17
select select "8192"
click at [470, 127] on select "Garry Hooper ❌ Kerry Slater ❌ Nathan Frankhouser ❌ Steve Daly ❌" at bounding box center [540, 135] width 141 height 17
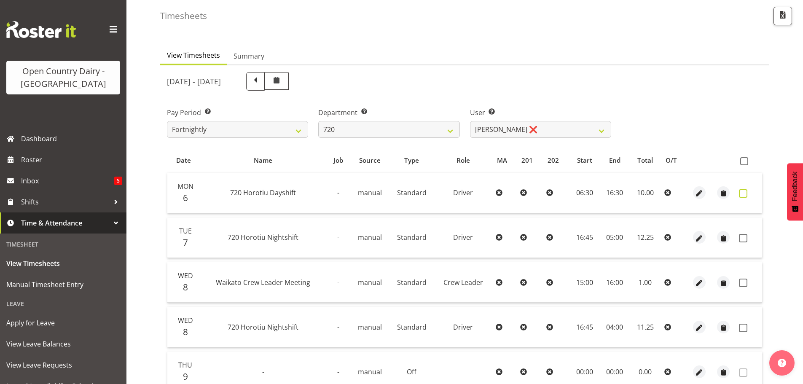
click at [740, 193] on span at bounding box center [743, 193] width 8 height 8
checkbox input "true"
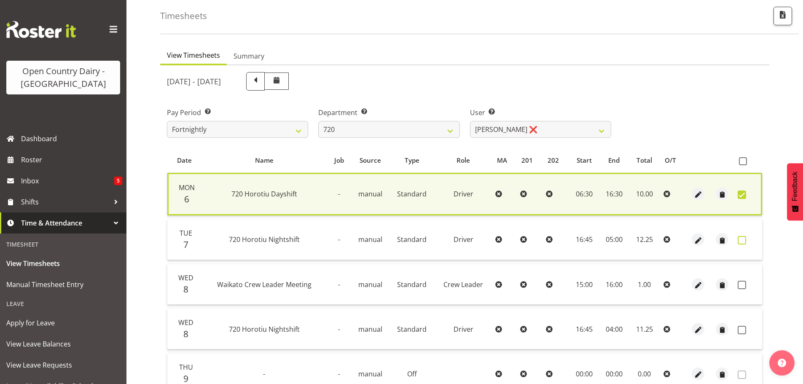
click at [739, 241] on span at bounding box center [741, 240] width 8 height 8
checkbox input "true"
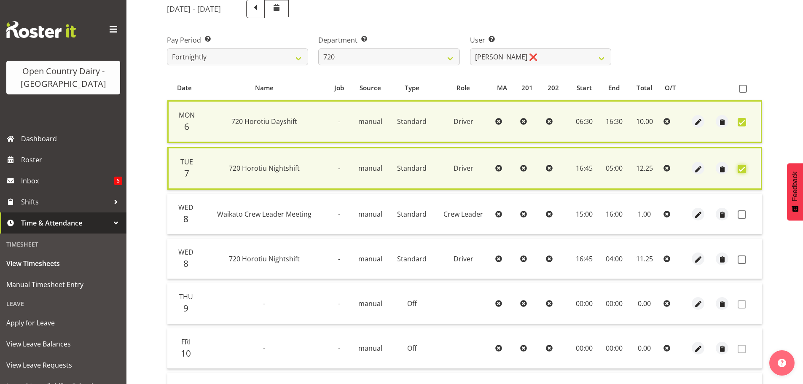
scroll to position [121, 0]
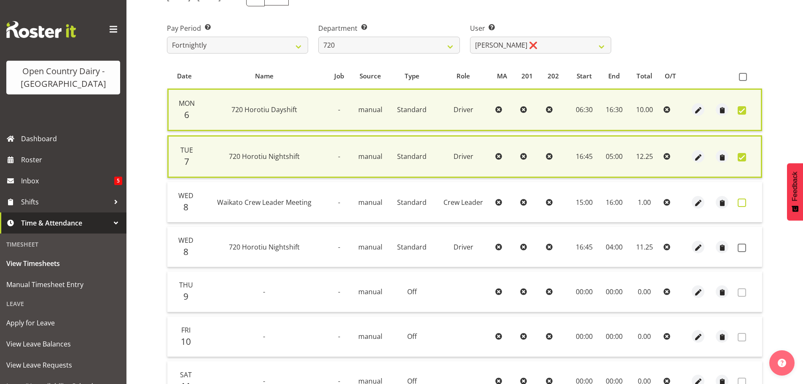
click at [739, 203] on span at bounding box center [741, 202] width 8 height 8
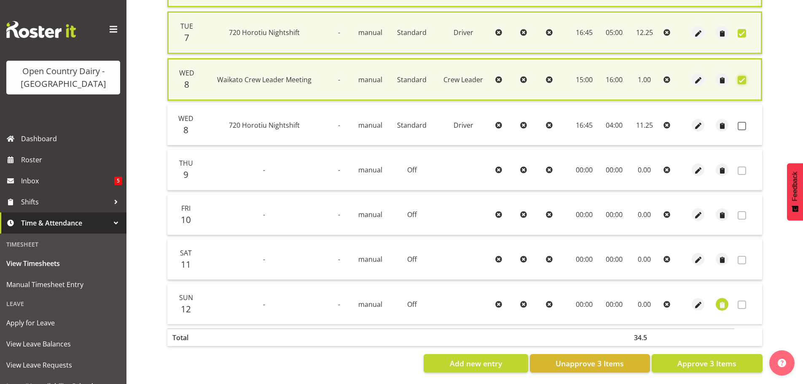
scroll to position [248, 0]
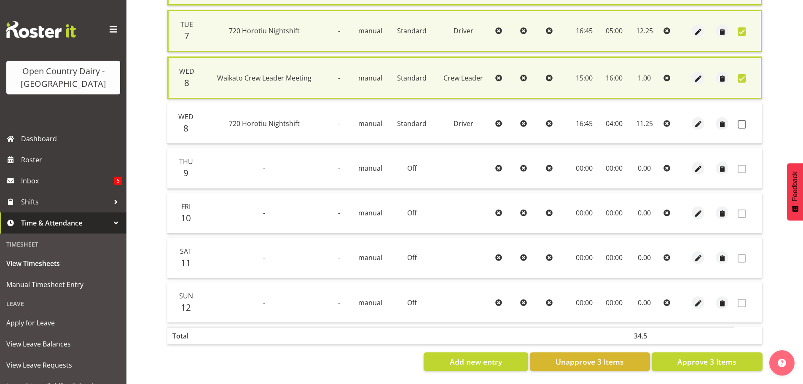
click at [736, 79] on td at bounding box center [748, 77] width 28 height 43
click at [743, 75] on span at bounding box center [741, 78] width 8 height 8
checkbox input "false"
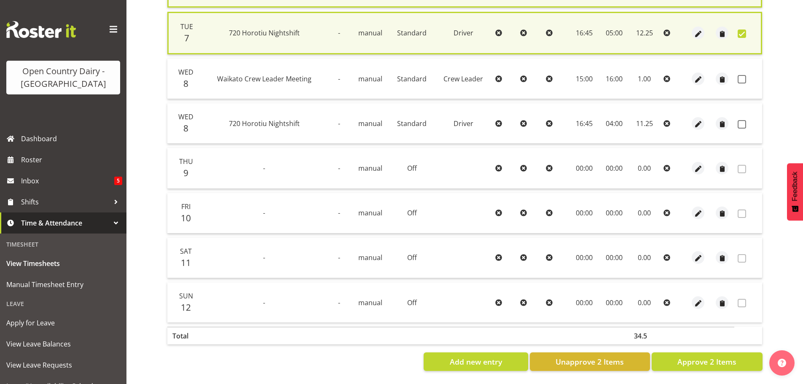
click at [710, 371] on section "October 6th - October 12th 2025 Pay Period Select which pay period you would li…" at bounding box center [464, 118] width 609 height 520
click at [701, 360] on span "Approve 2 Items" at bounding box center [706, 361] width 59 height 11
checkbox input "false"
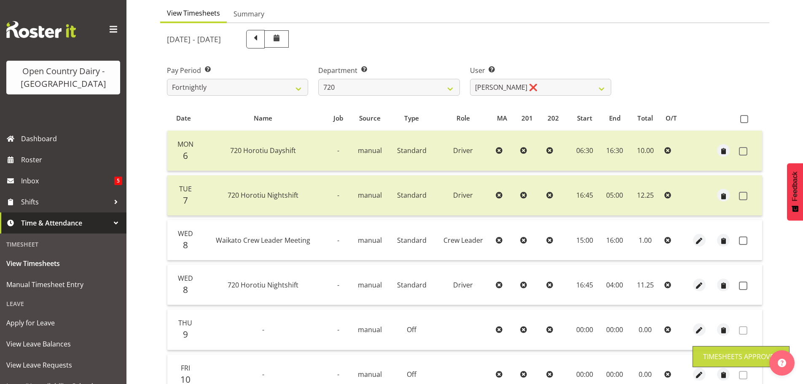
scroll to position [78, 0]
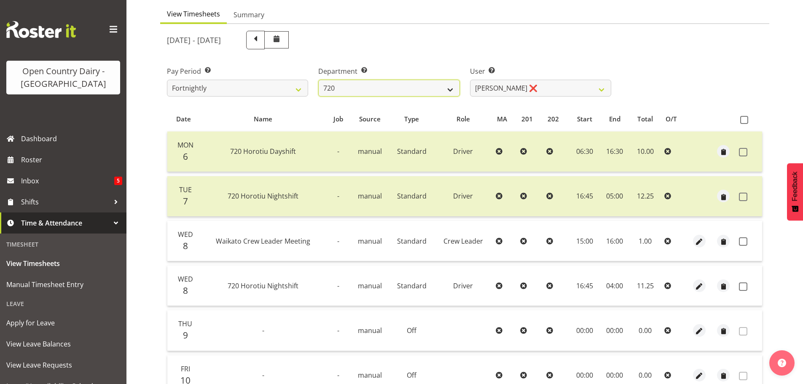
click at [458, 88] on select "701 702 703 704 705 706 707 708 709 710 711 712 713 714 715 716 717 718 719 720" at bounding box center [388, 88] width 141 height 17
select select "759"
click at [318, 80] on select "701 702 703 704 705 706 707 708 709 710 711 712 713 714 715 716 717 718 719 720" at bounding box center [388, 88] width 141 height 17
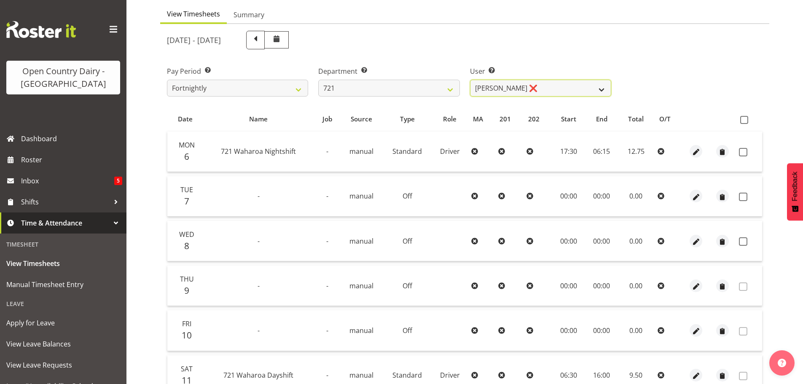
click at [558, 90] on select "George Taylor ❌ Grant Vercoe ❌ Thakur Ajit Singh ❌" at bounding box center [540, 88] width 141 height 17
click at [470, 80] on select "George Taylor ❌ Grant Vercoe ❌ Thakur Ajit Singh ❌" at bounding box center [540, 88] width 141 height 17
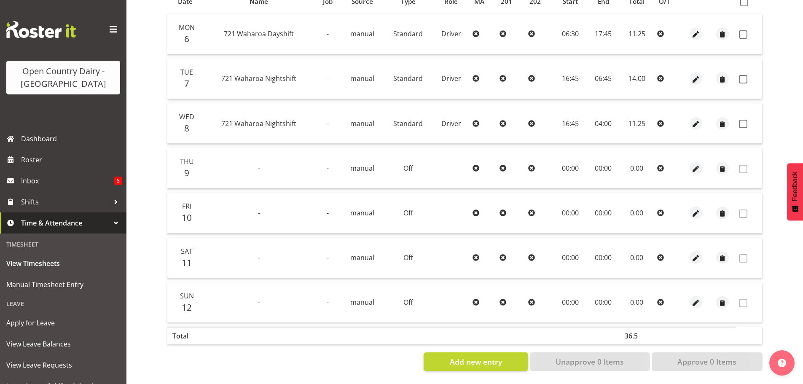
scroll to position [160, 0]
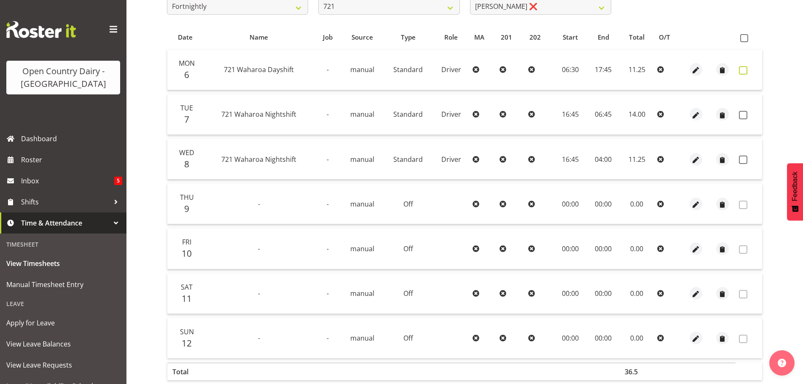
click at [744, 72] on span at bounding box center [743, 70] width 8 height 8
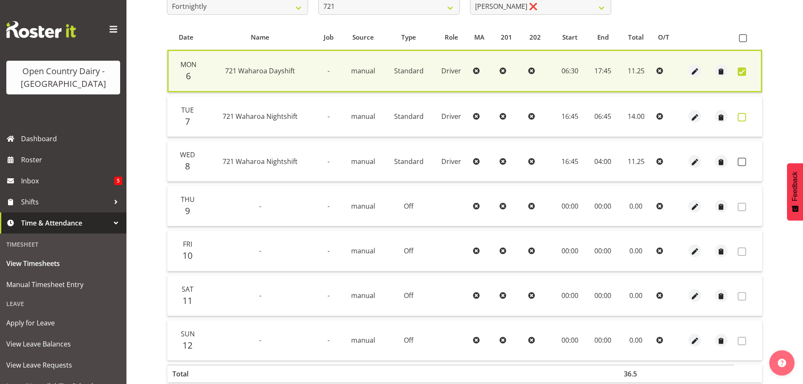
click at [739, 117] on span at bounding box center [741, 117] width 8 height 8
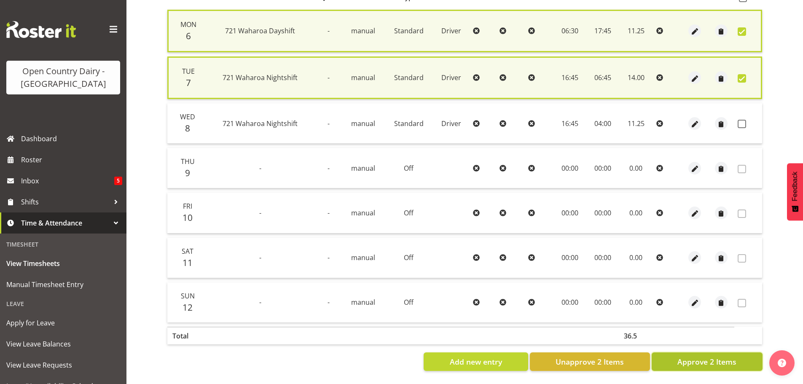
click at [708, 356] on span "Approve 2 Items" at bounding box center [706, 361] width 59 height 11
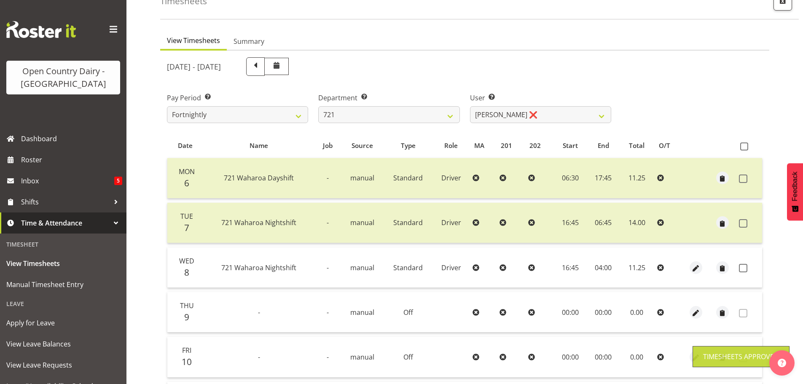
scroll to position [34, 0]
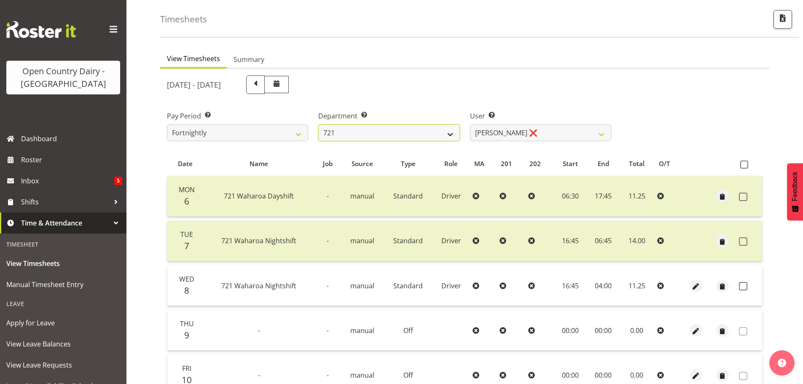
click at [429, 128] on select "701 702 703 704 705 706 707 708 709 710 711 712 713 714 715 716 717 718 719 720" at bounding box center [388, 132] width 141 height 17
click at [318, 124] on select "701 702 703 704 705 706 707 708 709 710 711 712 713 714 715 716 717 718 719 720" at bounding box center [388, 132] width 141 height 17
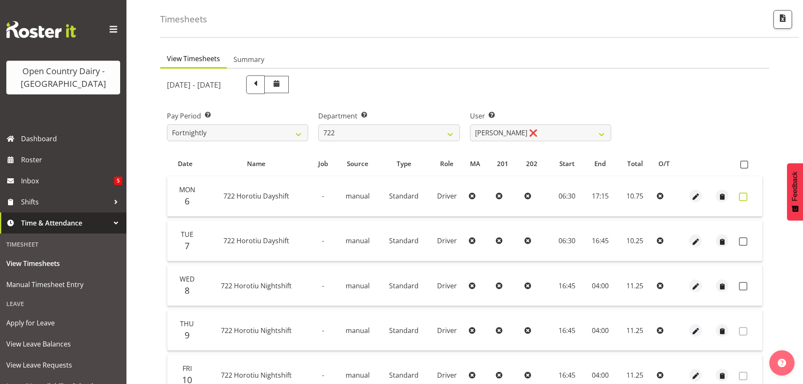
click at [740, 198] on span at bounding box center [743, 197] width 8 height 8
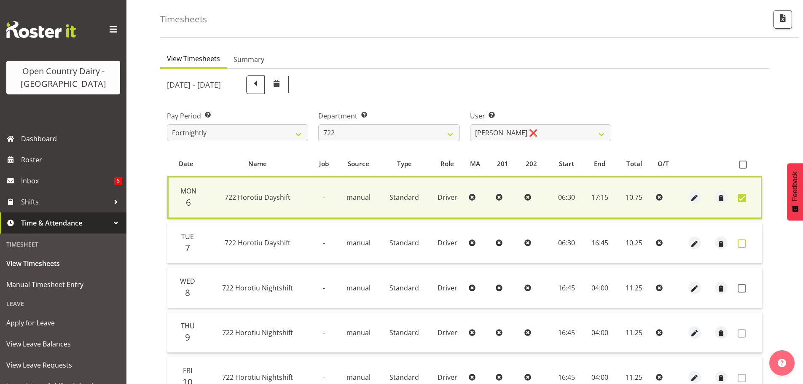
click at [739, 242] on span at bounding box center [741, 243] width 8 height 8
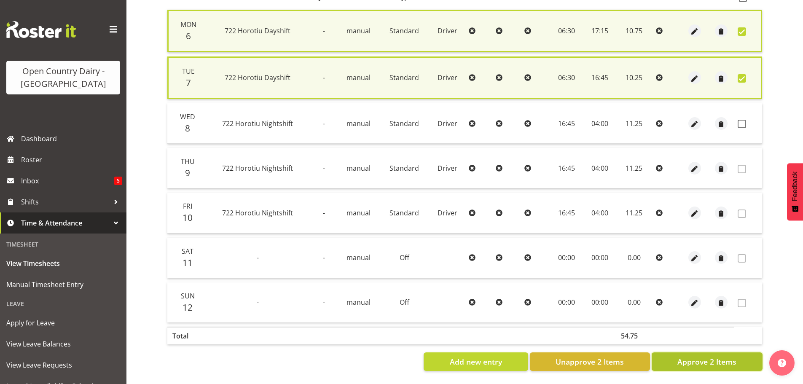
click at [713, 361] on span "Approve 2 Items" at bounding box center [706, 361] width 59 height 11
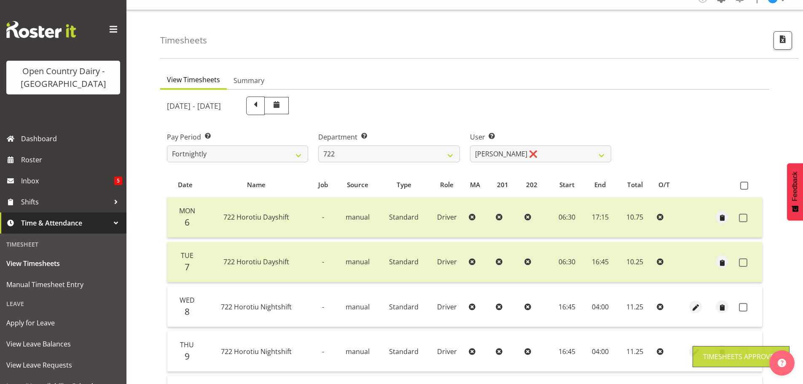
scroll to position [0, 0]
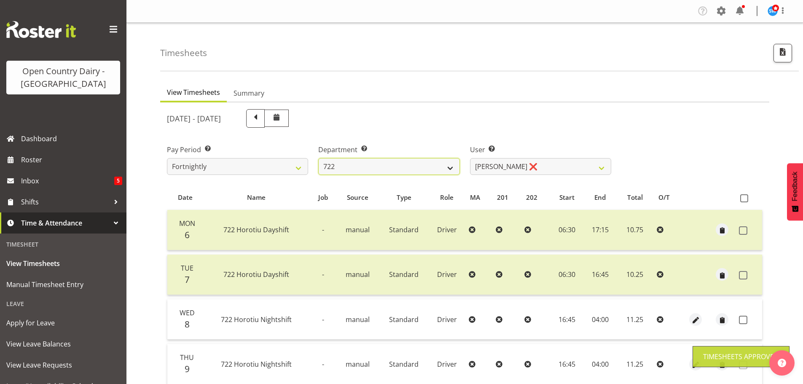
click at [451, 171] on select "701 702 703 704 705 706 707 708 709 710 711 712 713 714 715 716 717 718 719 720" at bounding box center [388, 166] width 141 height 17
click at [318, 158] on select "701 702 703 704 705 706 707 708 709 710 711 712 713 714 715 716 717 718 719 720" at bounding box center [388, 166] width 141 height 17
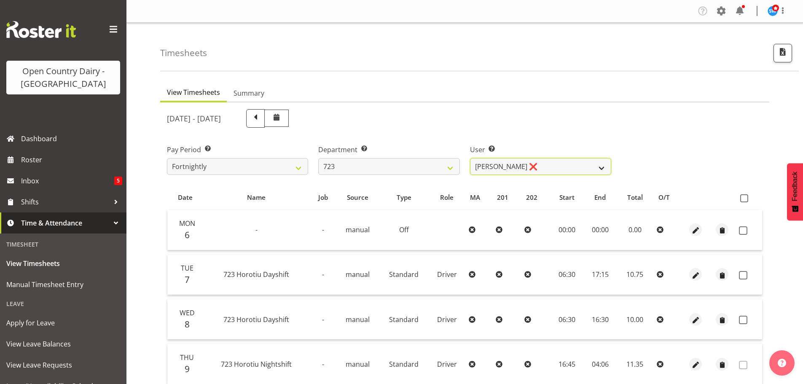
click at [530, 165] on select "Daljeet Rai ❌ Manjinder Singh ❌ Prabhjot Singh ❌ Varninder Singh ❌" at bounding box center [540, 166] width 141 height 17
click at [470, 158] on select "Daljeet Rai ❌ Manjinder Singh ❌ Prabhjot Singh ❌ Varninder Singh ❌" at bounding box center [540, 166] width 141 height 17
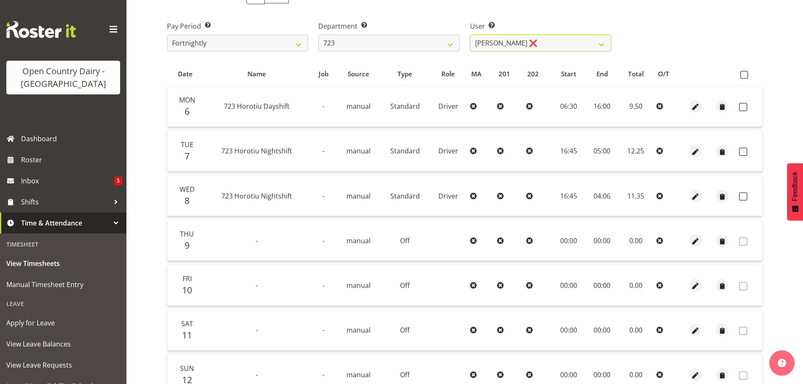
scroll to position [126, 0]
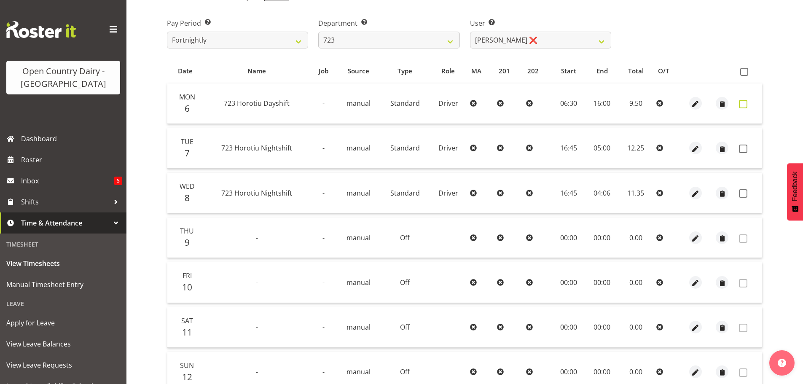
click at [742, 104] on span at bounding box center [743, 104] width 8 height 8
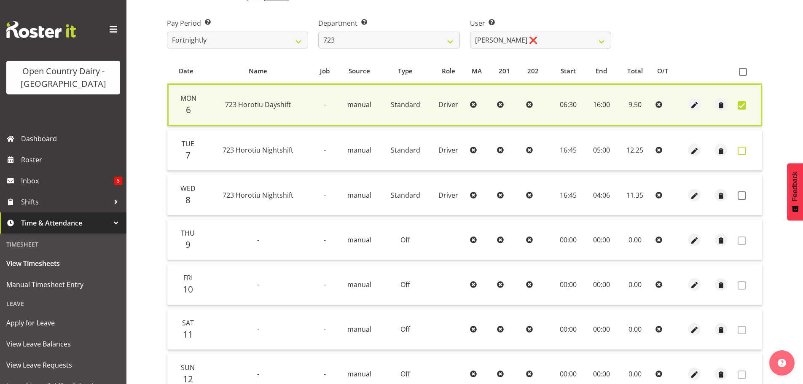
click at [738, 153] on span at bounding box center [741, 151] width 8 height 8
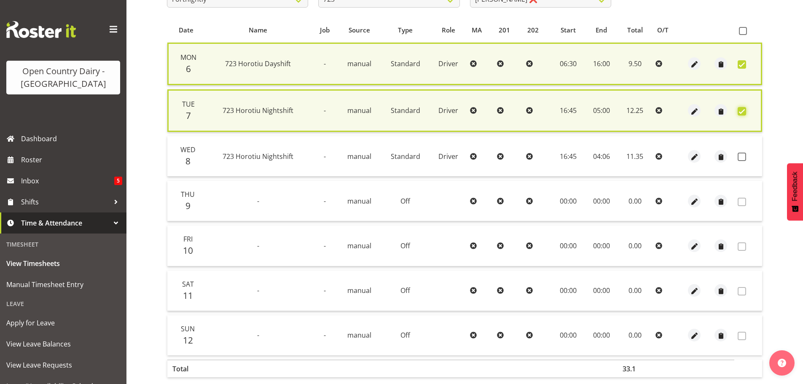
scroll to position [206, 0]
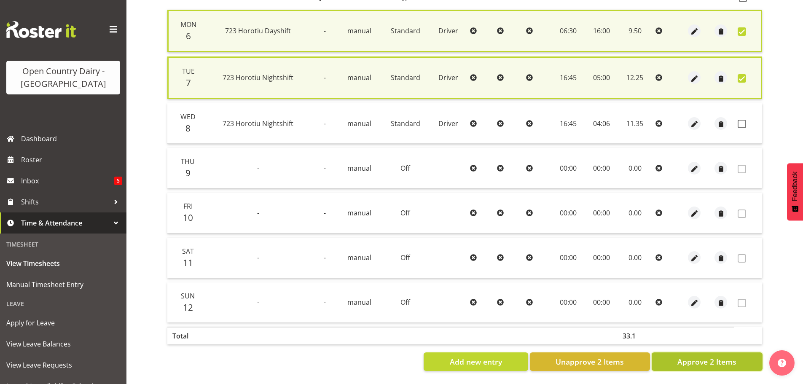
click at [705, 356] on span "Approve 2 Items" at bounding box center [706, 361] width 59 height 11
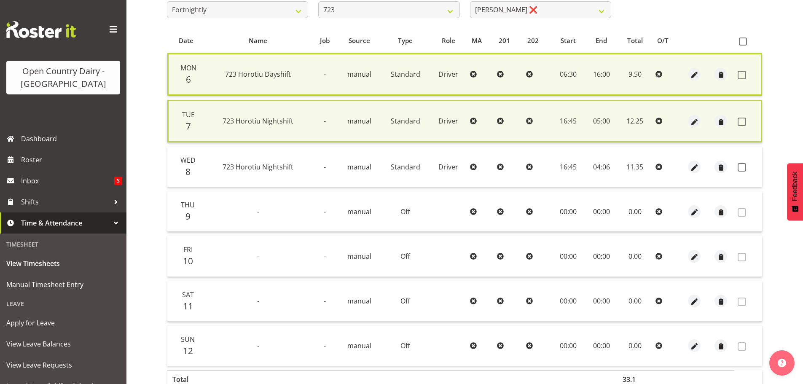
scroll to position [38, 0]
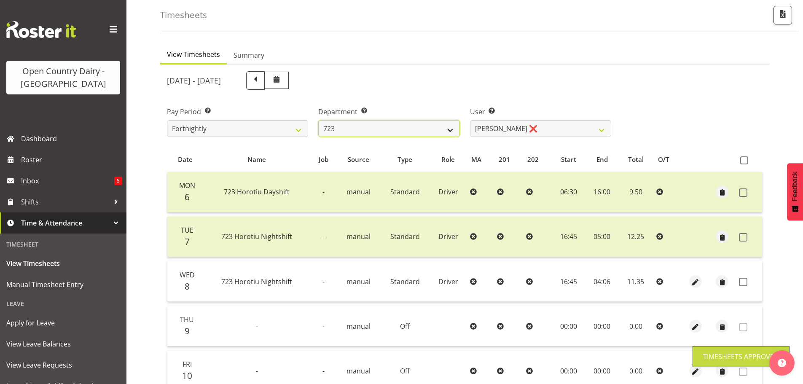
click at [444, 125] on select "701 702 703 704 705 706 707 708 709 710 711 712 713 714 715 716 717 718 719 720" at bounding box center [388, 128] width 141 height 17
click at [318, 120] on select "701 702 703 704 705 706 707 708 709 710 711 712 713 714 715 716 717 718 719 720" at bounding box center [388, 128] width 141 height 17
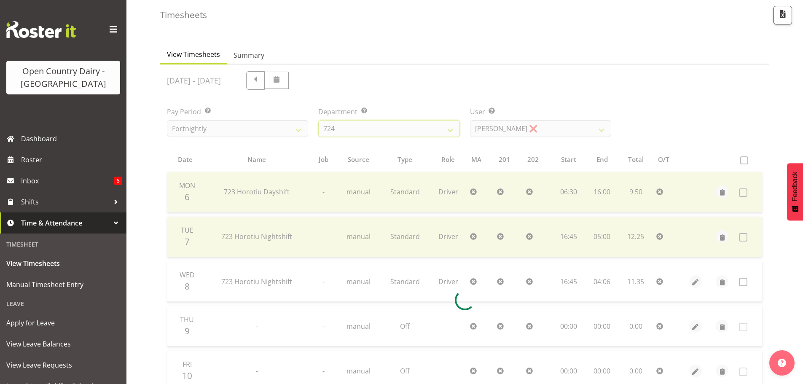
scroll to position [37, 0]
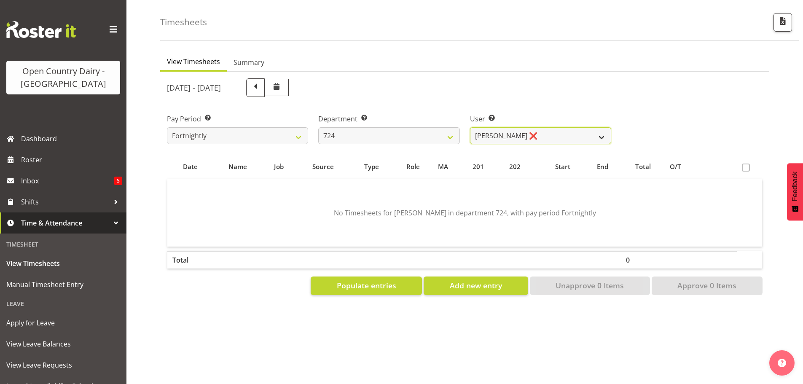
click at [492, 127] on select "Brent Adams ❌ Jaspreet Singh ❌ John Walters ❌" at bounding box center [540, 135] width 141 height 17
click at [470, 127] on select "Brent Adams ❌ Jaspreet Singh ❌ John Walters ❌" at bounding box center [540, 135] width 141 height 17
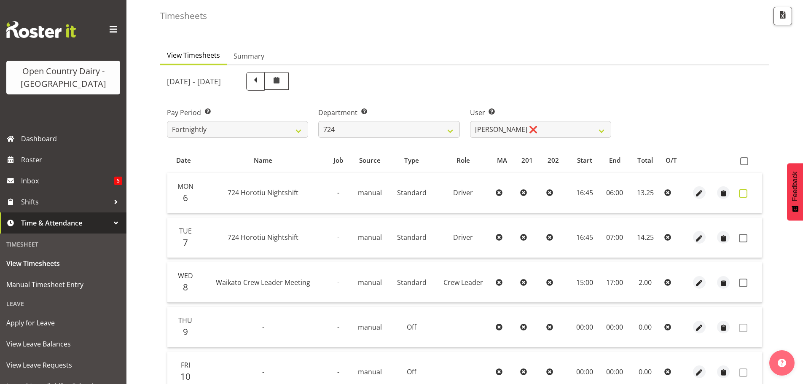
click at [743, 191] on span at bounding box center [743, 193] width 8 height 8
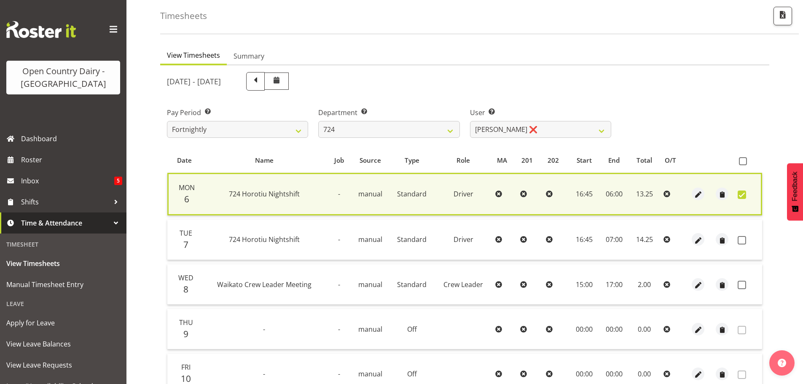
click at [735, 240] on td at bounding box center [748, 240] width 28 height 40
click at [740, 238] on span at bounding box center [741, 240] width 8 height 8
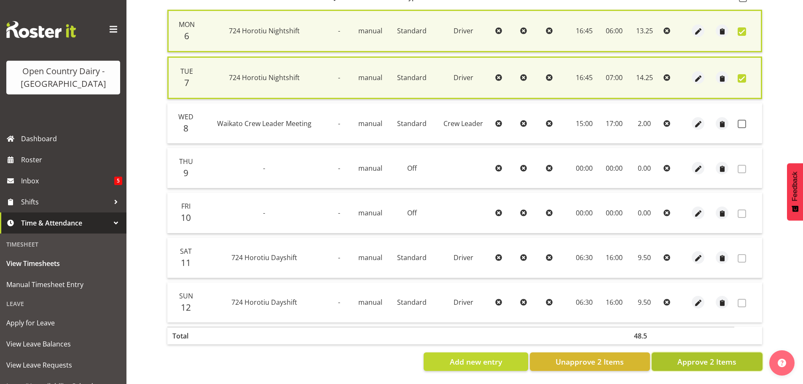
click at [694, 364] on button "Approve 2 Items" at bounding box center [706, 361] width 111 height 19
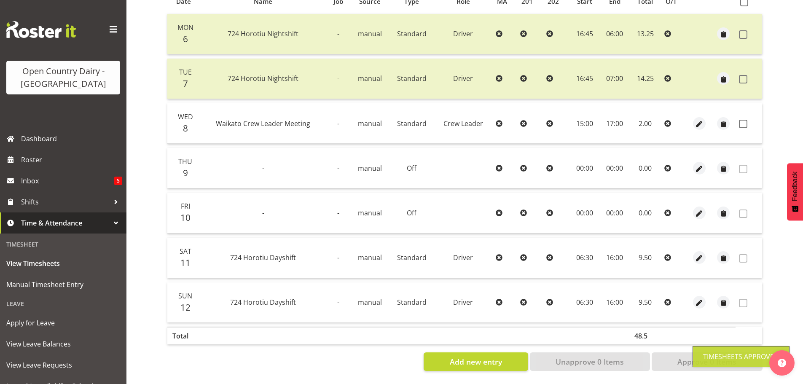
scroll to position [34, 0]
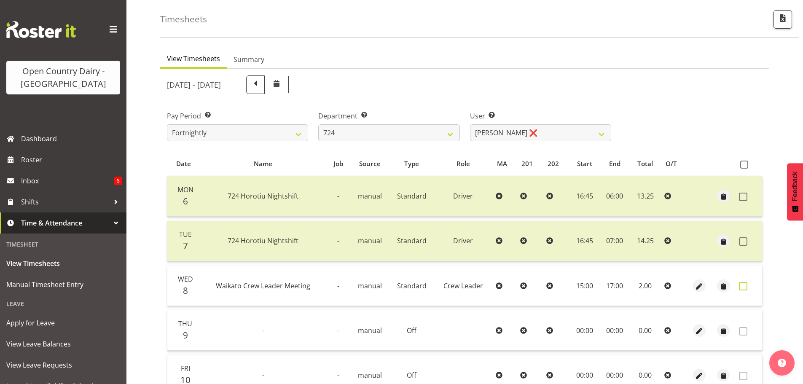
click at [744, 285] on span at bounding box center [743, 286] width 8 height 8
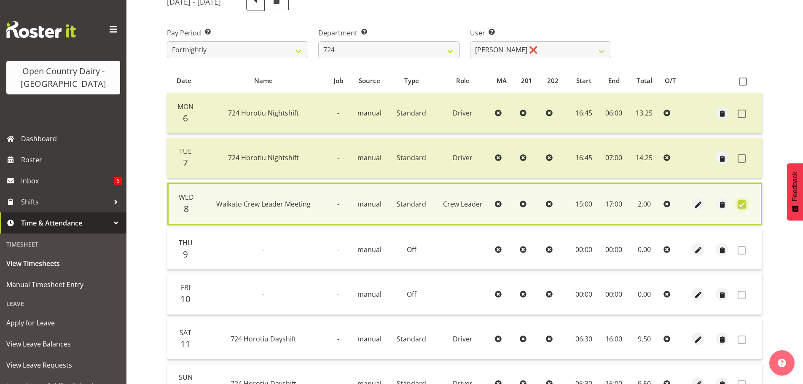
scroll to position [202, 0]
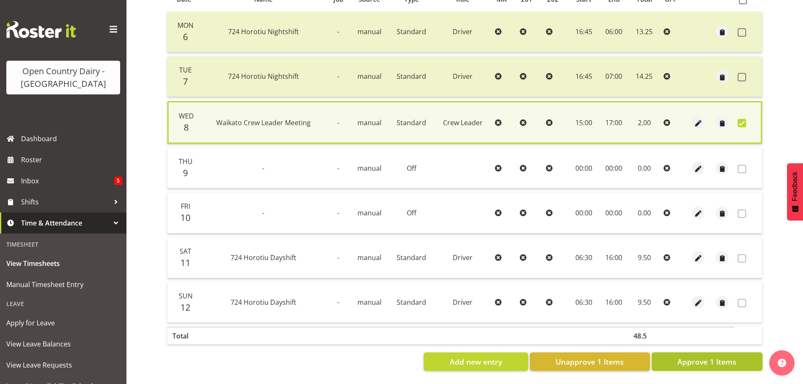
click at [721, 359] on span "Approve 1 Items" at bounding box center [706, 361] width 59 height 11
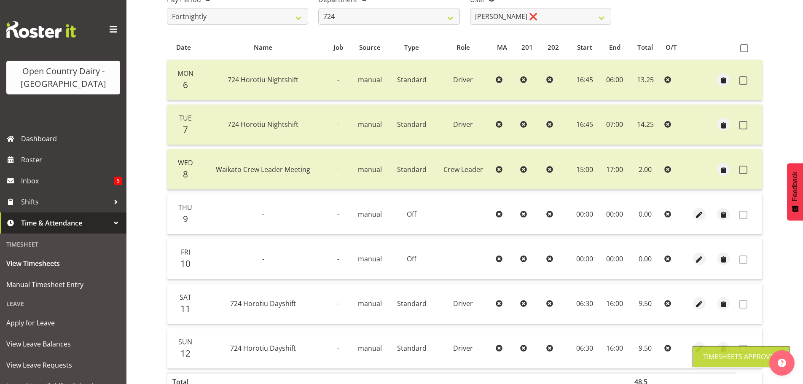
scroll to position [76, 0]
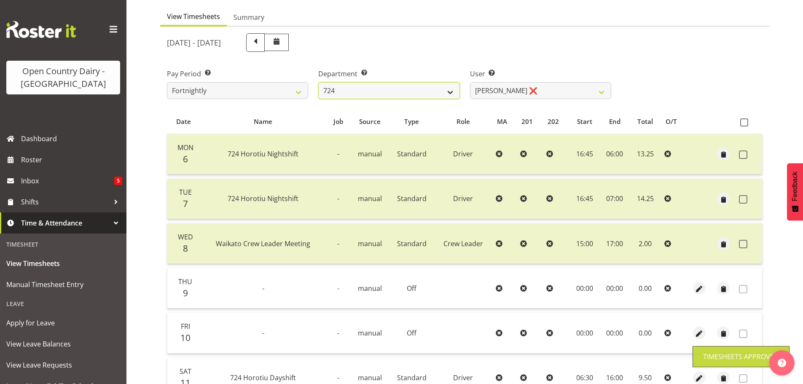
click at [448, 93] on select "701 702 703 704 705 706 707 708 709 710 711 712 713 714 715 716 717 718 719 720" at bounding box center [388, 90] width 141 height 17
click at [318, 82] on select "701 702 703 704 705 706 707 708 709 710 711 712 713 714 715 716 717 718 719 720" at bounding box center [388, 90] width 141 height 17
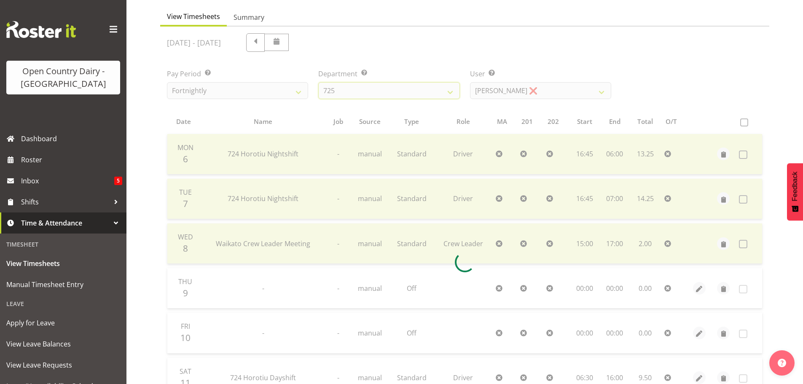
scroll to position [37, 0]
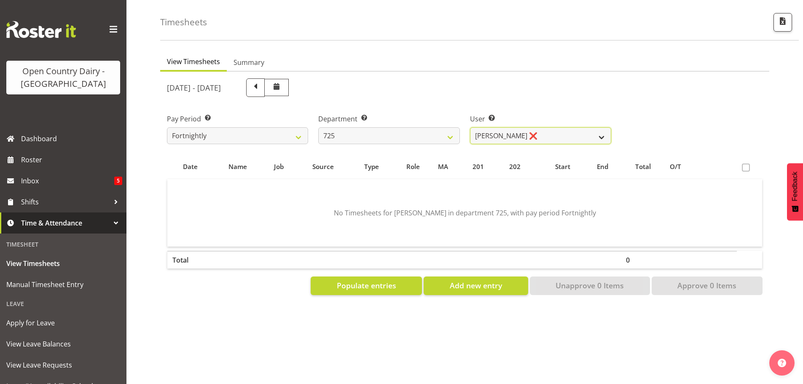
click at [527, 131] on select "Bhupinder Dhaliwal ❌ Gurpreet Singh Kahlon ❌ Hendrik Potgieter ❌ Len Grace ❌" at bounding box center [540, 135] width 141 height 17
click at [470, 127] on select "Bhupinder Dhaliwal ❌ Gurpreet Singh Kahlon ❌ Hendrik Potgieter ❌ Len Grace ❌" at bounding box center [540, 135] width 141 height 17
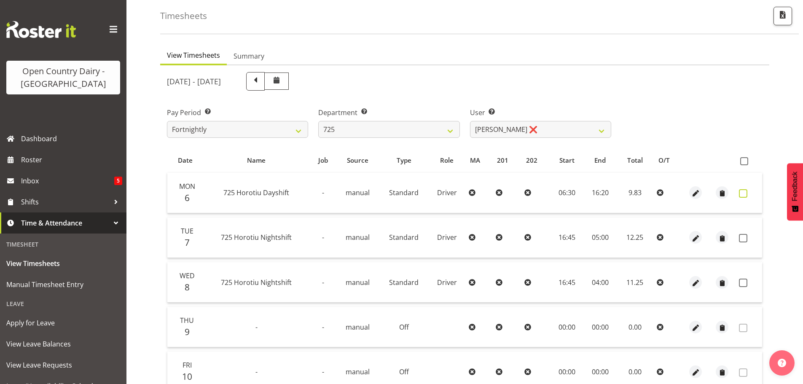
click at [743, 194] on span at bounding box center [743, 193] width 8 height 8
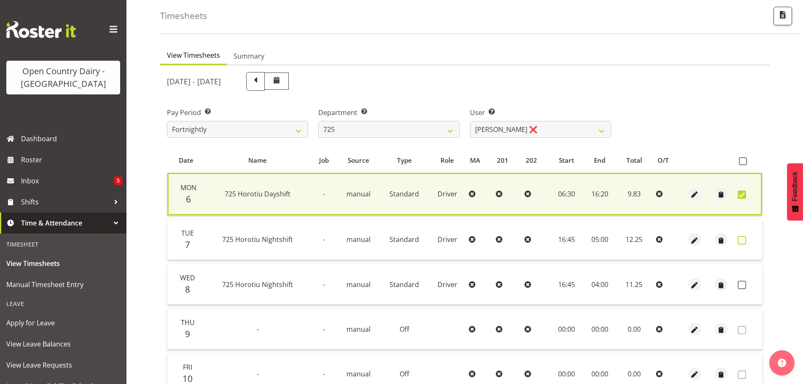
click at [742, 240] on span at bounding box center [741, 240] width 8 height 8
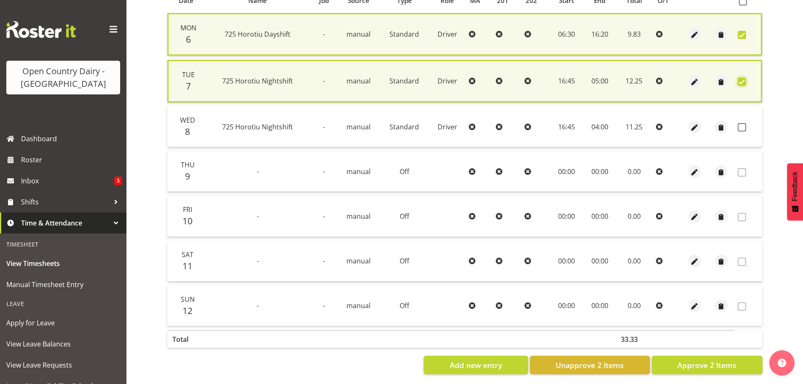
scroll to position [206, 0]
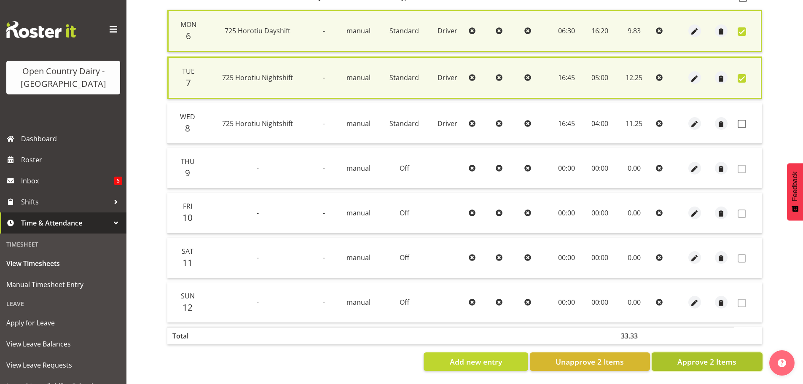
click at [721, 356] on span "Approve 2 Items" at bounding box center [706, 361] width 59 height 11
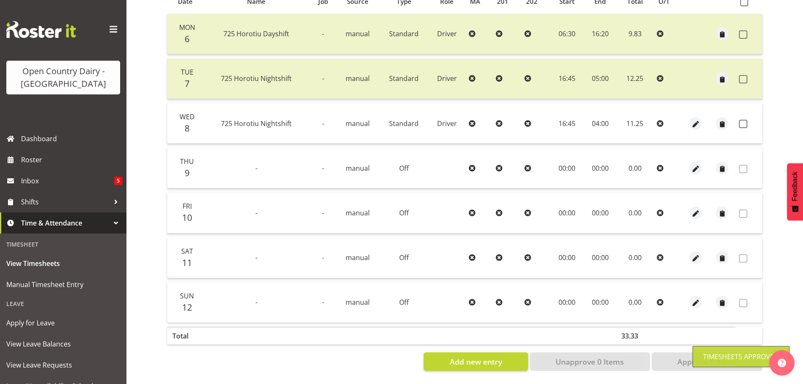
scroll to position [34, 0]
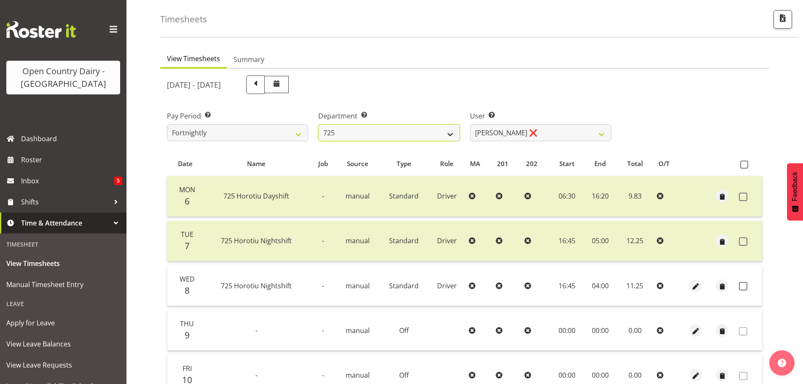
click at [445, 127] on select "701 702 703 704 705 706 707 708 709 710 711 712 713 714 715 716 717 718 719 720" at bounding box center [388, 132] width 141 height 17
click at [318, 124] on select "701 702 703 704 705 706 707 708 709 710 711 712 713 714 715 716 717 718 719 720" at bounding box center [388, 132] width 141 height 17
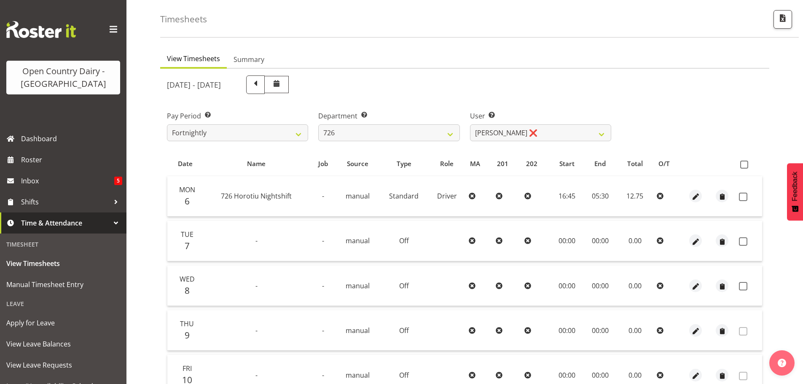
click at [506, 134] on div at bounding box center [464, 304] width 609 height 471
click at [506, 135] on select "Angela Burrill ❌ Bryan Leathart ❌ Harpreet Singh ❌ Kerry Young ❌" at bounding box center [540, 132] width 141 height 17
click at [470, 124] on select "Angela Burrill ❌ Bryan Leathart ❌ Harpreet Singh ❌ Kerry Young ❌" at bounding box center [540, 132] width 141 height 17
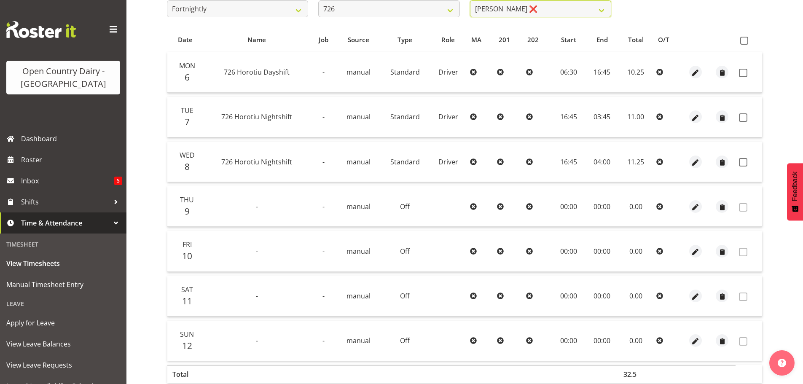
scroll to position [160, 0]
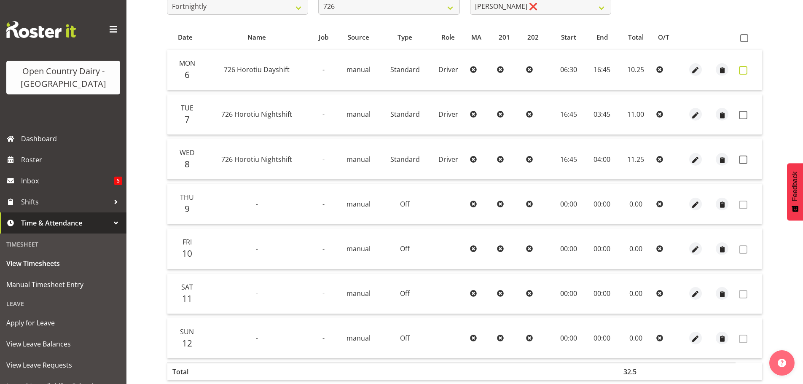
click at [743, 72] on span at bounding box center [743, 70] width 8 height 8
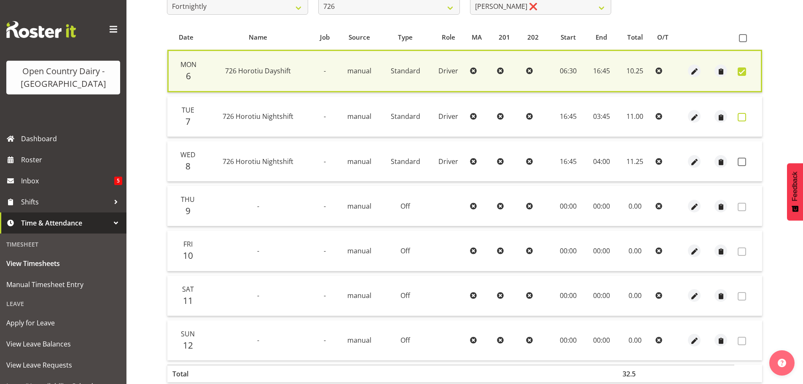
click at [742, 117] on span at bounding box center [741, 117] width 8 height 8
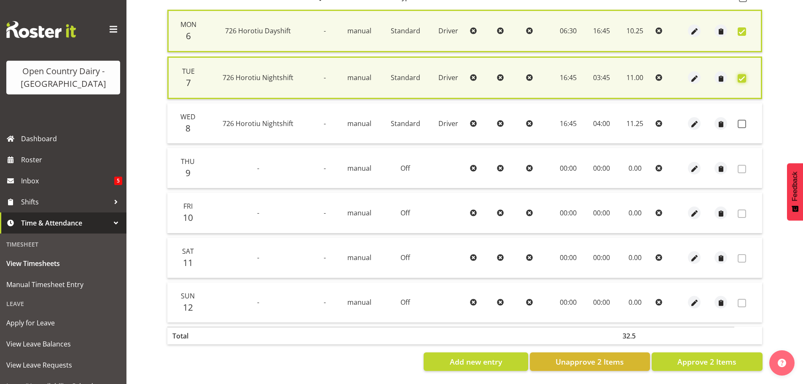
scroll to position [206, 0]
click at [680, 352] on button "Approve 2 Items" at bounding box center [706, 361] width 111 height 19
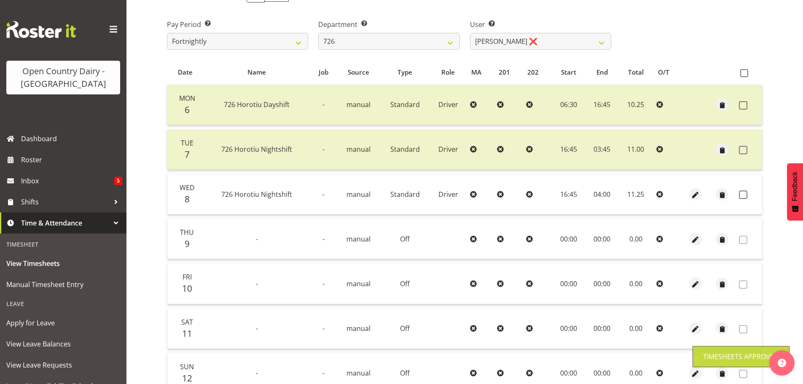
scroll to position [118, 0]
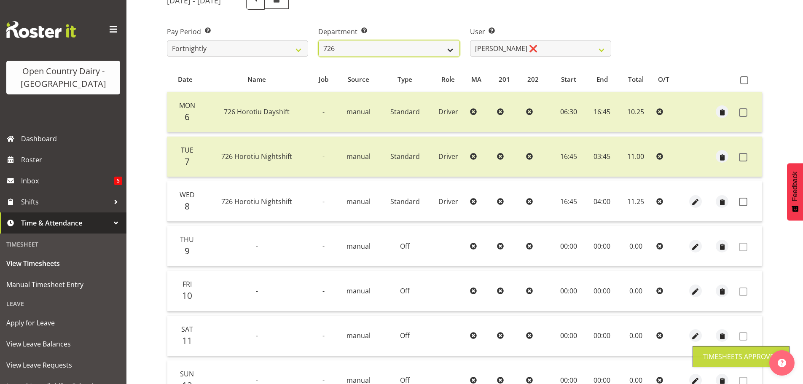
click at [448, 49] on select "701 702 703 704 705 706 707 708 709 710 711 712 713 714 715 716 717 718 719 720" at bounding box center [388, 48] width 141 height 17
click at [318, 40] on select "701 702 703 704 705 706 707 708 709 710 711 712 713 714 715 716 717 718 719 720" at bounding box center [388, 48] width 141 height 17
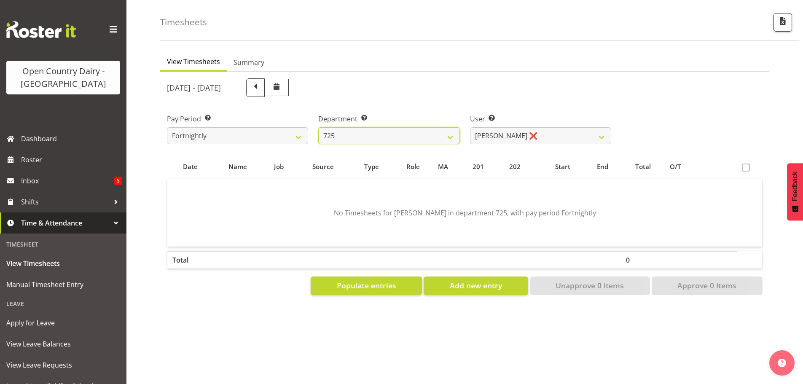
scroll to position [37, 0]
click at [412, 127] on select "701 702 703 704 705 706 707 708 709 710 711 712 713 714 715 716 717 718 719 720" at bounding box center [388, 135] width 141 height 17
click at [318, 127] on select "701 702 703 704 705 706 707 708 709 710 711 712 713 714 715 716 717 718 719 720" at bounding box center [388, 135] width 141 height 17
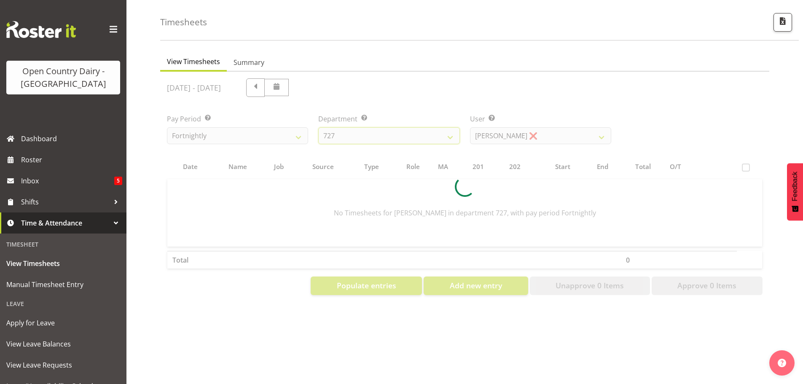
scroll to position [118, 0]
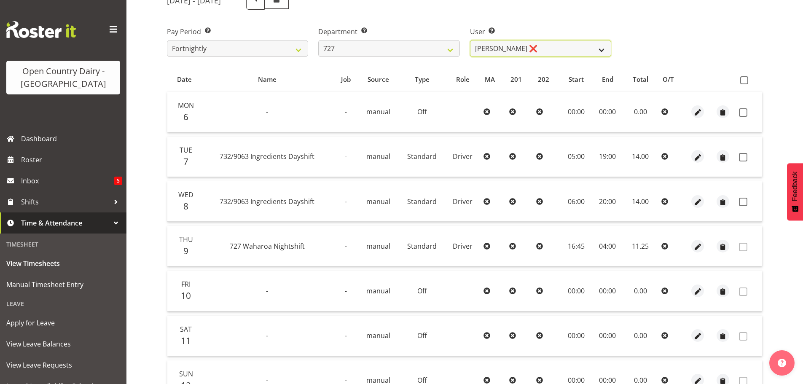
click at [544, 53] on select "David Pawley ❌ Kase Hussey ❌ Rhys Greener ❌" at bounding box center [540, 48] width 141 height 17
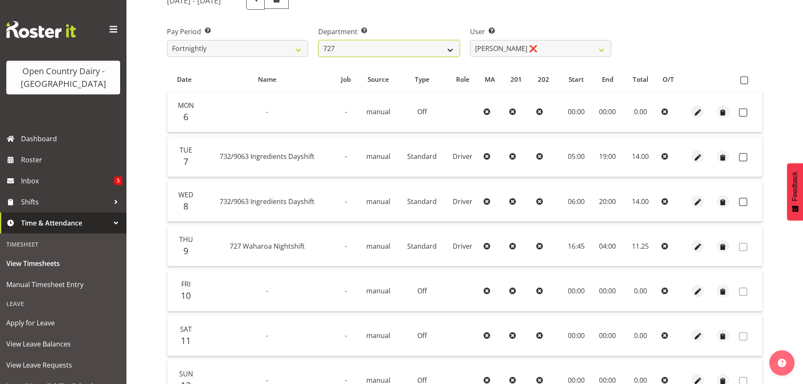
click at [434, 46] on select "701 702 703 704 705 706 707 708 709 710 711 712 713 714 715 716 717 718 719 720" at bounding box center [388, 48] width 141 height 17
click at [318, 40] on select "701 702 703 704 705 706 707 708 709 710 711 712 713 714 715 716 717 718 719 720" at bounding box center [388, 48] width 141 height 17
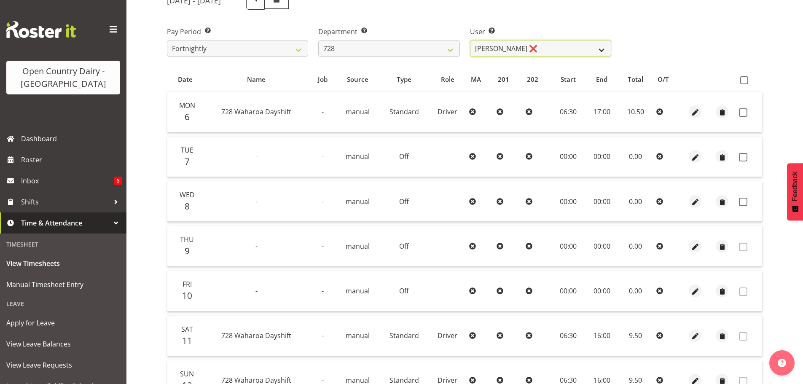
click at [517, 48] on select "Callum Leslie ❌ Nick Warren ❌ Ross Robert Hamilton ❌ Stuart Cherrington ❌ Wally…" at bounding box center [540, 48] width 141 height 17
click at [470, 40] on select "Callum Leslie ❌ Nick Warren ❌ Ross Robert Hamilton ❌ Stuart Cherrington ❌ Wally…" at bounding box center [540, 48] width 141 height 17
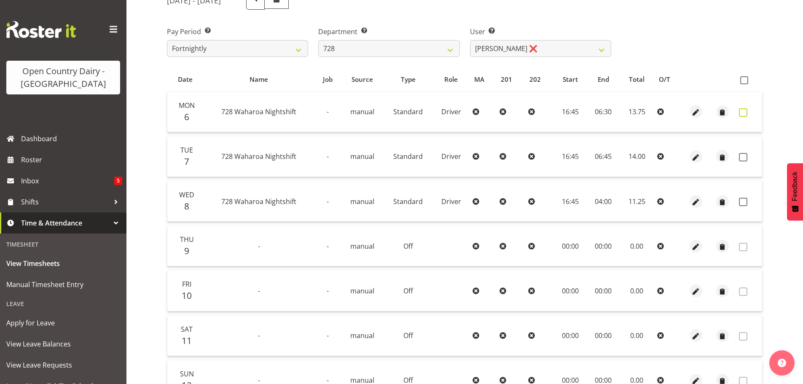
click at [741, 110] on span at bounding box center [743, 112] width 8 height 8
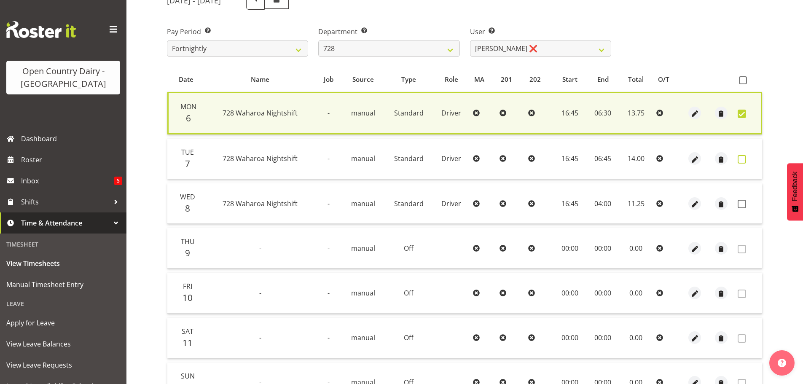
click at [740, 157] on span at bounding box center [741, 159] width 8 height 8
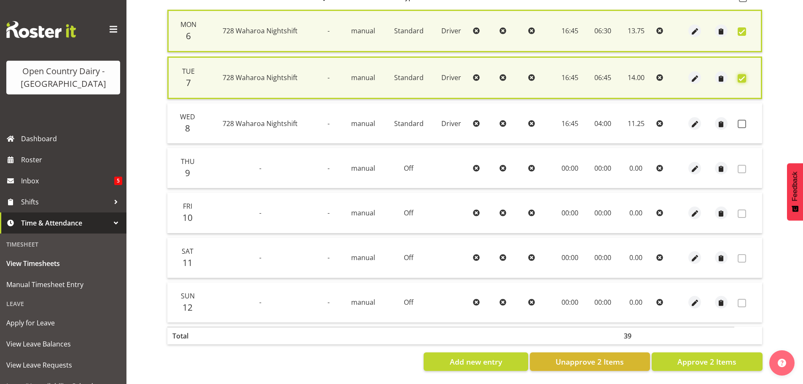
scroll to position [206, 0]
click at [717, 360] on span "Approve 2 Items" at bounding box center [706, 361] width 59 height 11
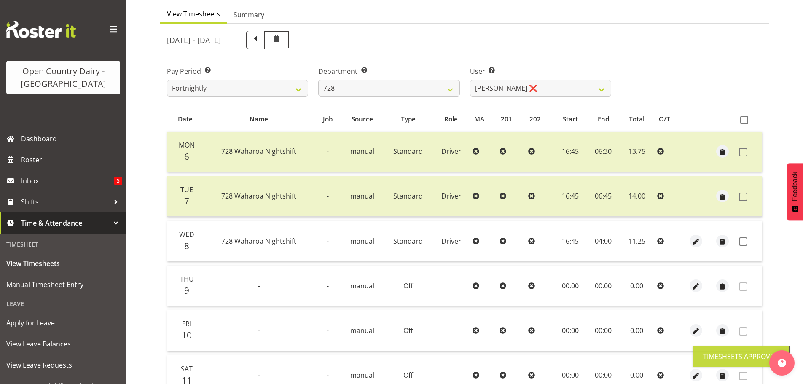
scroll to position [76, 0]
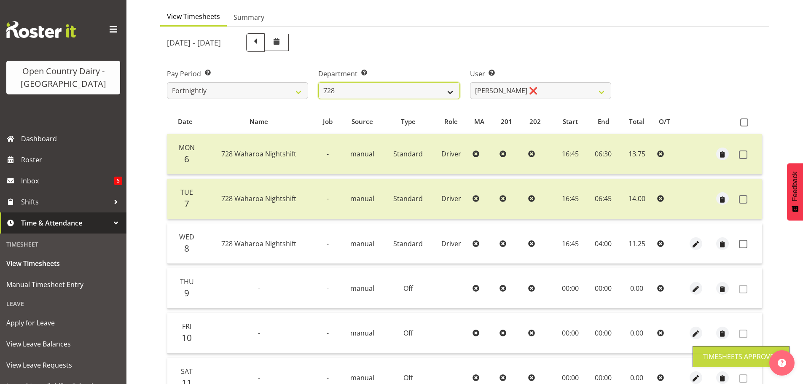
click at [437, 91] on select "701 702 703 704 705 706 707 708 709 710 711 712 713 714 715 716 717 718 719 720" at bounding box center [388, 90] width 141 height 17
click at [318, 82] on select "701 702 703 704 705 706 707 708 709 710 711 712 713 714 715 716 717 718 719 720" at bounding box center [388, 90] width 141 height 17
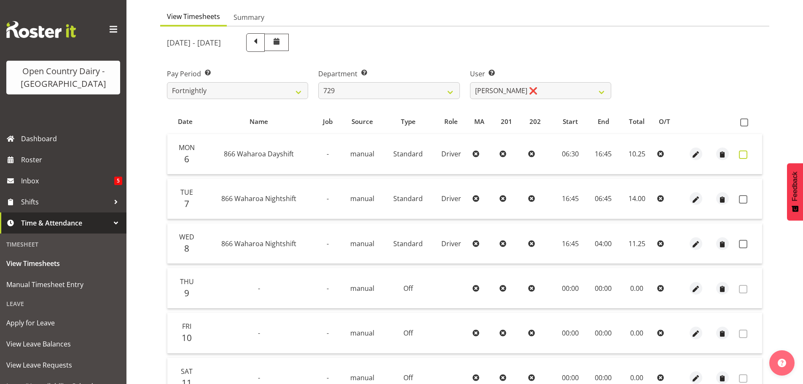
click at [744, 154] on span at bounding box center [743, 154] width 8 height 8
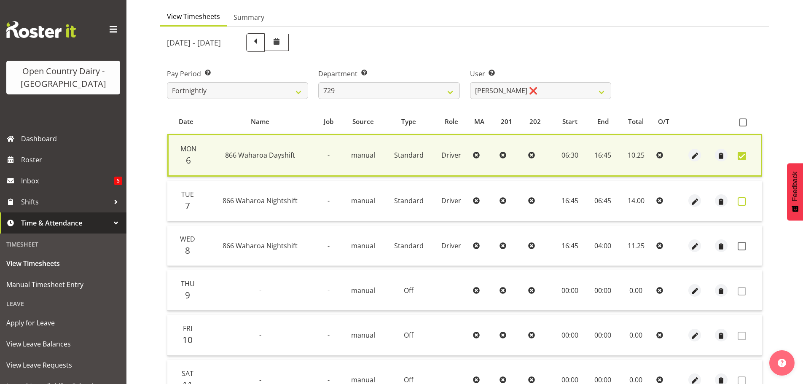
click at [739, 201] on span at bounding box center [741, 201] width 8 height 8
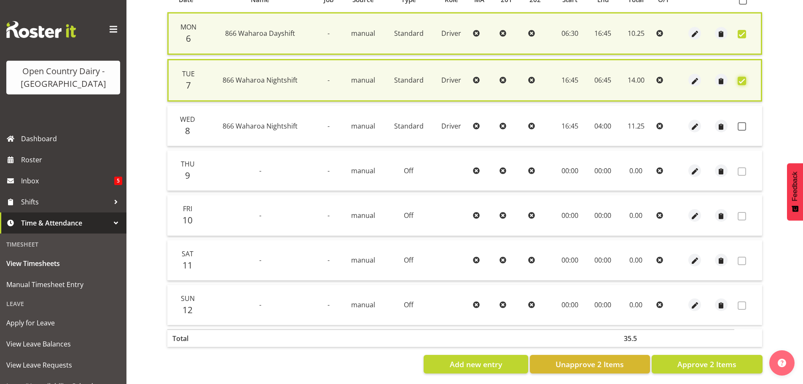
scroll to position [202, 0]
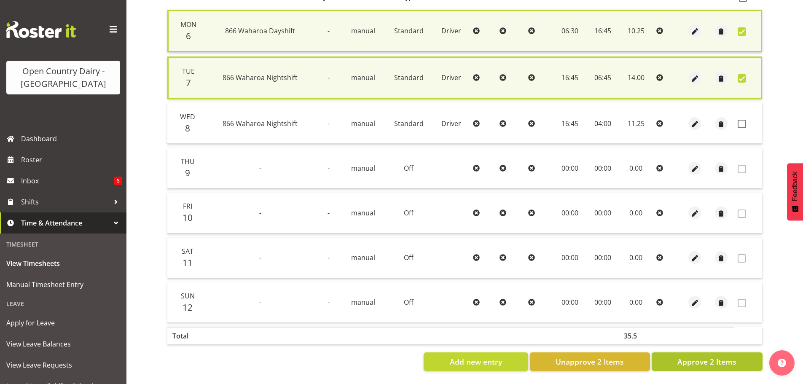
click at [708, 356] on span "Approve 2 Items" at bounding box center [706, 361] width 59 height 11
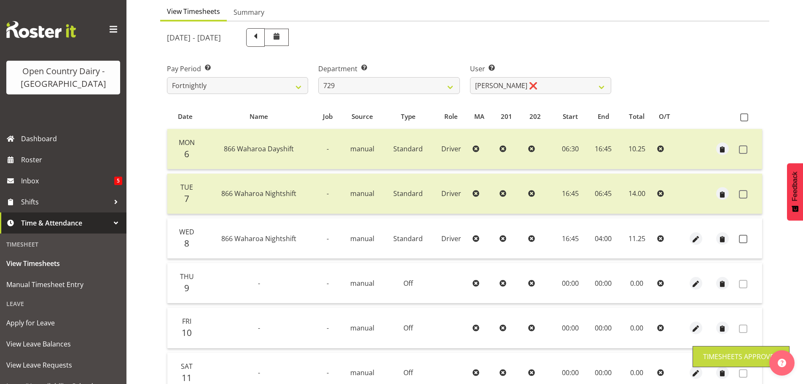
scroll to position [76, 0]
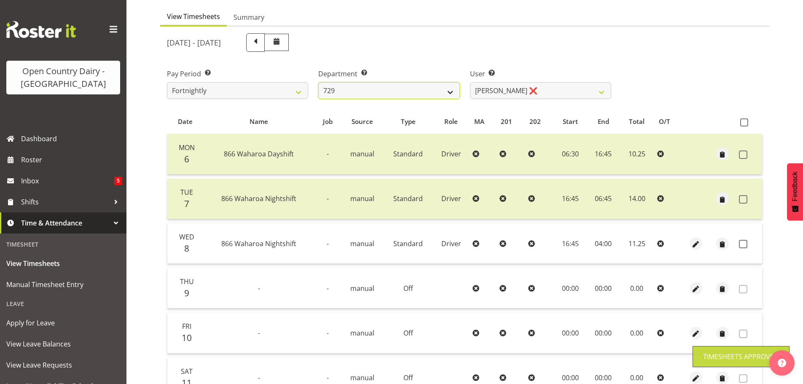
click at [447, 94] on select "701 702 703 704 705 706 707 708 709 710 711 712 713 714 715 716 717 718 719 720" at bounding box center [388, 90] width 141 height 17
click at [318, 82] on select "701 702 703 704 705 706 707 708 709 710 711 712 713 714 715 716 717 718 719 720" at bounding box center [388, 90] width 141 height 17
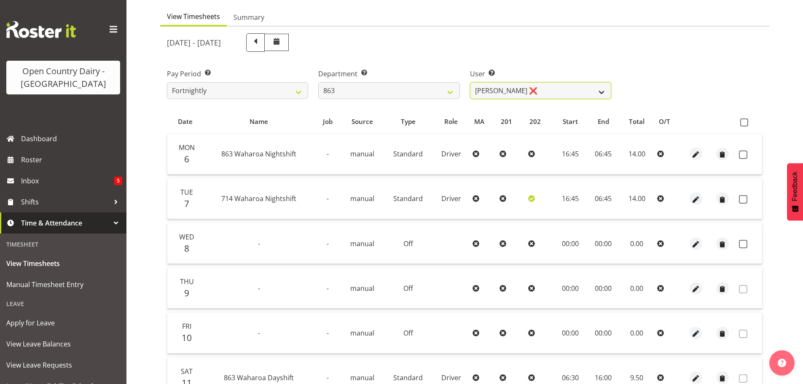
click at [506, 93] on select "Billy Walters ❌ Glyn Spiller ❌ Mike Paki ❌ Paul Bunyan ❌" at bounding box center [540, 90] width 141 height 17
click at [470, 82] on select "Billy Walters ❌ Glyn Spiller ❌ Mike Paki ❌ Paul Bunyan ❌" at bounding box center [540, 90] width 141 height 17
click at [745, 155] on span at bounding box center [743, 154] width 8 height 8
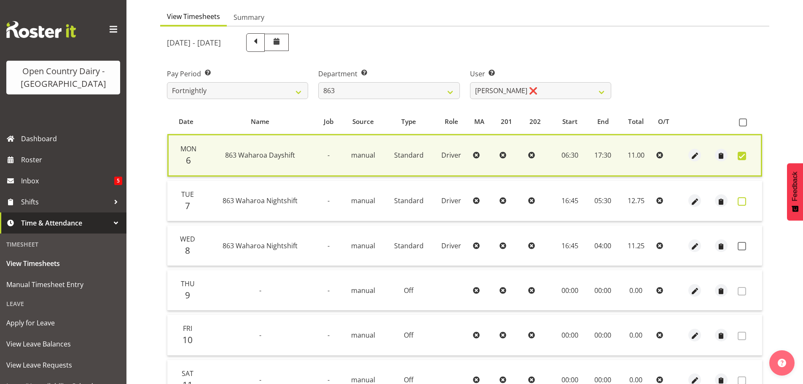
click at [740, 200] on span at bounding box center [741, 201] width 8 height 8
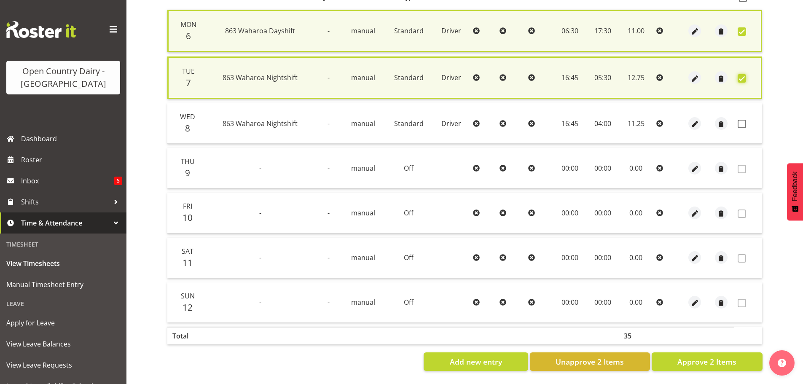
scroll to position [206, 0]
click at [728, 356] on span "Approve 2 Items" at bounding box center [706, 361] width 59 height 11
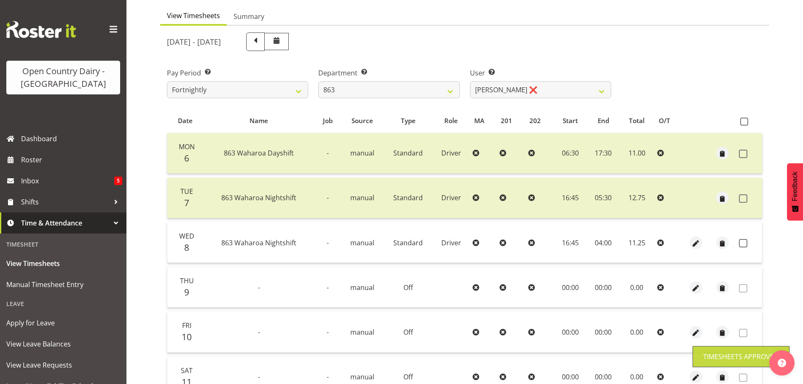
scroll to position [34, 0]
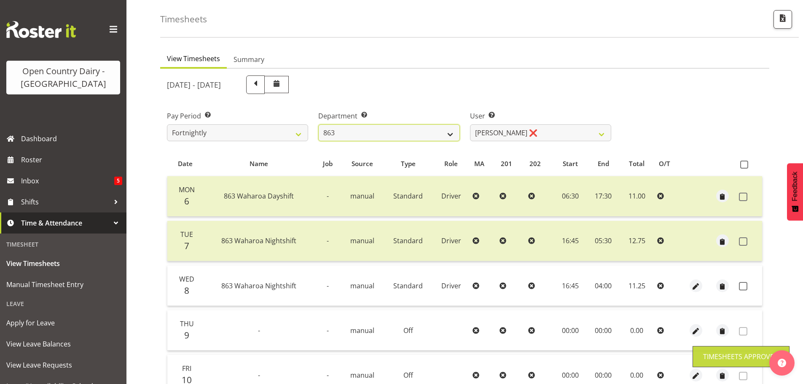
click at [444, 134] on select "701 702 703 704 705 706 707 708 709 710 711 712 713 714 715 716 717 718 719 720" at bounding box center [388, 132] width 141 height 17
click at [318, 124] on select "701 702 703 704 705 706 707 708 709 710 711 712 713 714 715 716 717 718 719 720" at bounding box center [388, 132] width 141 height 17
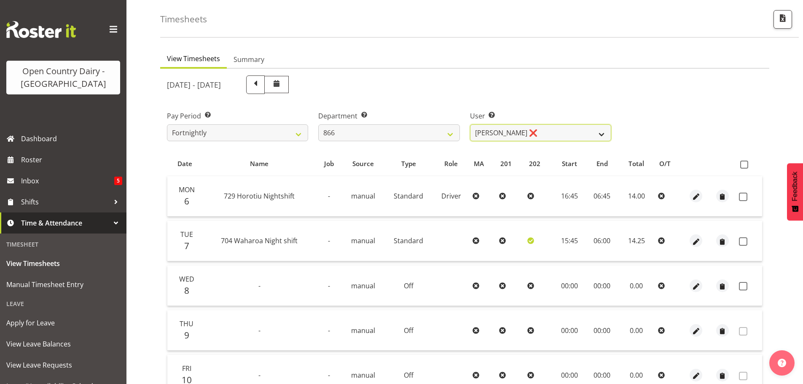
click at [508, 134] on select "Harshdeep Singh ❌ Jacques Nel ❌ Navreet Jawanda ❌ Neil Abrahams ❌" at bounding box center [540, 132] width 141 height 17
click at [470, 124] on select "Harshdeep Singh ❌ Jacques Nel ❌ Navreet Jawanda ❌ Neil Abrahams ❌" at bounding box center [540, 132] width 141 height 17
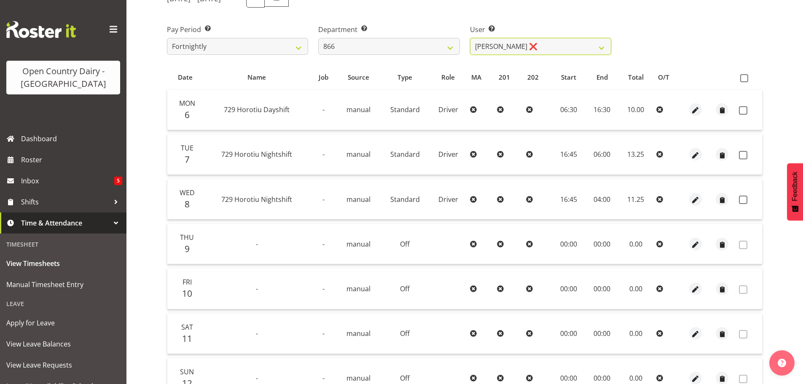
scroll to position [160, 0]
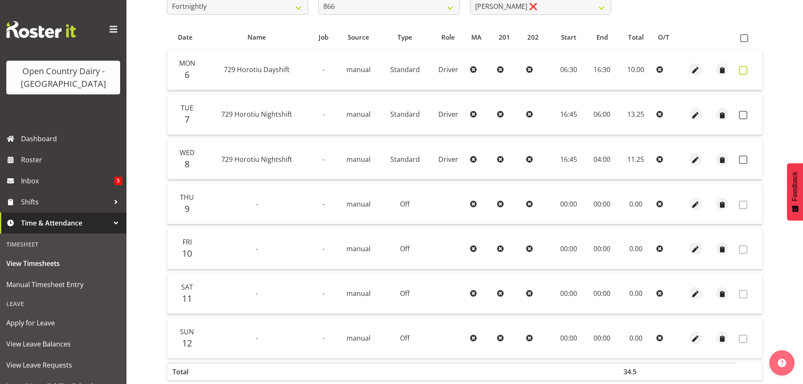
click at [743, 68] on span at bounding box center [743, 70] width 8 height 8
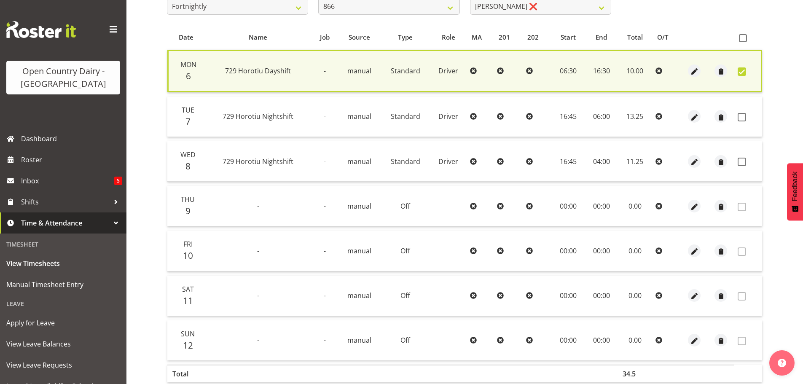
click at [736, 118] on td at bounding box center [748, 116] width 28 height 40
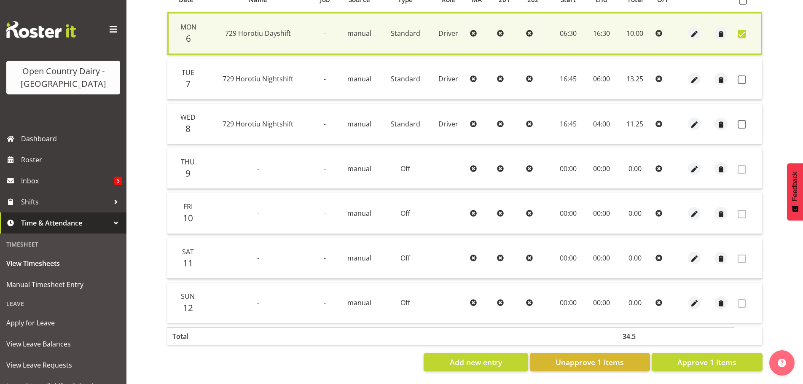
scroll to position [204, 0]
click at [741, 75] on span at bounding box center [741, 79] width 8 height 8
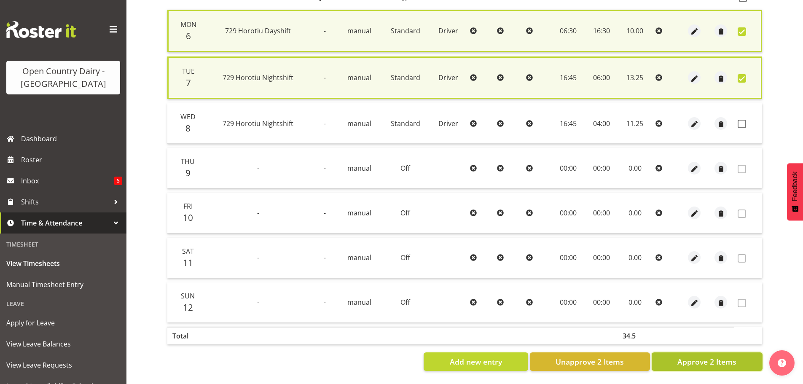
click at [693, 358] on span "Approve 2 Items" at bounding box center [706, 361] width 59 height 11
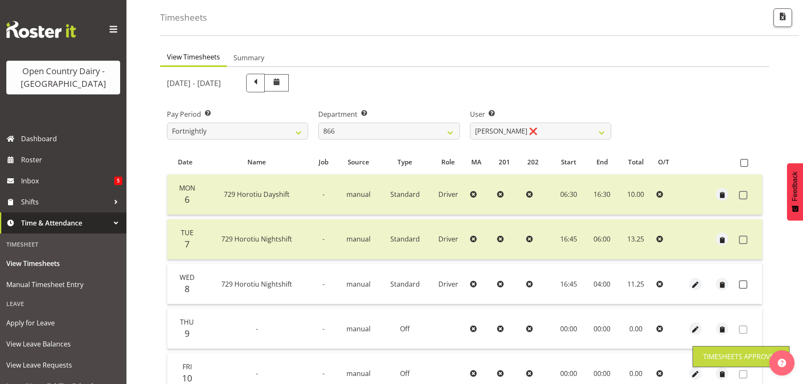
scroll to position [34, 0]
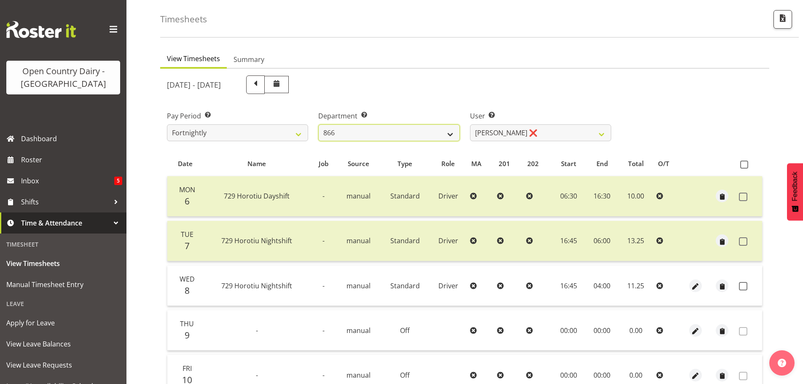
click at [436, 131] on select "701 702 703 704 705 706 707 708 709 710 711 712 713 714 715 716 717 718 719 720" at bounding box center [388, 132] width 141 height 17
click at [318, 124] on select "701 702 703 704 705 706 707 708 709 710 711 712 713 714 715 716 717 718 719 720" at bounding box center [388, 132] width 141 height 17
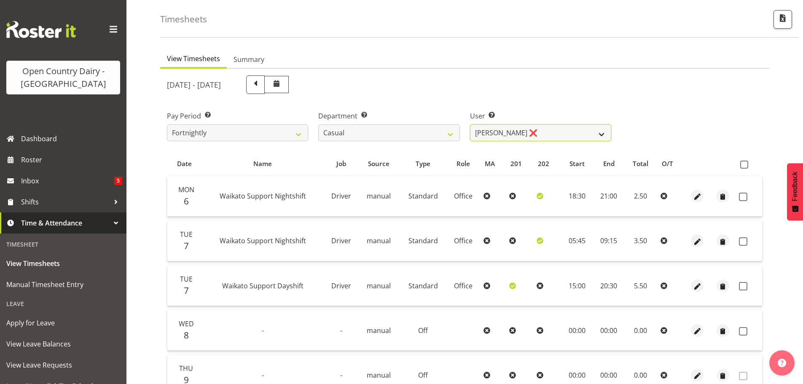
click at [523, 137] on select "Bruce Morgan ❌ Dutchie Egbert Dijkstra ❌ Mark Hedge ❌ Rob Luke ❌" at bounding box center [540, 132] width 141 height 17
click at [470, 124] on select "Bruce Morgan ❌ Dutchie Egbert Dijkstra ❌ Mark Hedge ❌ Rob Luke ❌" at bounding box center [540, 132] width 141 height 17
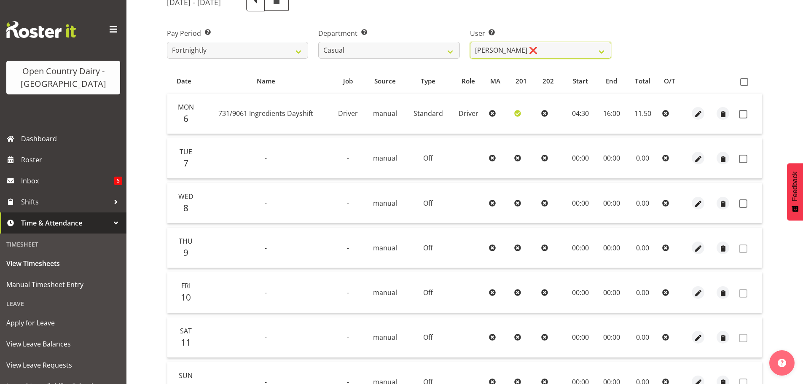
scroll to position [118, 0]
click at [746, 114] on span at bounding box center [743, 112] width 8 height 8
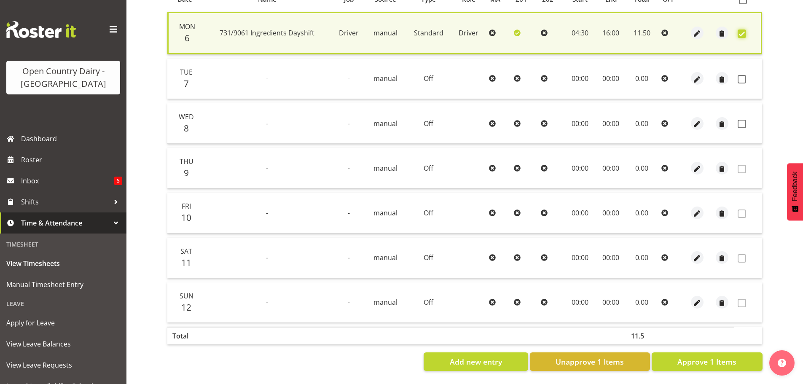
scroll to position [204, 0]
click at [712, 356] on span "Approve 1 Items" at bounding box center [706, 361] width 59 height 11
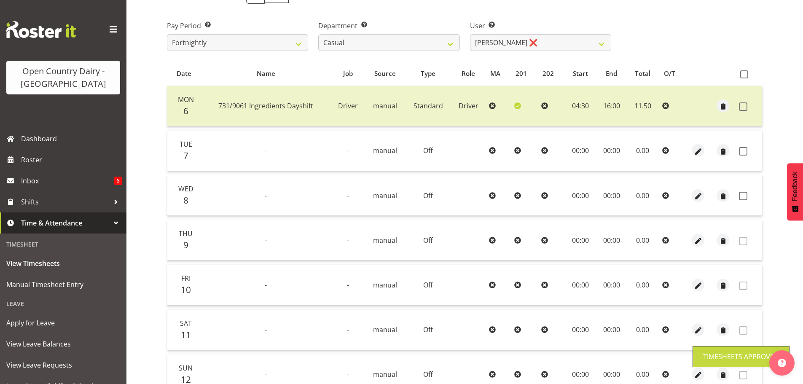
scroll to position [118, 0]
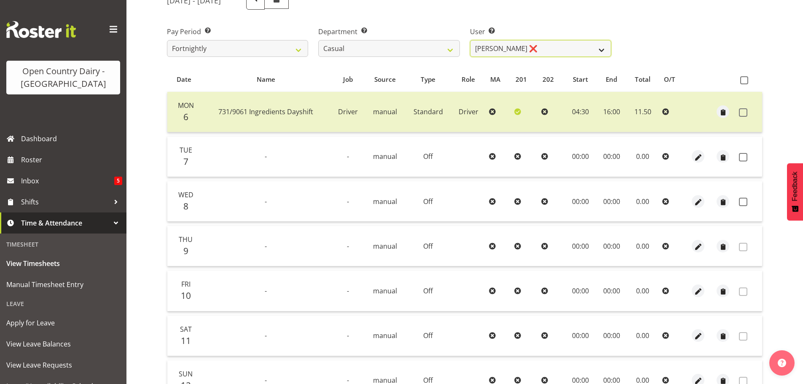
click at [481, 48] on select "Bruce Morgan ❌ Dutchie Egbert Dijkstra ❌ Mark Hedge ❌ Rob Luke ❌" at bounding box center [540, 48] width 141 height 17
click at [470, 40] on select "Bruce Morgan ❌ Dutchie Egbert Dijkstra ❌ Mark Hedge ❌ Rob Luke ❌" at bounding box center [540, 48] width 141 height 17
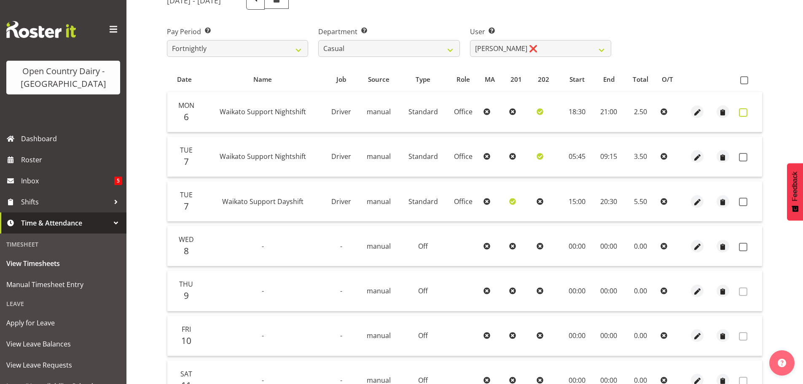
click at [746, 112] on span at bounding box center [743, 112] width 8 height 8
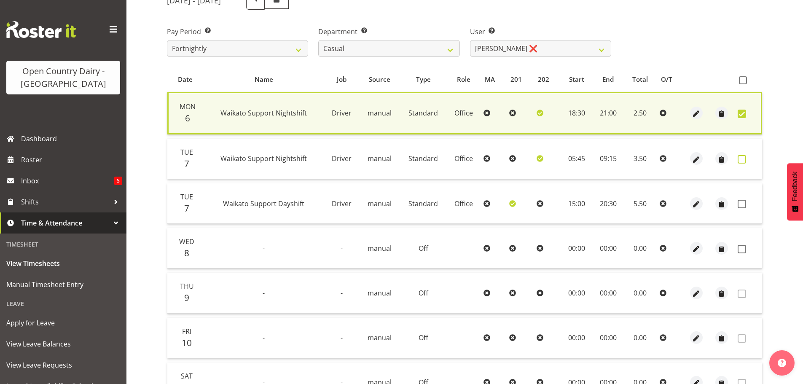
click at [743, 157] on span at bounding box center [741, 159] width 8 height 8
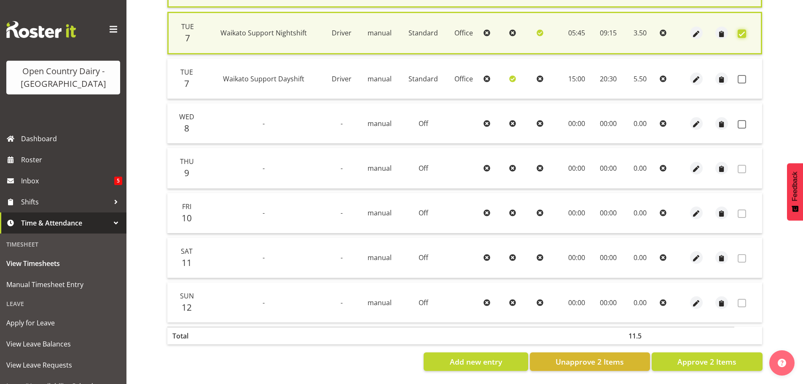
scroll to position [251, 0]
click at [712, 356] on span "Approve 2 Items" at bounding box center [706, 361] width 59 height 11
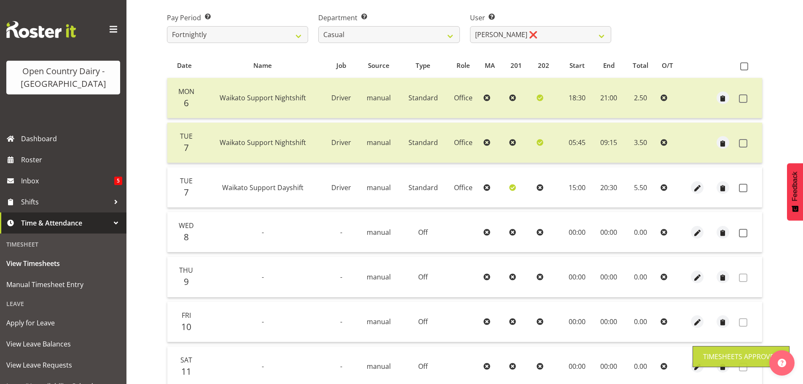
scroll to position [120, 0]
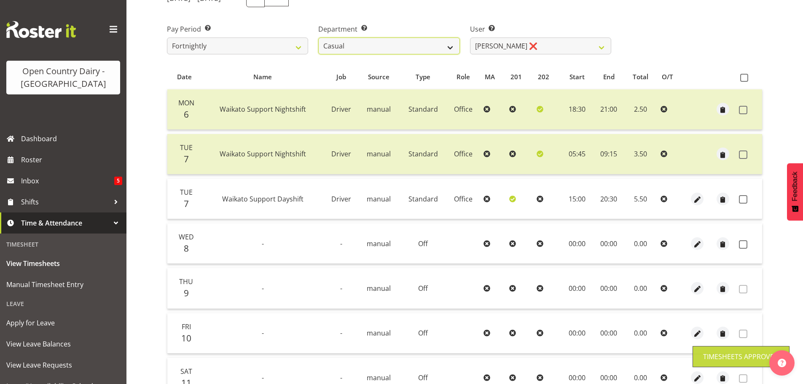
click at [435, 42] on select "701 702 703 704 705 706 707 708 709 710 711 712 713 714 715 716 717 718 719 720" at bounding box center [388, 45] width 141 height 17
click at [318, 37] on select "701 702 703 704 705 706 707 708 709 710 711 712 713 714 715 716 717 718 719 720" at bounding box center [388, 45] width 141 height 17
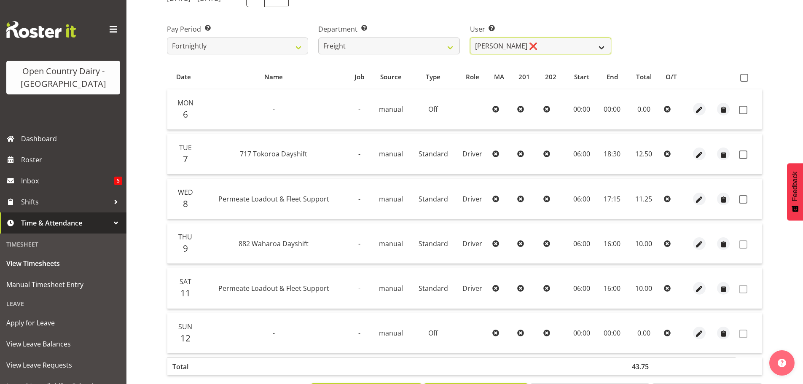
click at [542, 41] on select "Gavin Harvey ❌ Lalesh Kumar ❌" at bounding box center [540, 45] width 141 height 17
click at [470, 37] on select "Gavin Harvey ❌ Lalesh Kumar ❌" at bounding box center [540, 45] width 141 height 17
click at [398, 34] on label "Department Select which department you would like to view." at bounding box center [388, 29] width 141 height 10
click at [492, 47] on select "Gavin Harvey ❌ Lalesh Kumar ❌" at bounding box center [540, 45] width 141 height 17
click at [741, 107] on span at bounding box center [743, 110] width 8 height 8
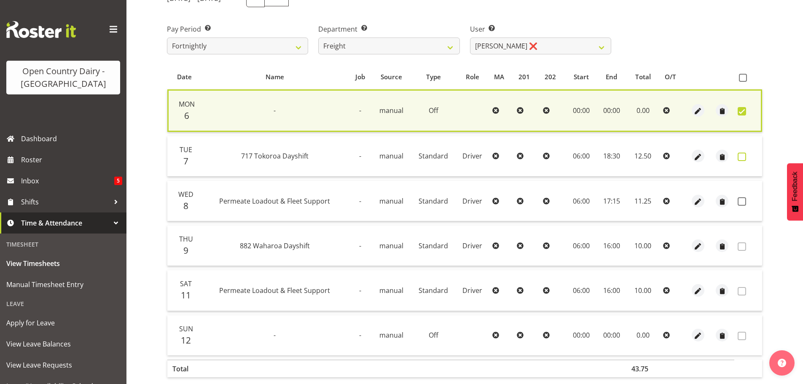
click at [741, 156] on span at bounding box center [741, 157] width 8 height 8
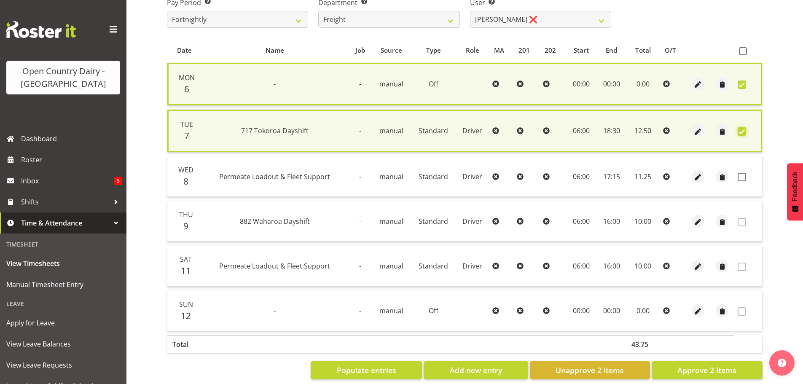
scroll to position [162, 0]
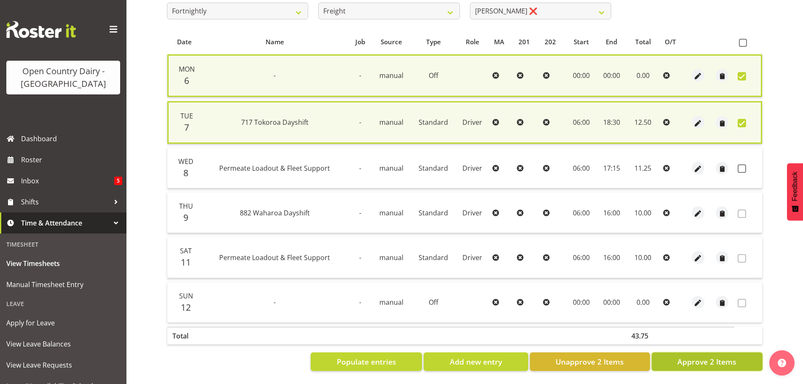
click at [715, 356] on span "Approve 2 Items" at bounding box center [706, 361] width 59 height 11
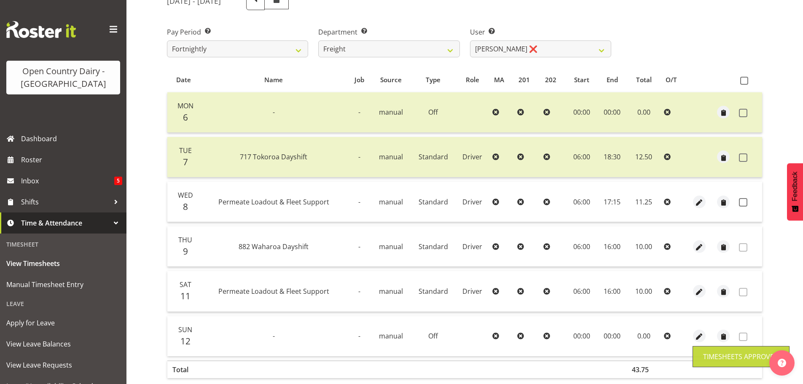
scroll to position [73, 0]
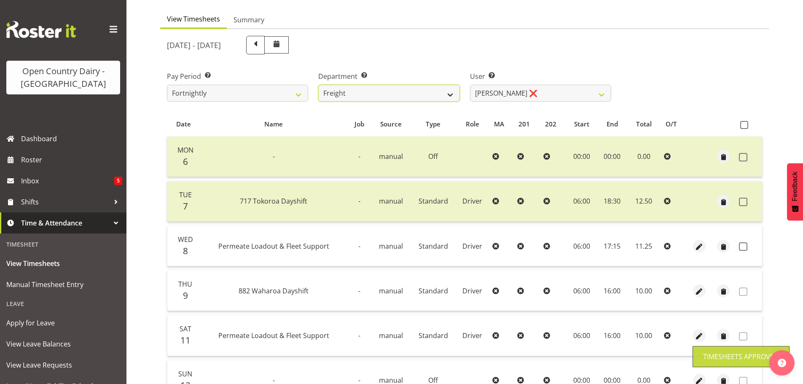
click at [448, 96] on select "701 702 703 704 705 706 707 708 709 710 711 712 713 714 715 716 717 718 719 720" at bounding box center [388, 93] width 141 height 17
click at [318, 85] on select "701 702 703 704 705 706 707 708 709 710 711 712 713 714 715 716 717 718 719 720" at bounding box center [388, 93] width 141 height 17
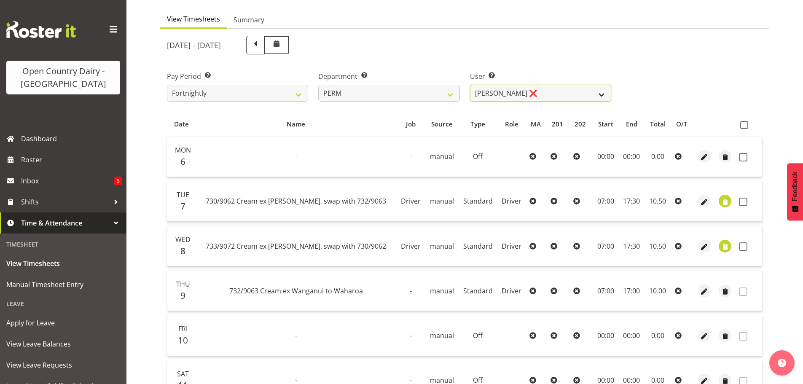
click at [571, 95] on select "Abhilash Antony ❌ Amba Swann ❌ Chris Kneebone ❌ Haley Galecki ❌ Jayden Vincent …" at bounding box center [540, 93] width 141 height 17
click at [470, 85] on select "Abhilash Antony ❌ Amba Swann ❌ Chris Kneebone ❌ Haley Galecki ❌ Jayden Vincent …" at bounding box center [540, 93] width 141 height 17
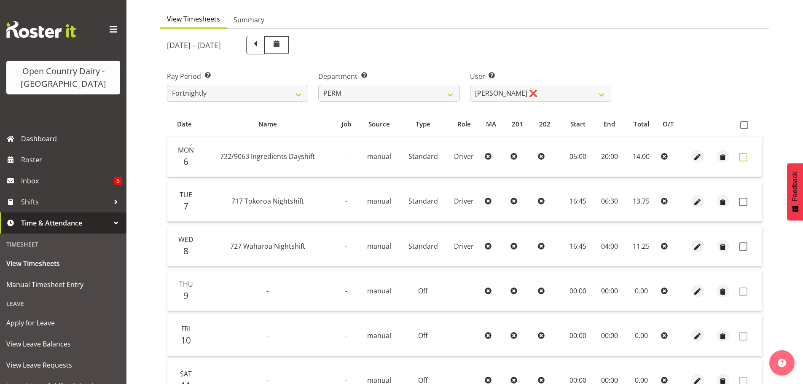
click at [739, 155] on span at bounding box center [743, 157] width 8 height 8
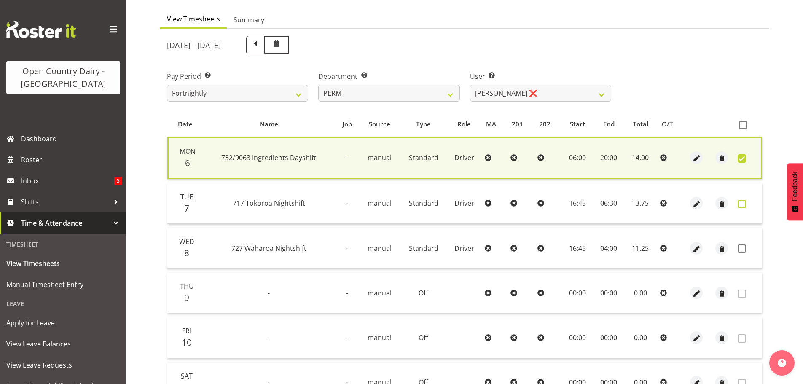
click at [742, 203] on span at bounding box center [741, 204] width 8 height 8
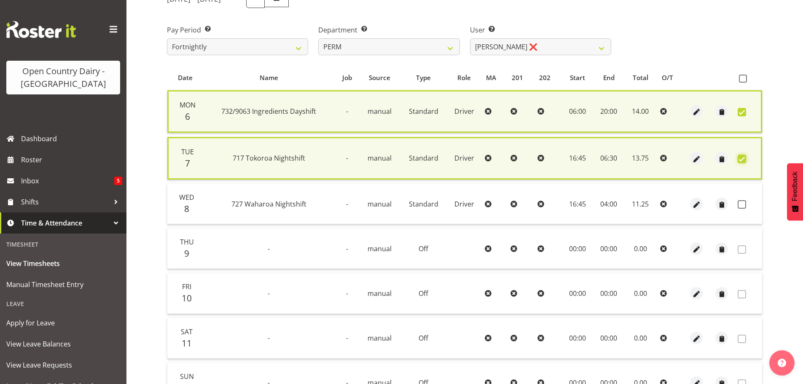
scroll to position [206, 0]
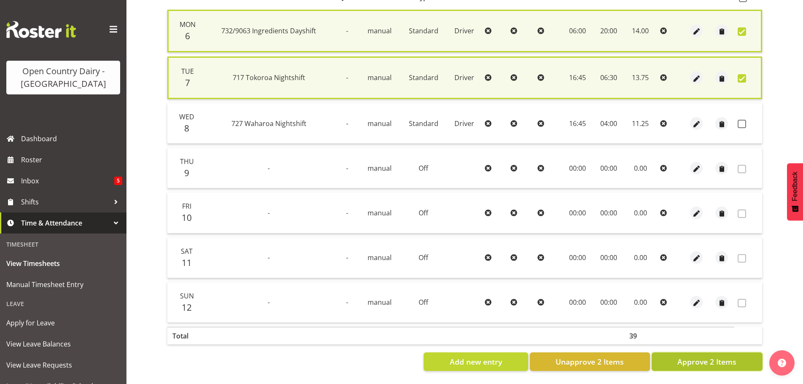
click at [709, 352] on button "Approve 2 Items" at bounding box center [706, 361] width 111 height 19
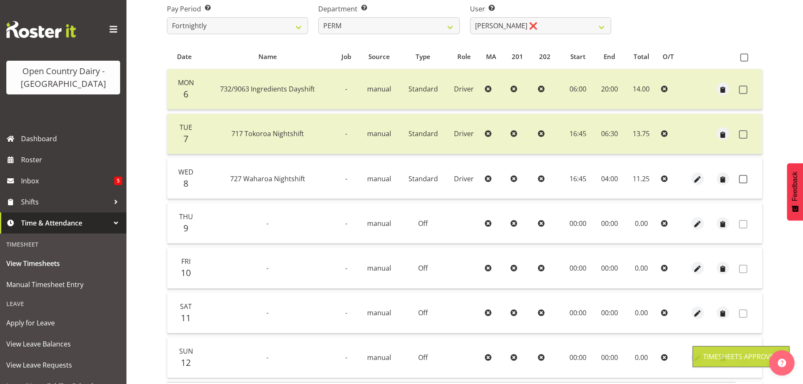
scroll to position [34, 0]
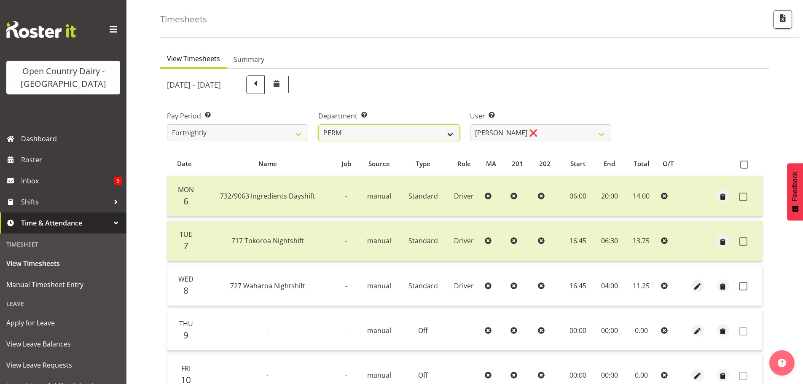
click at [368, 131] on select "701 702 703 704 705 706 707 708 709 710 711 712 713 714 715 716 717 718 719 720" at bounding box center [388, 132] width 141 height 17
click at [487, 138] on select "Abhilash Antony ❌ Amba Swann ❌ Chris Kneebone ❌ Haley Galecki ❌ Jayden Vincent …" at bounding box center [540, 132] width 141 height 17
click at [470, 124] on select "Abhilash Antony ❌ Amba Swann ❌ Chris Kneebone ❌ Haley Galecki ❌ Jayden Vincent …" at bounding box center [540, 132] width 141 height 17
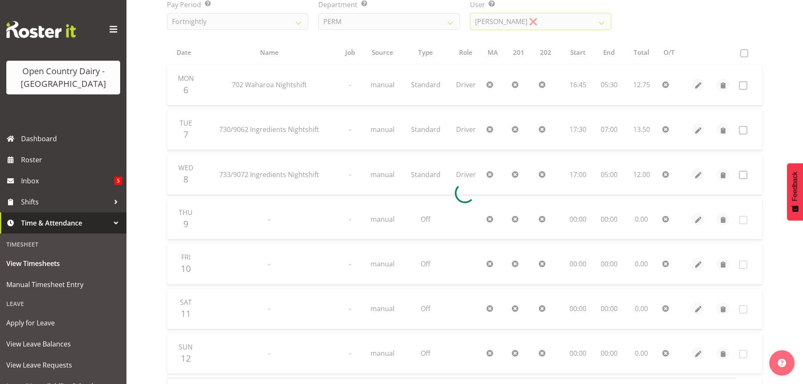
scroll to position [160, 0]
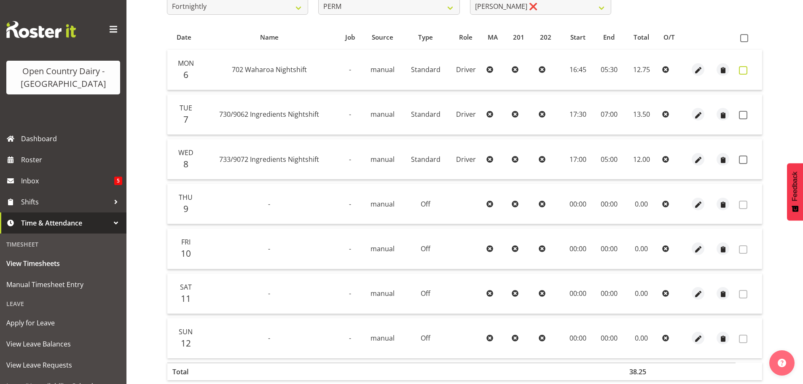
click at [742, 74] on span at bounding box center [743, 70] width 8 height 8
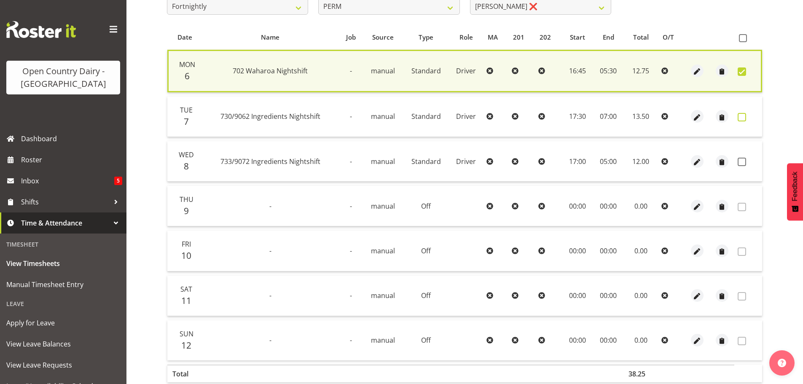
click at [742, 116] on span at bounding box center [741, 117] width 8 height 8
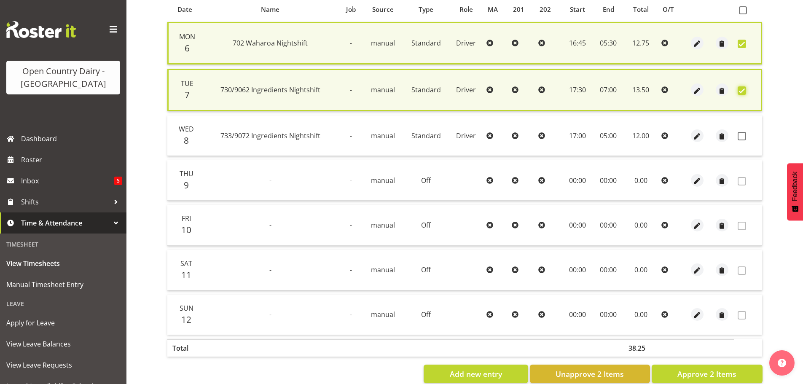
scroll to position [206, 0]
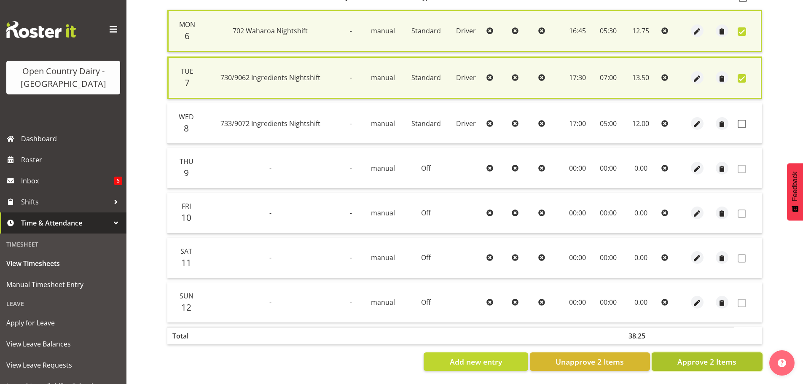
click at [681, 356] on span "Approve 2 Items" at bounding box center [706, 361] width 59 height 11
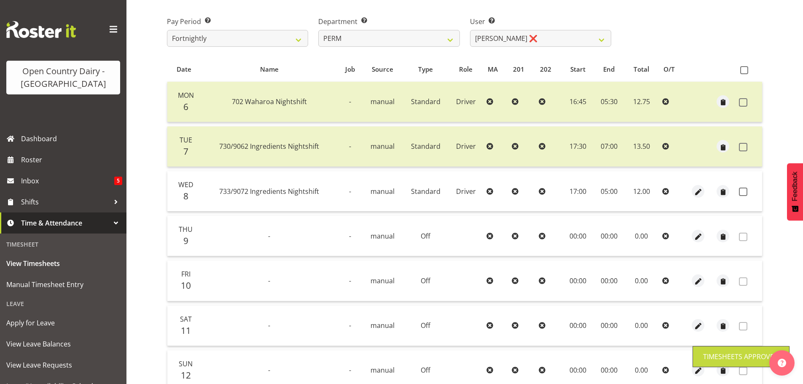
scroll to position [0, 0]
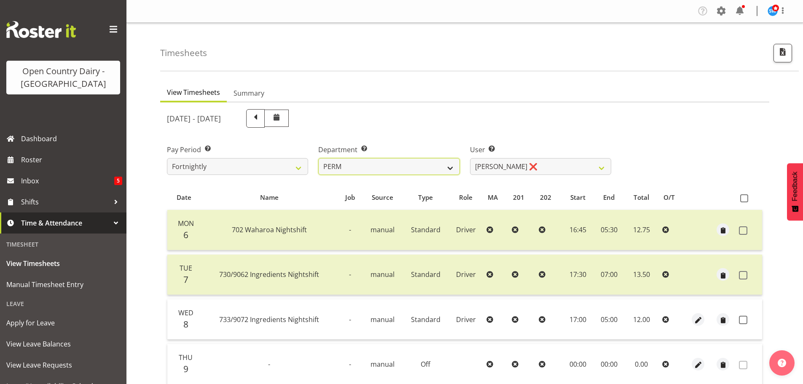
click at [420, 166] on select "701 702 703 704 705 706 707 708 709 710 711 712 713 714 715 716 717 718 719 720" at bounding box center [388, 166] width 141 height 17
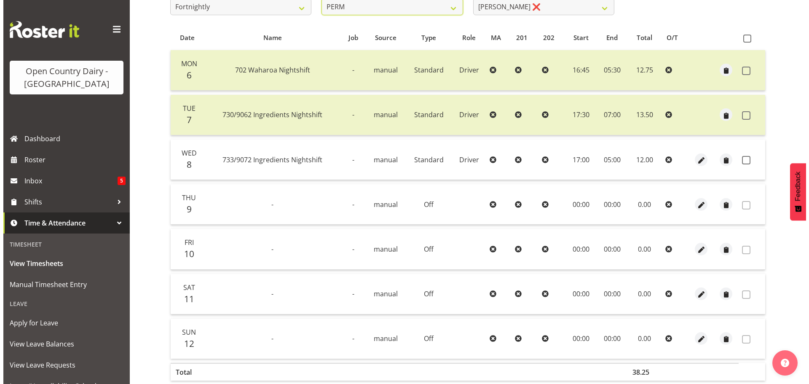
scroll to position [118, 0]
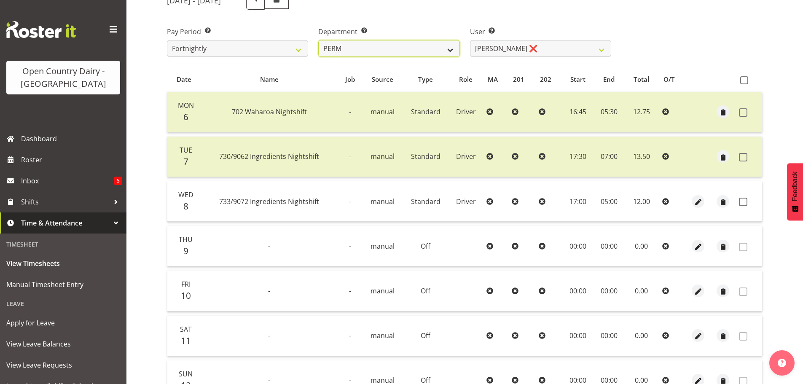
click at [399, 44] on select "701 702 703 704 705 706 707 708 709 710 711 712 713 714 715 716 717 718 719 720" at bounding box center [388, 48] width 141 height 17
click at [318, 40] on select "701 702 703 704 705 706 707 708 709 710 711 712 713 714 715 716 717 718 719 720" at bounding box center [388, 48] width 141 height 17
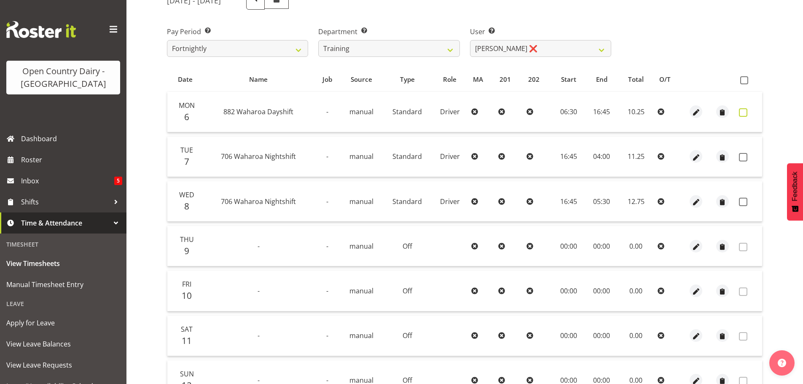
click at [741, 111] on span at bounding box center [743, 112] width 8 height 8
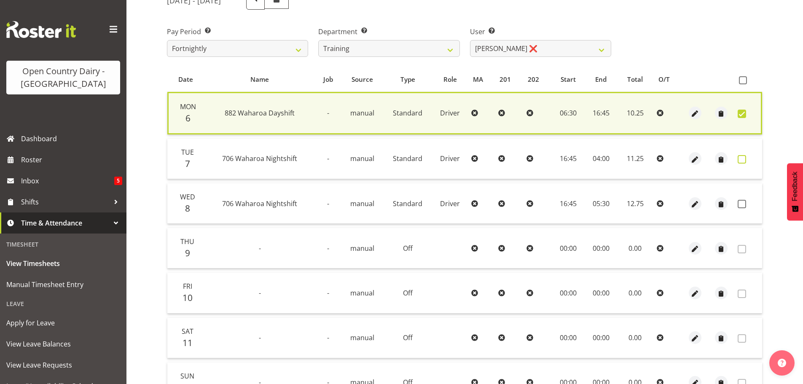
click at [741, 158] on span at bounding box center [741, 159] width 8 height 8
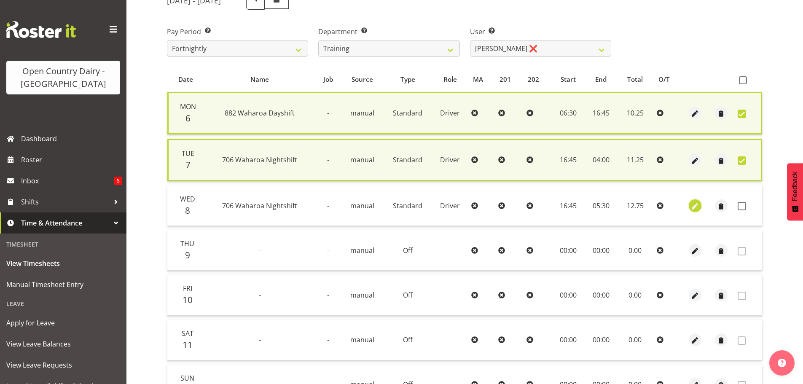
click at [698, 207] on span "button" at bounding box center [695, 206] width 10 height 10
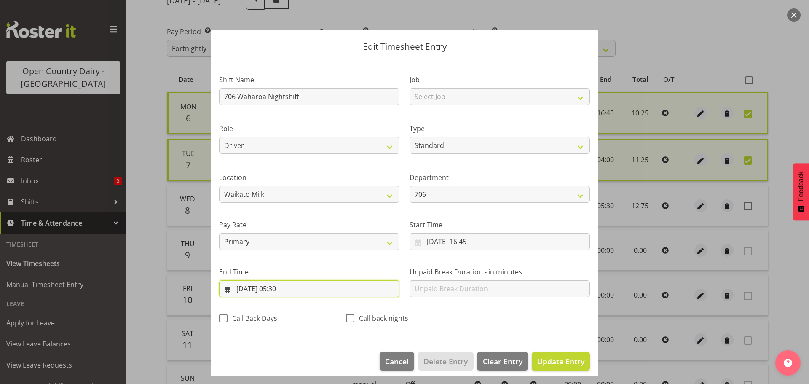
click at [286, 292] on input "09/10/2025, 05:30" at bounding box center [309, 288] width 180 height 17
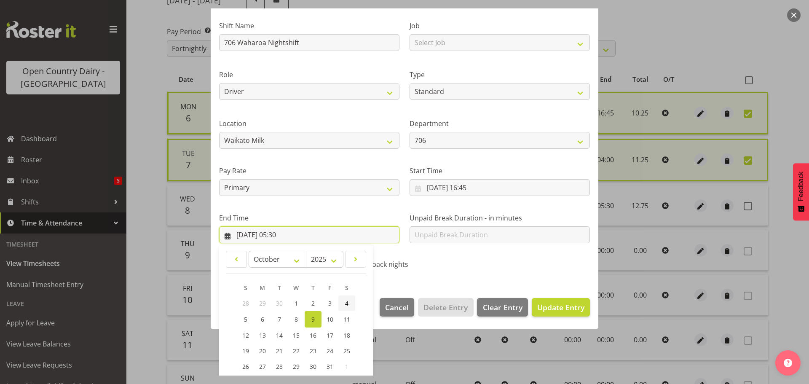
scroll to position [114, 0]
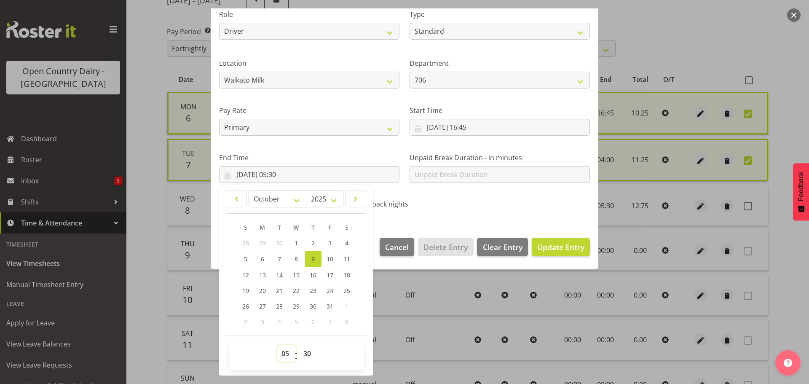
click at [285, 352] on select "00 01 02 03 04 05 06 07 08 09 10 11 12 13 14 15 16 17 18 19 20 21 22 23" at bounding box center [286, 353] width 19 height 17
click at [277, 345] on select "00 01 02 03 04 05 06 07 08 09 10 11 12 13 14 15 16 17 18 19 20 21 22 23" at bounding box center [286, 353] width 19 height 17
click at [311, 353] on select "00 01 02 03 04 05 06 07 08 09 10 11 12 13 14 15 16 17 18 19 20 21 22 23 24 25 2…" at bounding box center [308, 353] width 19 height 17
click at [299, 345] on select "00 01 02 03 04 05 06 07 08 09 10 11 12 13 14 15 16 17 18 19 20 21 22 23 24 25 2…" at bounding box center [308, 353] width 19 height 17
click at [560, 246] on span "Update Entry" at bounding box center [560, 247] width 47 height 10
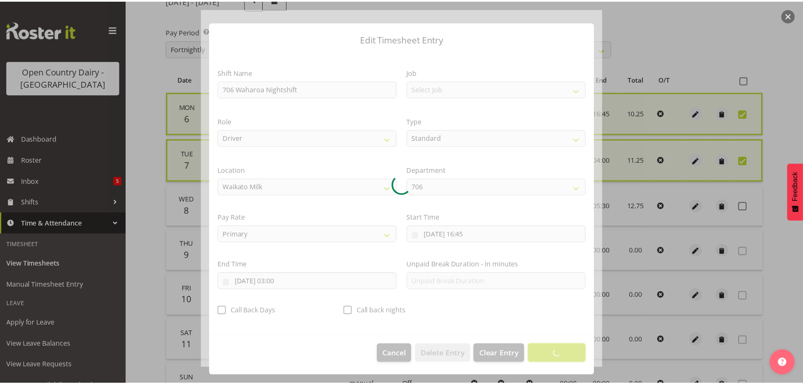
scroll to position [8, 0]
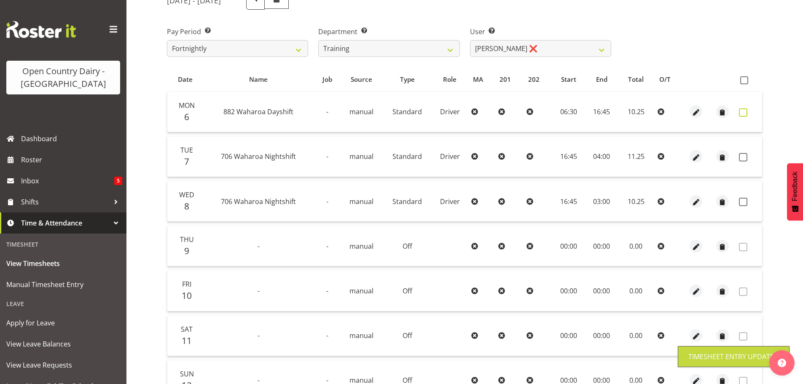
click at [739, 109] on span at bounding box center [743, 112] width 8 height 8
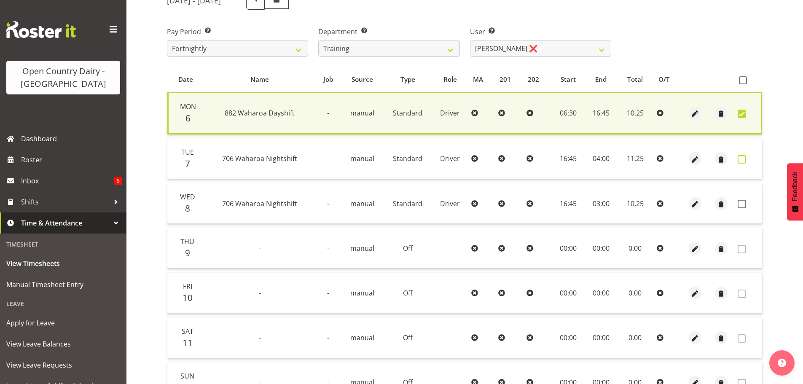
click at [739, 155] on span at bounding box center [741, 159] width 8 height 8
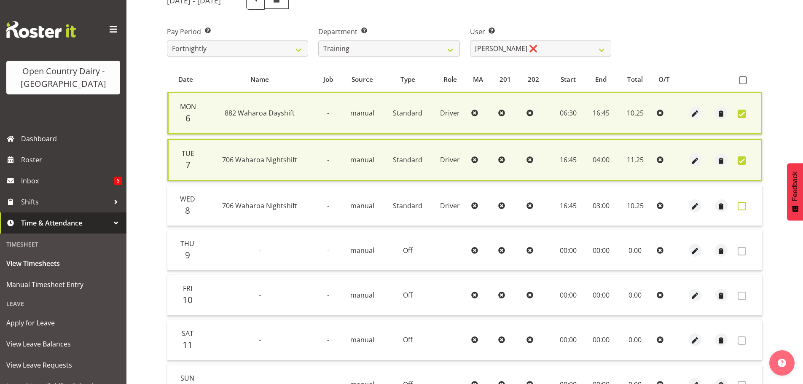
click at [744, 205] on span at bounding box center [741, 206] width 8 height 8
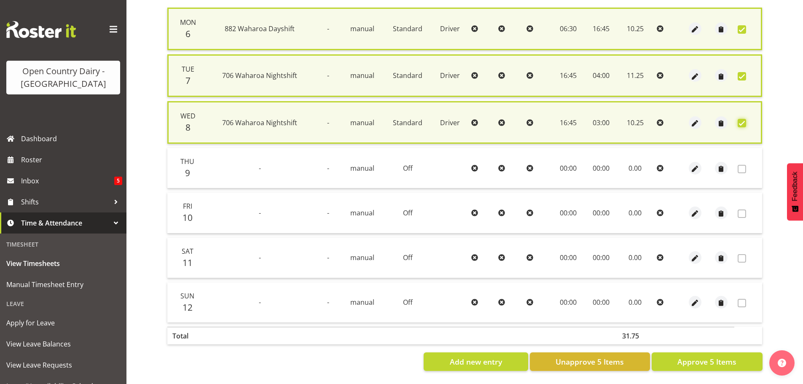
scroll to position [209, 0]
click at [674, 357] on button "Approve 5 Items" at bounding box center [706, 361] width 111 height 19
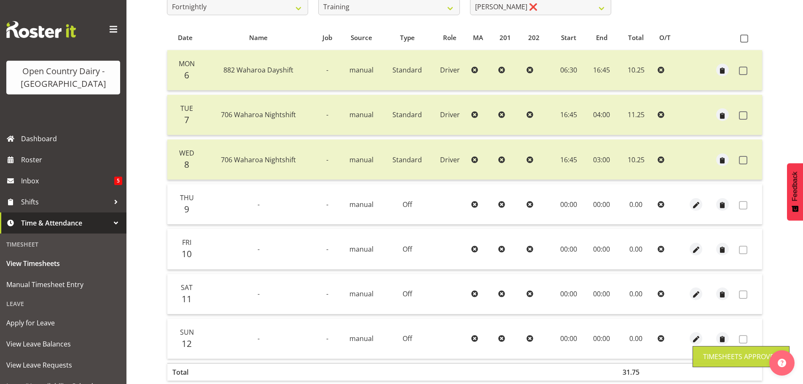
scroll to position [0, 0]
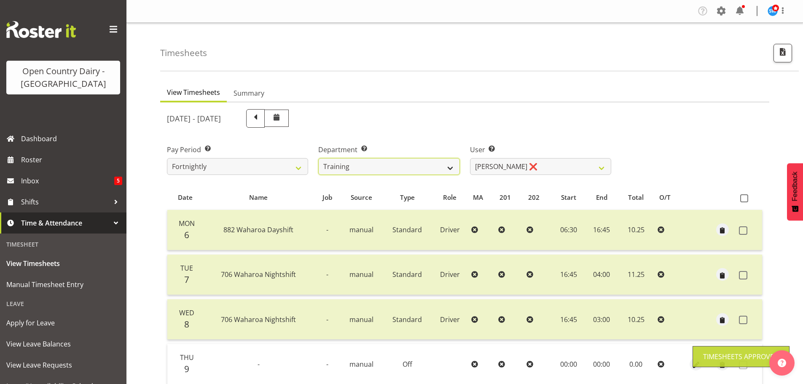
click at [434, 166] on select "701 702 703 704 705 706 707 708 709 710 711 712 713 714 715 716 717 718 719 720" at bounding box center [388, 166] width 141 height 17
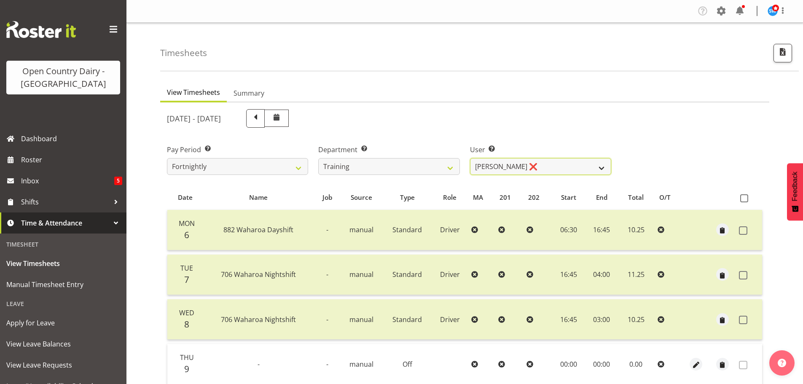
click at [568, 163] on select "Andre Syben ❌ Antony Lockyer ❌ Jesse Simpson ❌ Kimberley-Rose Adams ❌ Liam Wats…" at bounding box center [540, 166] width 141 height 17
click at [470, 158] on select "Andre Syben ❌ Antony Lockyer ❌ Jesse Simpson ❌ Kimberley-Rose Adams ❌ Liam Wats…" at bounding box center [540, 166] width 141 height 17
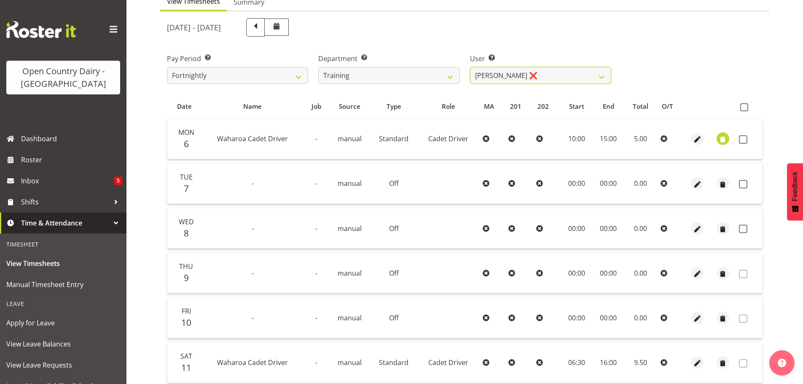
scroll to position [126, 0]
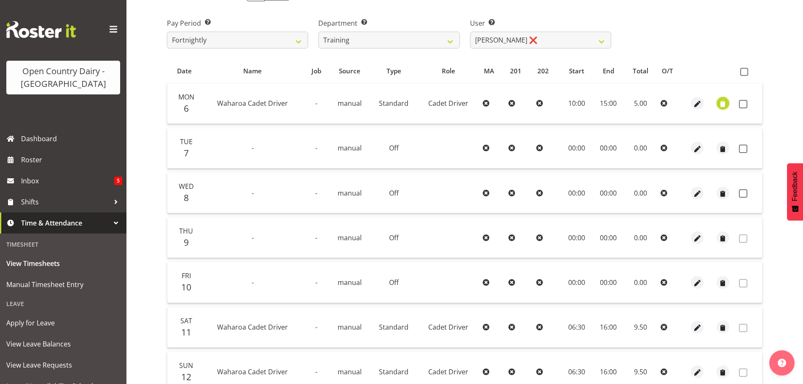
click at [720, 106] on span "button" at bounding box center [722, 104] width 10 height 10
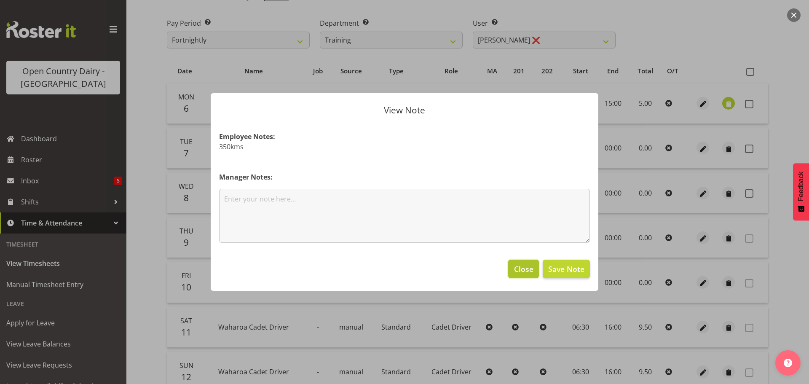
click at [525, 268] on span "Close" at bounding box center [523, 268] width 19 height 11
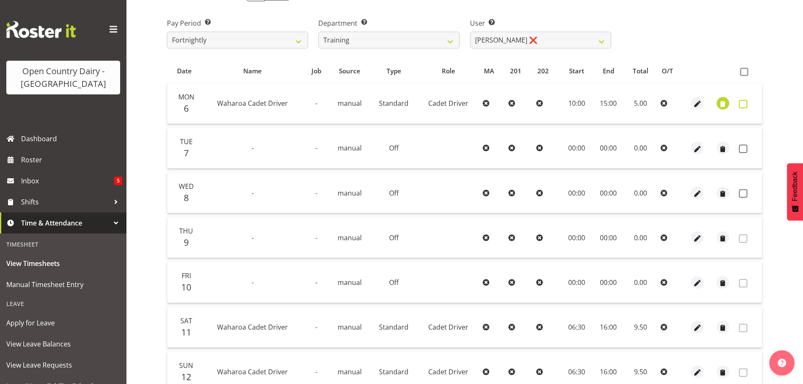
click at [742, 102] on span at bounding box center [743, 104] width 8 height 8
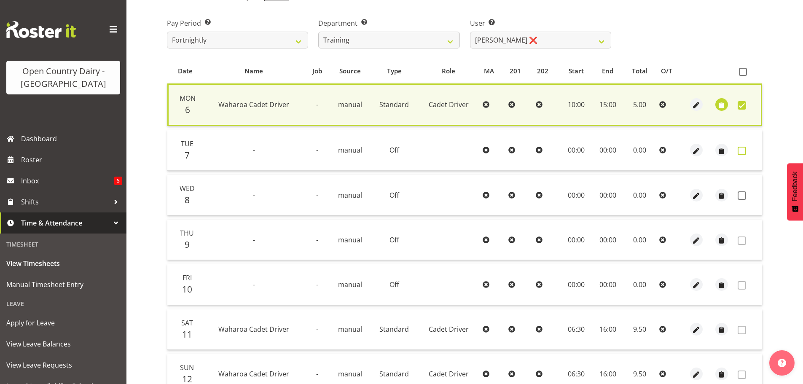
click at [742, 149] on span at bounding box center [741, 151] width 8 height 8
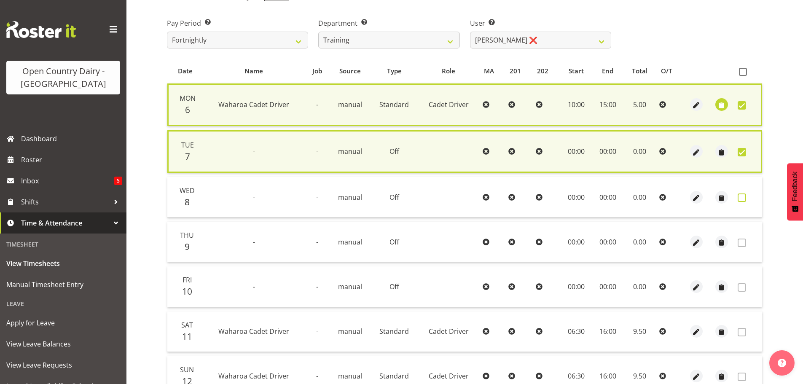
click at [739, 197] on span at bounding box center [741, 197] width 8 height 8
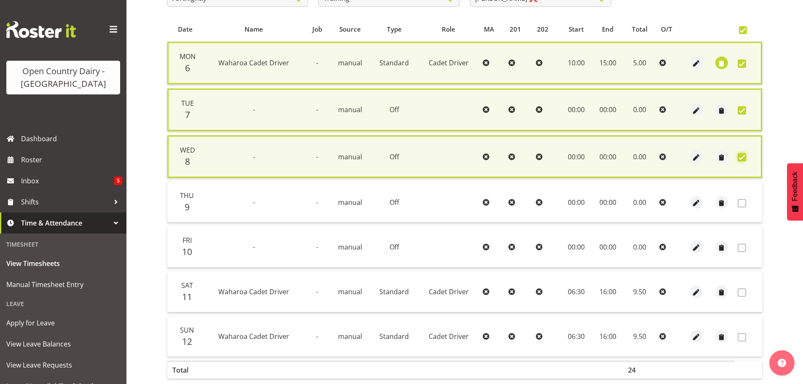
scroll to position [209, 0]
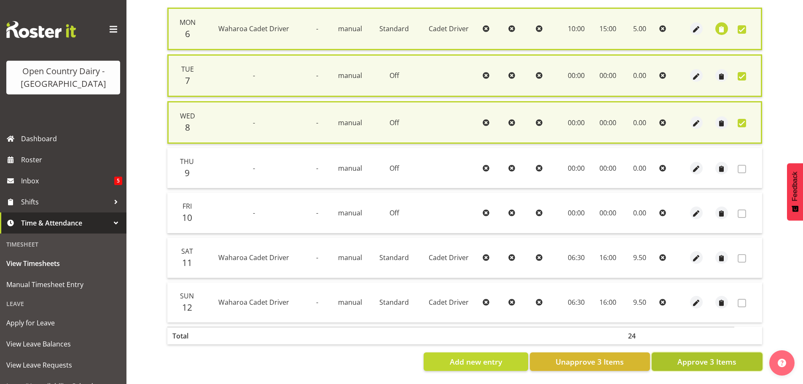
click at [698, 352] on button "Approve 3 Items" at bounding box center [706, 361] width 111 height 19
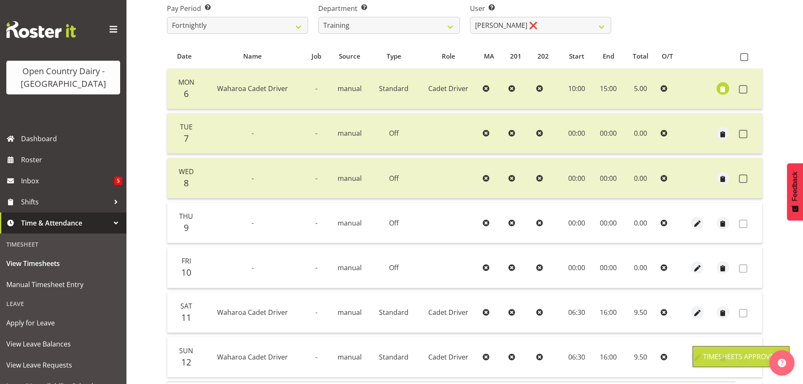
scroll to position [76, 0]
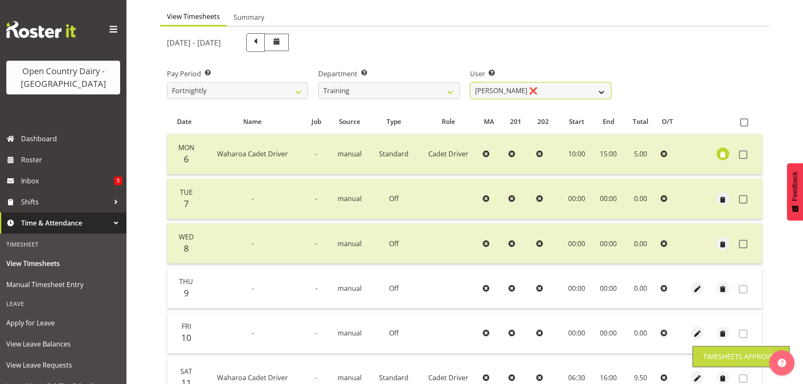
click at [492, 84] on select "Andre Syben ❌ Antony Lockyer ❌ Jesse Simpson ❌ Kimberley-Rose Adams ❌ Liam Wats…" at bounding box center [540, 90] width 141 height 17
click at [470, 82] on select "Andre Syben ❌ Antony Lockyer ❌ Jesse Simpson ❌ Kimberley-Rose Adams ❌ Liam Wats…" at bounding box center [540, 90] width 141 height 17
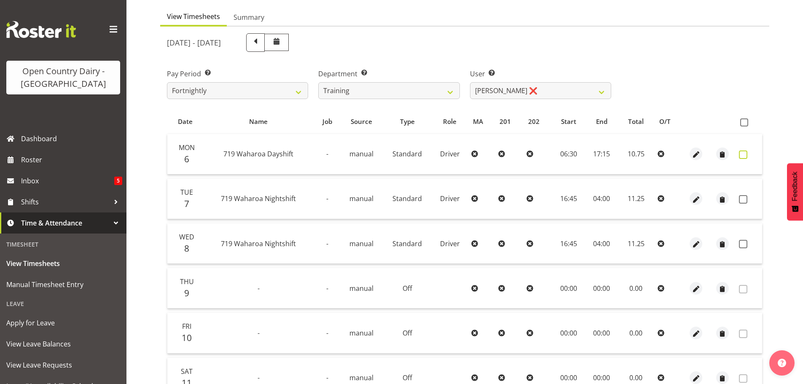
click at [744, 152] on span at bounding box center [743, 154] width 8 height 8
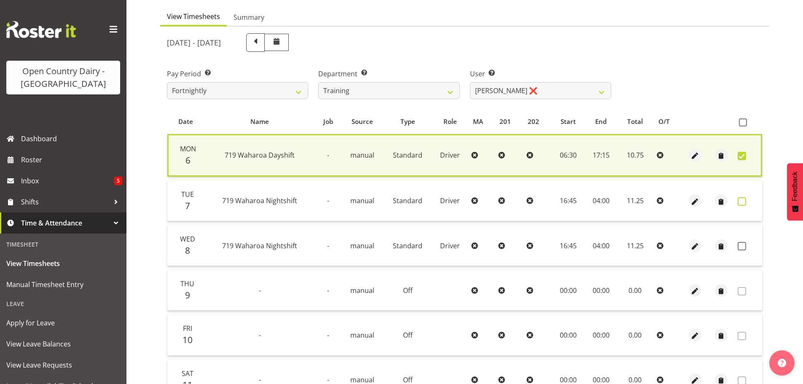
click at [743, 201] on span at bounding box center [741, 201] width 8 height 8
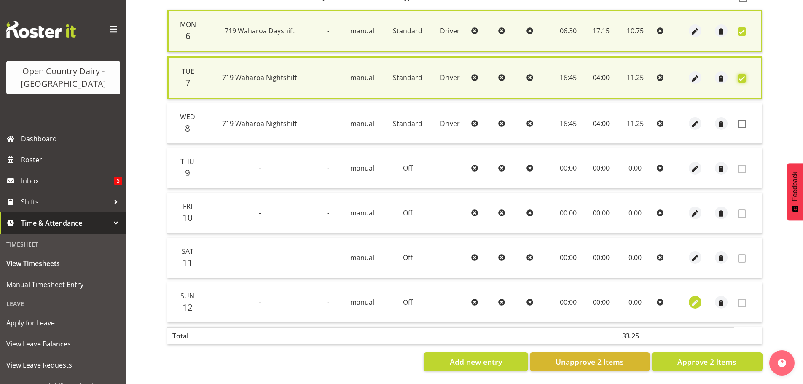
scroll to position [206, 0]
click at [699, 361] on span "Approve 2 Items" at bounding box center [706, 361] width 59 height 11
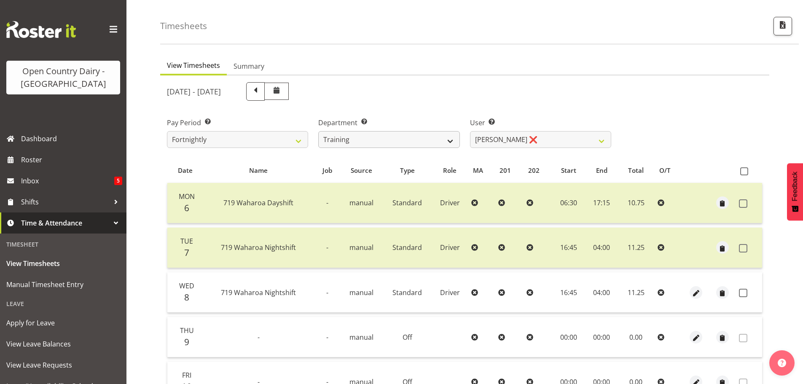
scroll to position [42, 0]
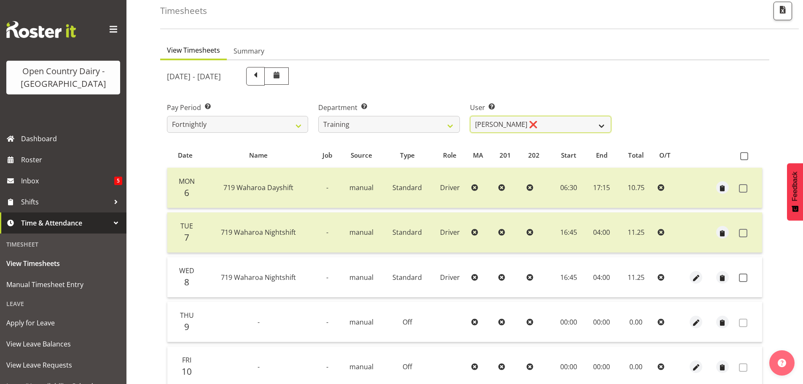
click at [482, 125] on select "Andre Syben ❌ Antony Lockyer ❌ Jesse Simpson ❌ Kimberley-Rose Adams ❌ Liam Wats…" at bounding box center [540, 124] width 141 height 17
click at [470, 116] on select "Andre Syben ❌ Antony Lockyer ❌ Jesse Simpson ❌ Kimberley-Rose Adams ❌ Liam Wats…" at bounding box center [540, 124] width 141 height 17
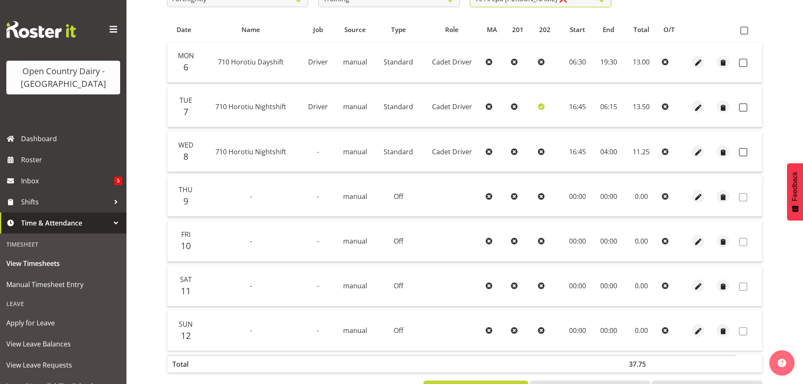
scroll to position [169, 0]
click at [743, 61] on span at bounding box center [743, 62] width 8 height 8
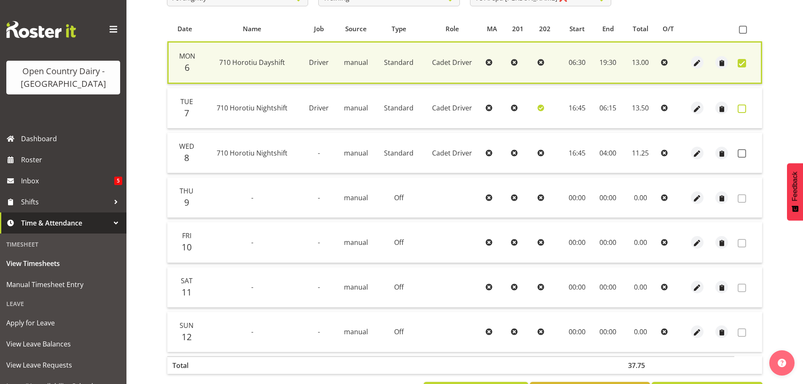
click at [740, 109] on span at bounding box center [741, 108] width 8 height 8
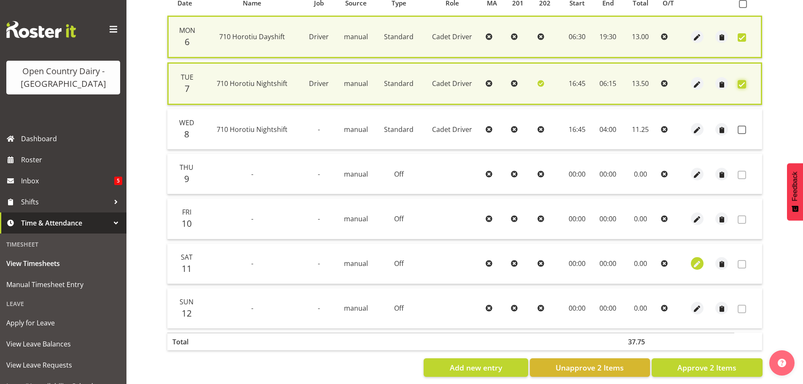
scroll to position [206, 0]
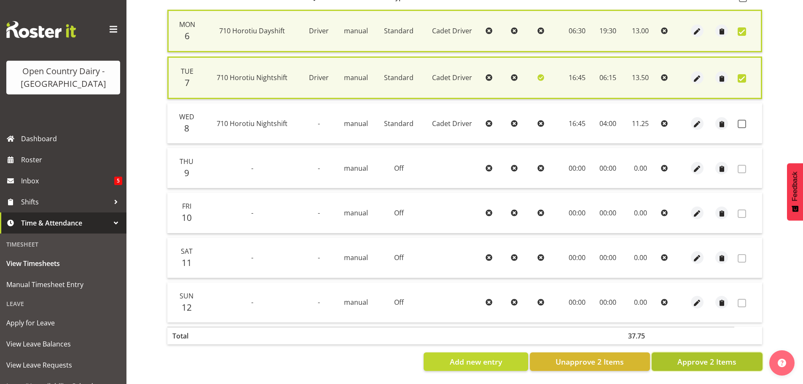
click at [718, 356] on span "Approve 2 Items" at bounding box center [706, 361] width 59 height 11
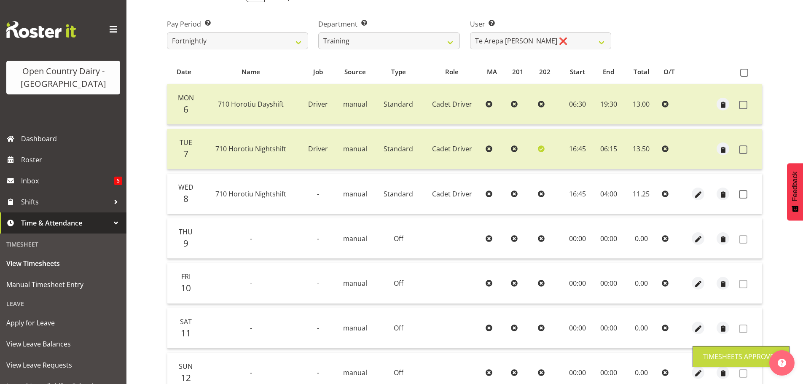
scroll to position [0, 0]
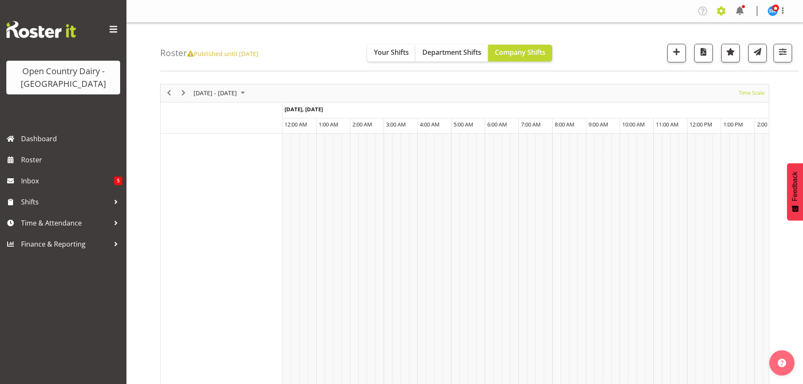
click at [721, 11] on span at bounding box center [720, 10] width 13 height 13
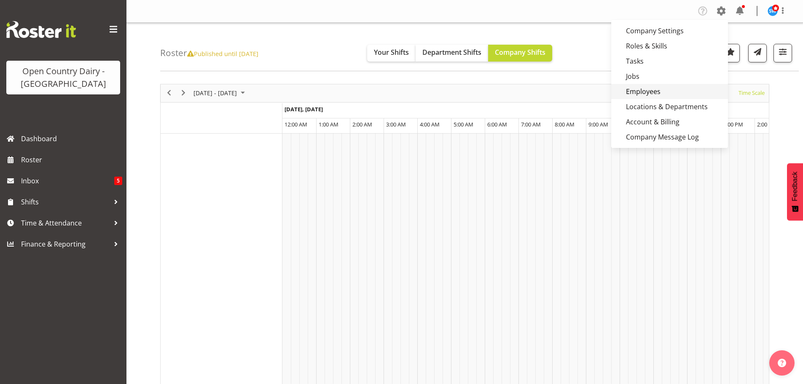
click at [637, 95] on link "Employees" at bounding box center [669, 91] width 117 height 15
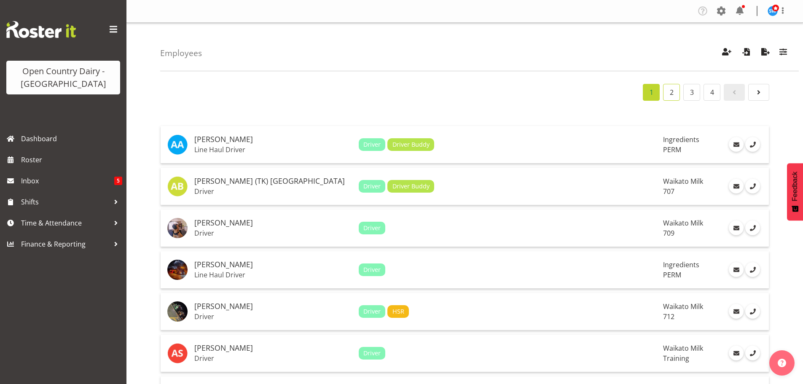
click at [668, 91] on link "2" at bounding box center [671, 92] width 17 height 17
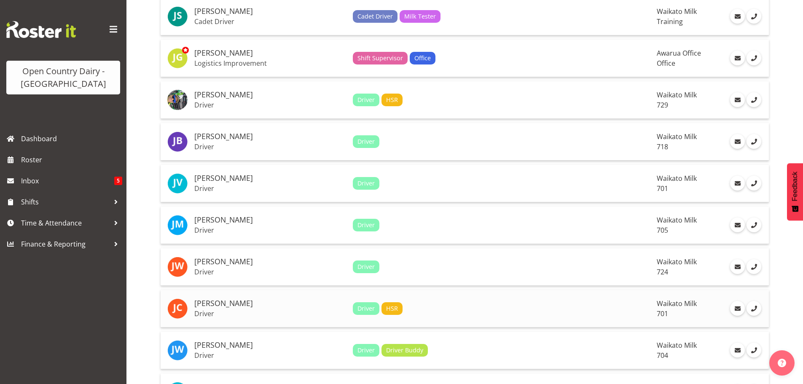
scroll to position [1432, 0]
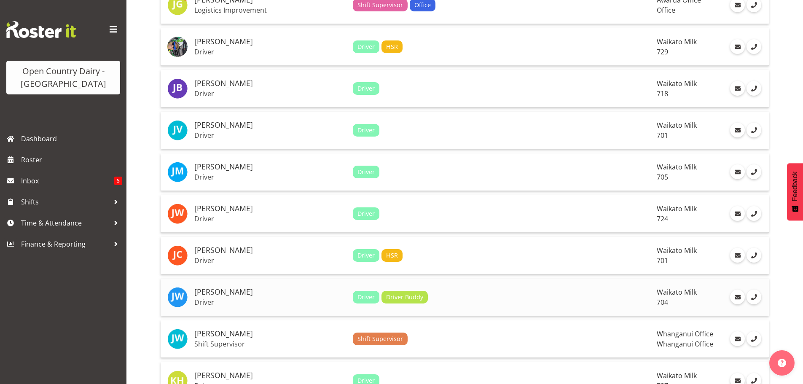
click at [209, 295] on h5 "[PERSON_NAME]" at bounding box center [270, 292] width 152 height 8
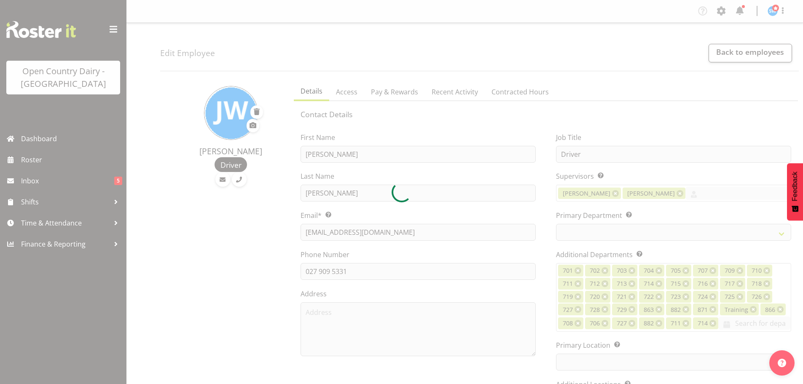
select select "TimelineWeek"
select select
select select "1054"
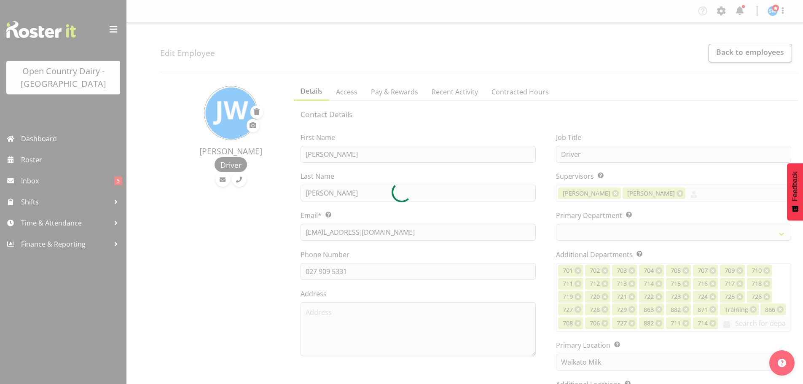
select select "717"
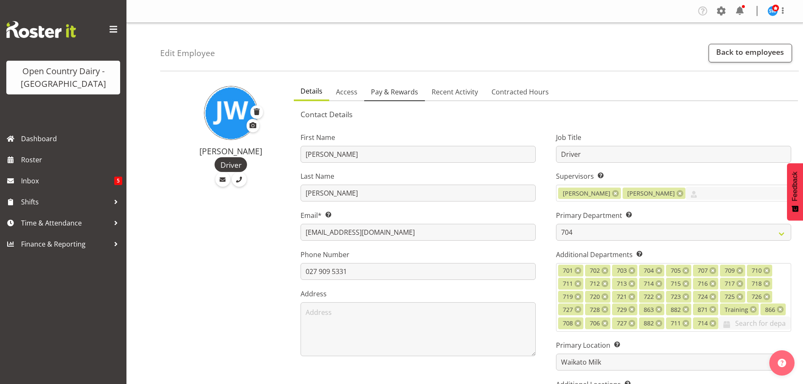
click at [394, 87] on span "Pay & Rewards" at bounding box center [394, 92] width 47 height 10
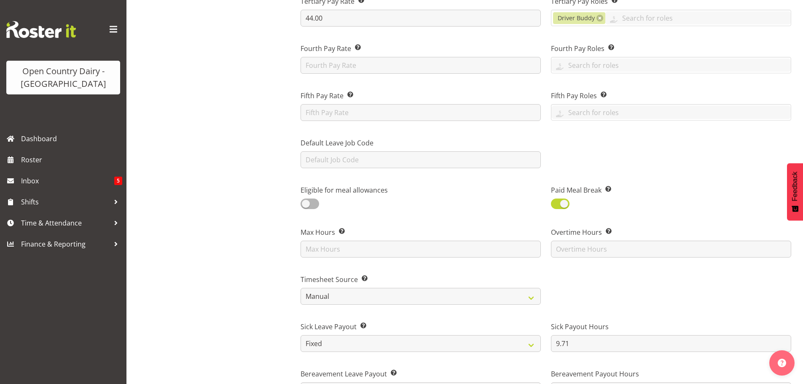
scroll to position [463, 0]
